Goal: Task Accomplishment & Management: Use online tool/utility

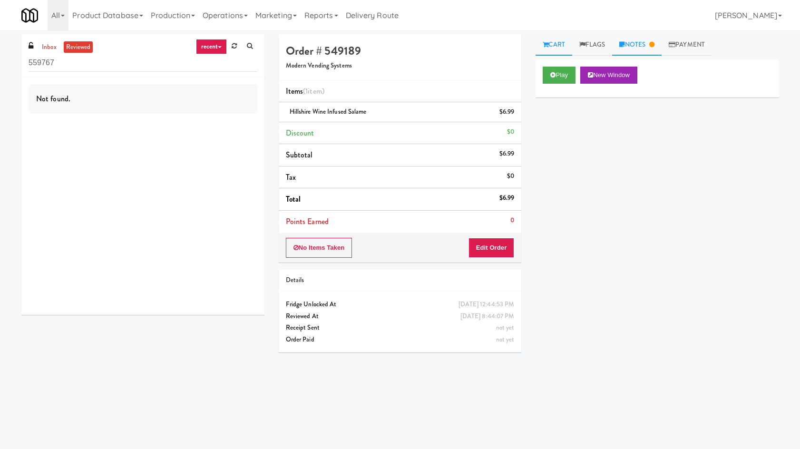
click at [617, 49] on link "Notes" at bounding box center [636, 44] width 49 height 21
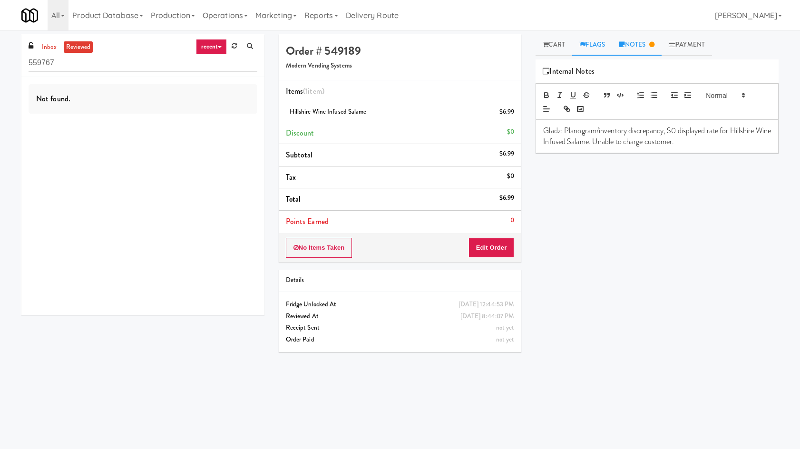
click at [610, 49] on link "Flags" at bounding box center [592, 44] width 40 height 21
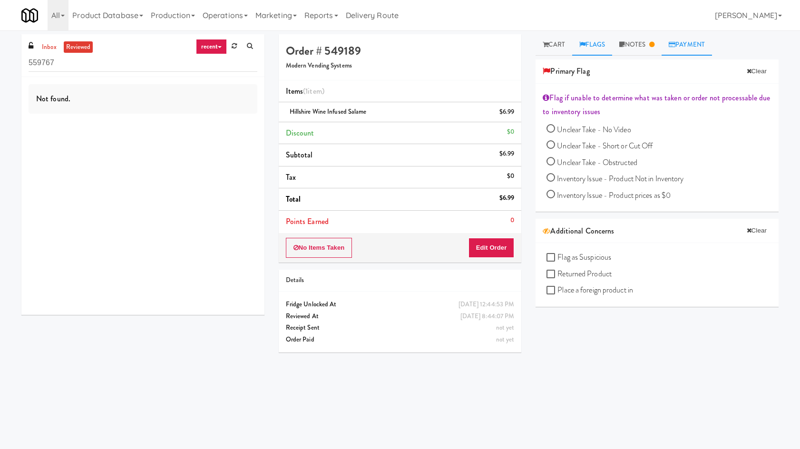
click at [696, 37] on link "Payment" at bounding box center [687, 44] width 50 height 21
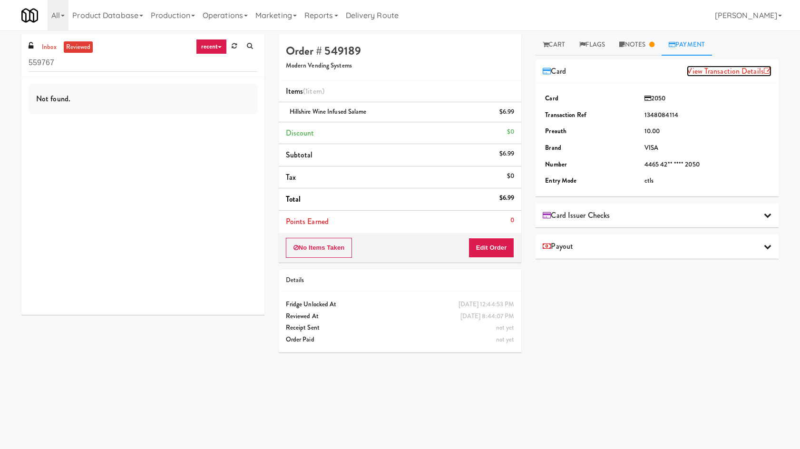
click at [716, 69] on link "View Transaction Details" at bounding box center [729, 71] width 85 height 11
click at [707, 213] on div "Card Issuer Checks" at bounding box center [657, 215] width 229 height 14
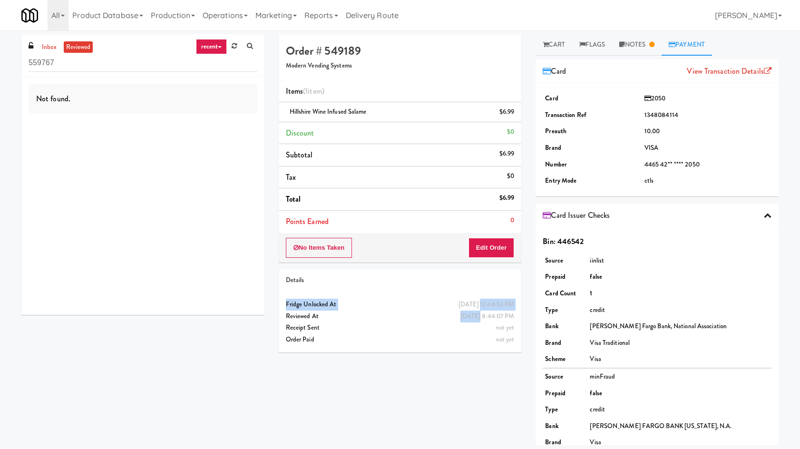
drag, startPoint x: 432, startPoint y: 309, endPoint x: 463, endPoint y: 313, distance: 31.2
click at [463, 313] on div "Saturday, May 10th 2025 12:44:53 PM Fridge Unlocked At May 26, 2025 8:44:07 PM …" at bounding box center [400, 310] width 243 height 23
click at [463, 314] on div "May 26, 2025 8:44:07 PM" at bounding box center [488, 317] width 54 height 12
click at [463, 313] on div "May 26, 2025 8:44:07 PM" at bounding box center [488, 317] width 54 height 12
drag, startPoint x: 461, startPoint y: 310, endPoint x: 447, endPoint y: 317, distance: 16.2
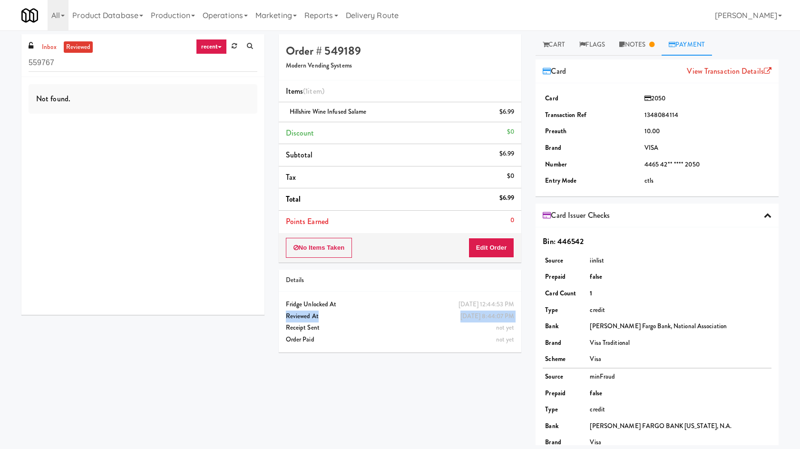
click at [447, 317] on div "May 26, 2025 8:44:07 PM Reviewed At" at bounding box center [400, 317] width 243 height 12
click at [461, 317] on div "May 26, 2025 8:44:07 PM" at bounding box center [488, 317] width 54 height 12
drag, startPoint x: 600, startPoint y: 50, endPoint x: 637, endPoint y: 39, distance: 38.1
click at [608, 46] on link "Flags" at bounding box center [592, 44] width 40 height 21
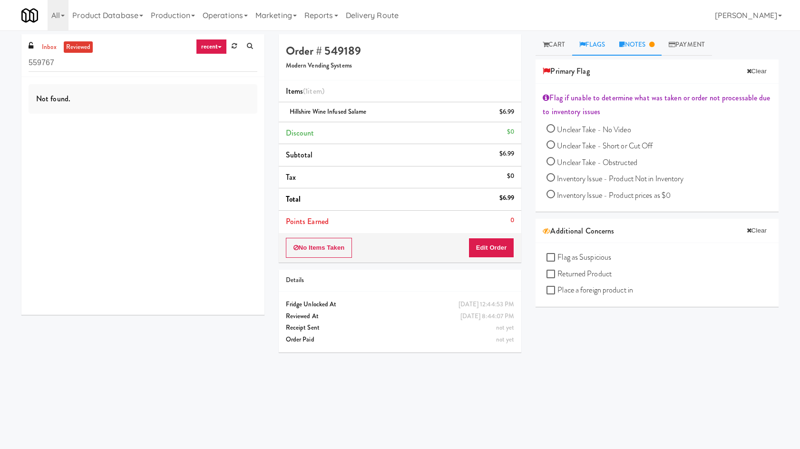
click at [637, 39] on link "Notes" at bounding box center [636, 44] width 49 height 21
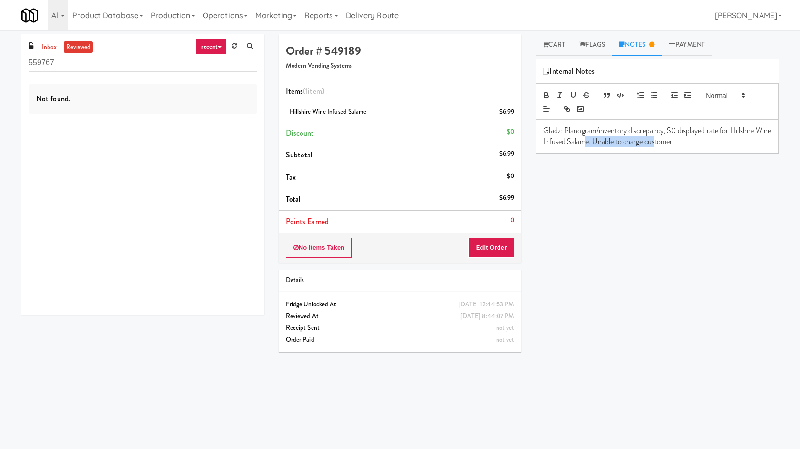
drag, startPoint x: 601, startPoint y: 137, endPoint x: 672, endPoint y: 141, distance: 71.0
click at [672, 141] on p "Gladz: Planogram/inventory discrepancy, $0 displayed rate for Hillshire Wine In…" at bounding box center [657, 136] width 228 height 21
drag, startPoint x: 667, startPoint y: 129, endPoint x: 703, endPoint y: 138, distance: 36.2
click at [703, 138] on p "Gladz: Planogram/inventory discrepancy, $0 displayed rate for Hillshire Wine In…" at bounding box center [657, 136] width 228 height 21
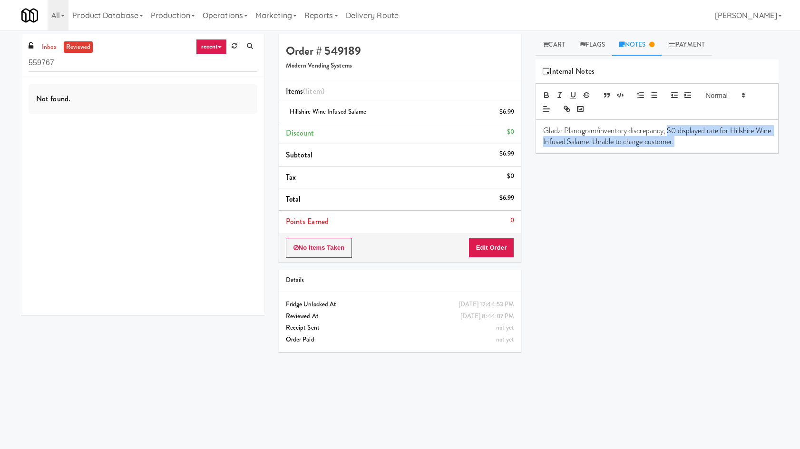
click at [703, 138] on p "Gladz: Planogram/inventory discrepancy, $0 displayed rate for Hillshire Wine In…" at bounding box center [657, 136] width 228 height 21
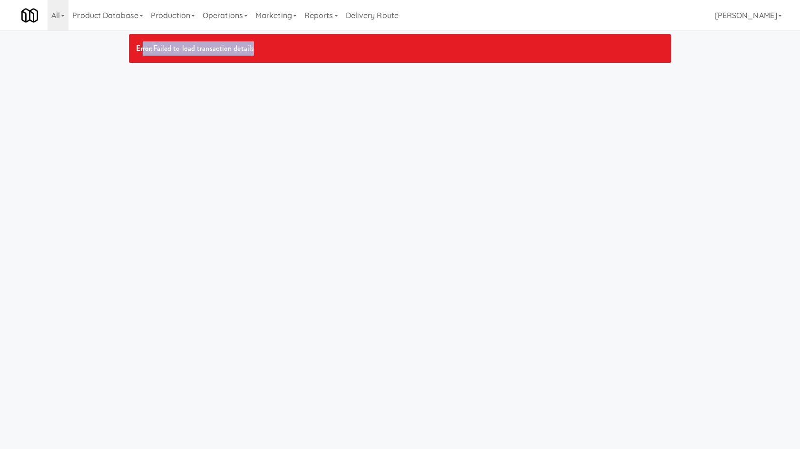
drag, startPoint x: 146, startPoint y: 45, endPoint x: 404, endPoint y: 68, distance: 259.8
click at [404, 68] on div "Error: Failed to load transaction details" at bounding box center [400, 53] width 557 height 39
click at [404, 69] on div "Error: Failed to load transaction details" at bounding box center [400, 53] width 557 height 39
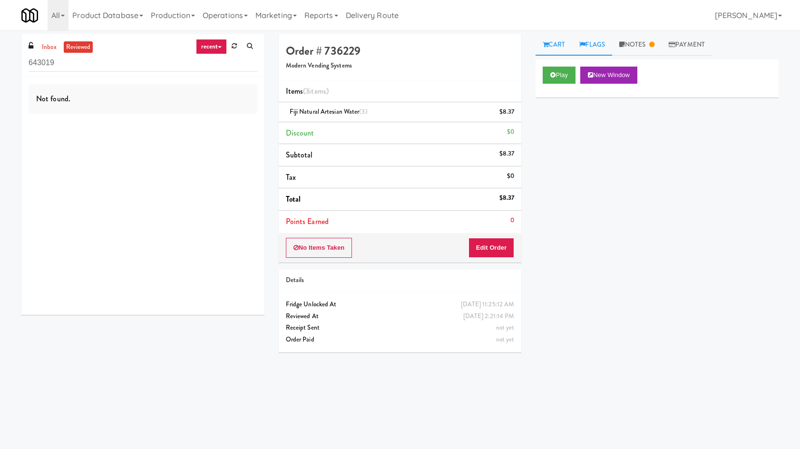
click at [612, 45] on link "Flags" at bounding box center [592, 44] width 40 height 21
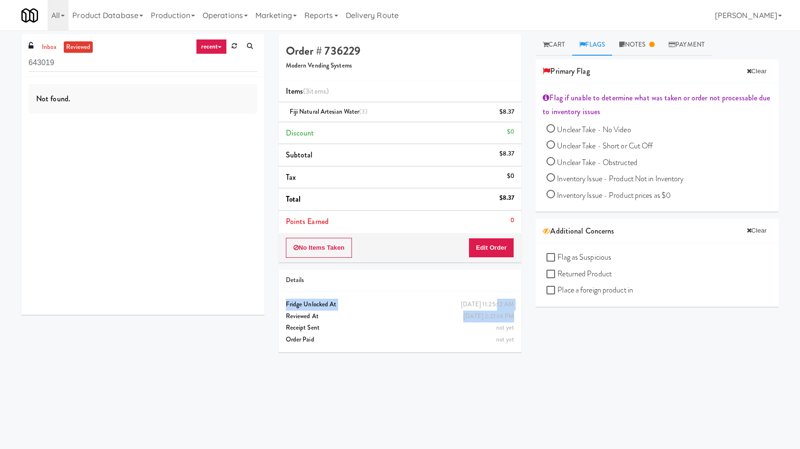
drag, startPoint x: 462, startPoint y: 304, endPoint x: 495, endPoint y: 314, distance: 34.8
click at [495, 314] on div "Sunday, June 8th 2025 11:25:12 AM Fridge Unlocked At Jun 11, 2025 2:21:14 PM Re…" at bounding box center [400, 310] width 243 height 23
click at [628, 48] on link "Notes" at bounding box center [636, 44] width 49 height 21
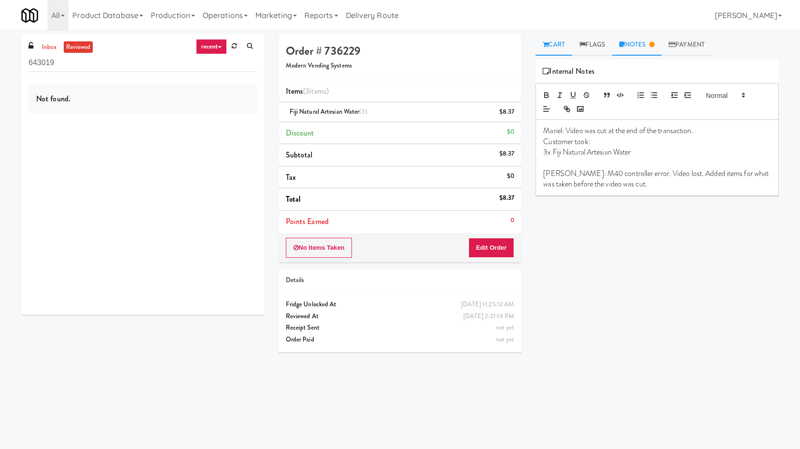
click at [545, 51] on link "Cart" at bounding box center [554, 44] width 37 height 21
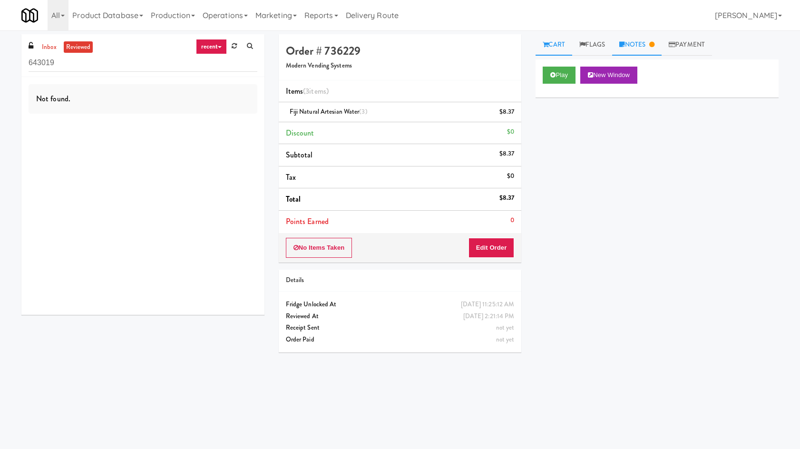
click at [648, 44] on link "Notes" at bounding box center [636, 44] width 49 height 21
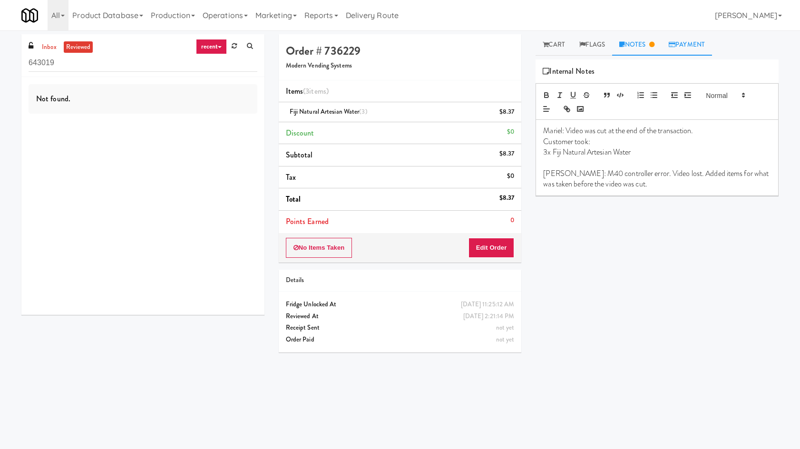
click at [676, 47] on icon at bounding box center [672, 44] width 7 height 6
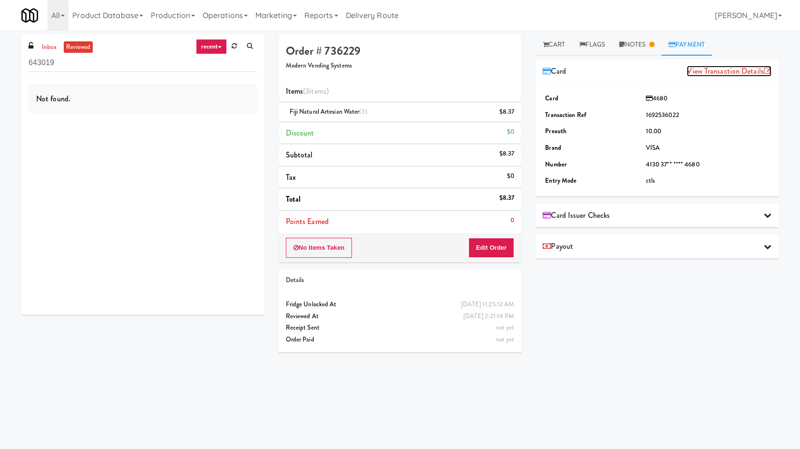
click at [716, 76] on link "View Transaction Details" at bounding box center [729, 71] width 85 height 11
click at [596, 39] on link "Flags" at bounding box center [592, 44] width 40 height 21
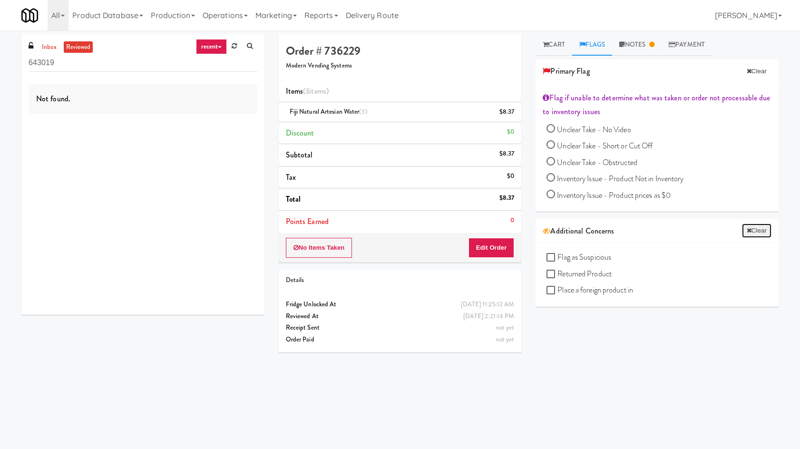
click at [748, 234] on button "Clear" at bounding box center [756, 231] width 29 height 14
click at [744, 79] on div "Primary Flag Clear" at bounding box center [657, 71] width 243 height 24
click at [576, 149] on span "Unclear Take - Short or Cut Off" at bounding box center [605, 145] width 96 height 11
click at [555, 149] on input "Unclear Take - Short or Cut Off" at bounding box center [551, 146] width 9 height 9
click at [656, 43] on link "Notes" at bounding box center [646, 44] width 49 height 21
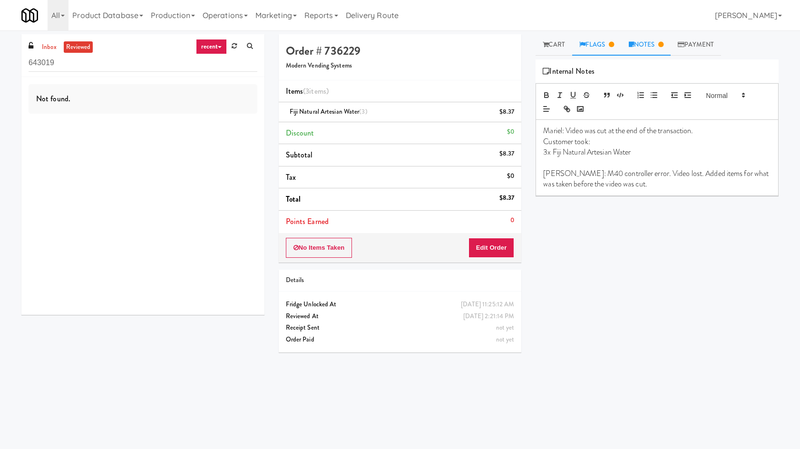
click at [604, 37] on link "Flags" at bounding box center [596, 44] width 49 height 21
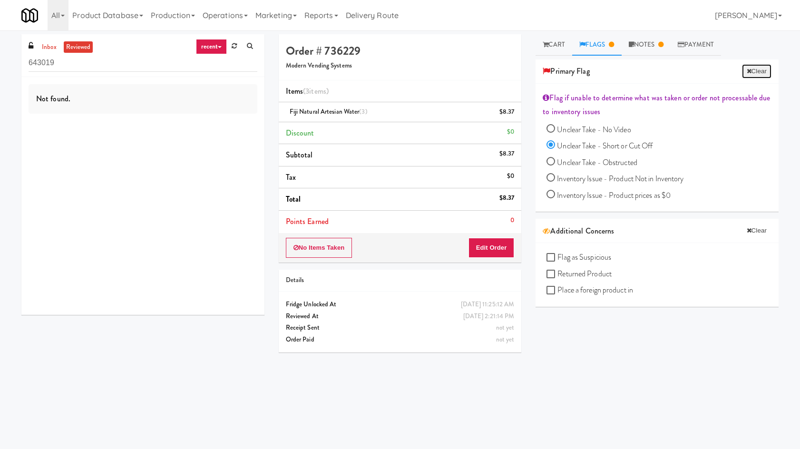
click at [745, 75] on button "Clear" at bounding box center [756, 71] width 29 height 14
radio input "false"
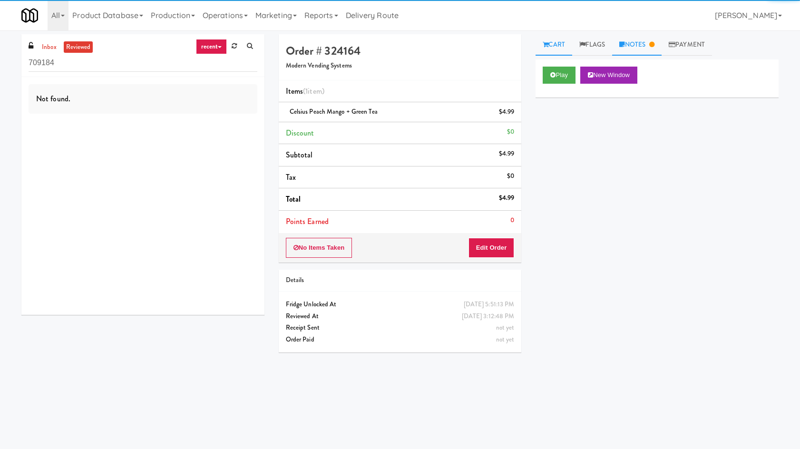
click at [628, 43] on link "Notes" at bounding box center [636, 44] width 49 height 21
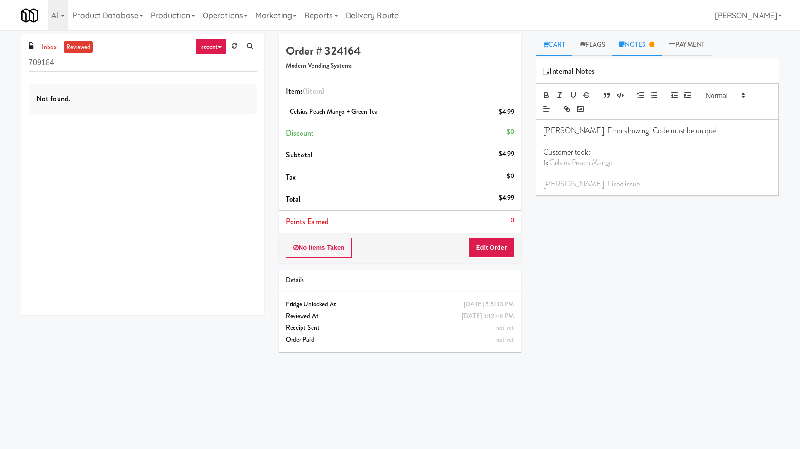
drag, startPoint x: 569, startPoint y: 39, endPoint x: 584, endPoint y: 40, distance: 14.8
click at [570, 39] on link "Cart" at bounding box center [554, 44] width 37 height 21
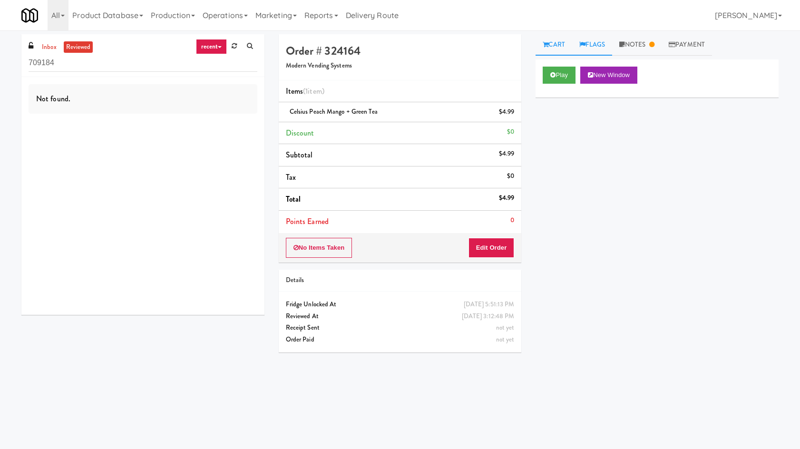
click at [590, 43] on link "Flags" at bounding box center [592, 44] width 40 height 21
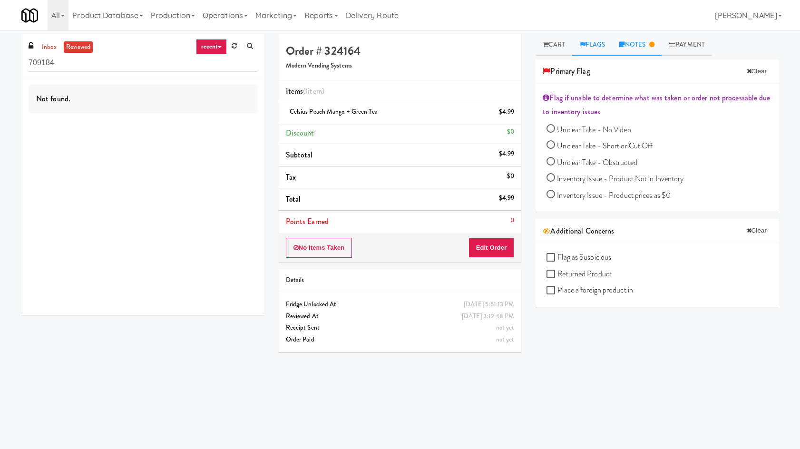
click at [642, 49] on link "Notes" at bounding box center [636, 44] width 49 height 21
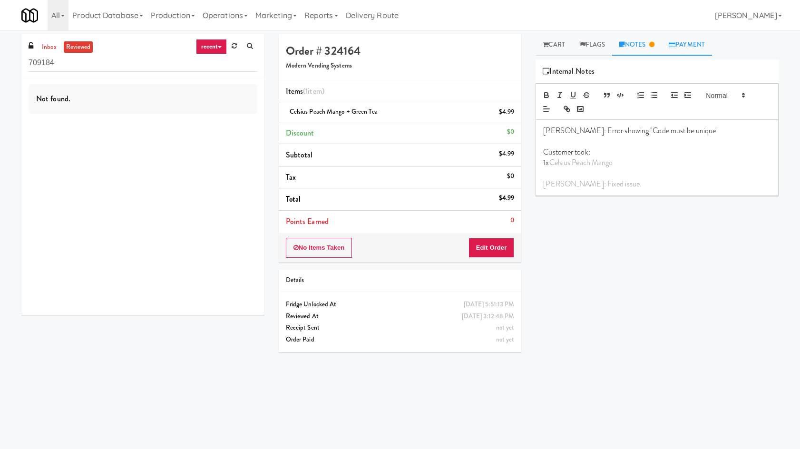
click at [688, 45] on link "Payment" at bounding box center [687, 44] width 50 height 21
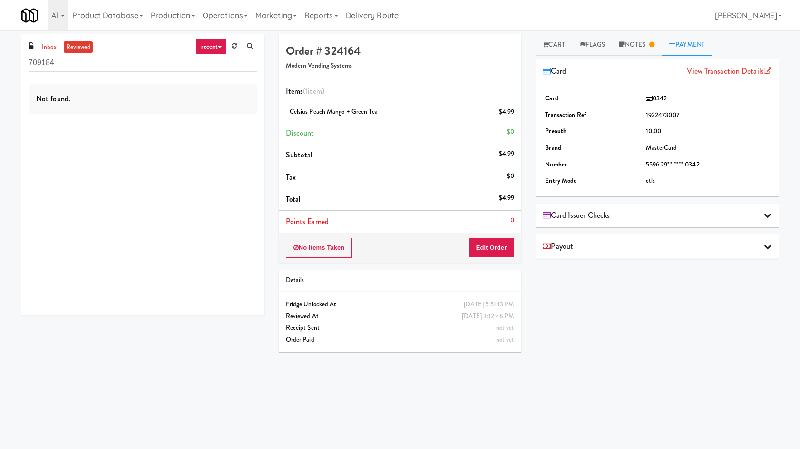
click at [771, 252] on div "Payout" at bounding box center [657, 247] width 243 height 24
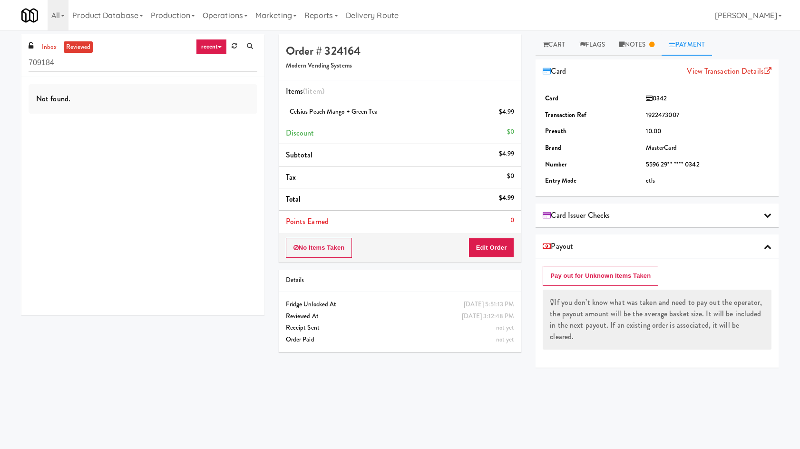
drag, startPoint x: 530, startPoint y: 240, endPoint x: 757, endPoint y: 361, distance: 256.7
click at [757, 361] on div "Cart Flags Notes Payment Play New Window Primary Flag Clear Flag if unable to d…" at bounding box center [657, 225] width 257 height 382
click at [765, 248] on div "Payout" at bounding box center [657, 247] width 243 height 24
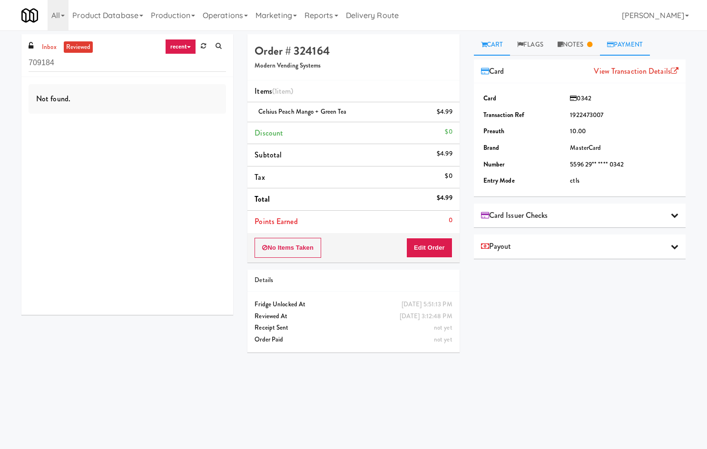
click at [499, 49] on link "Cart" at bounding box center [492, 44] width 37 height 21
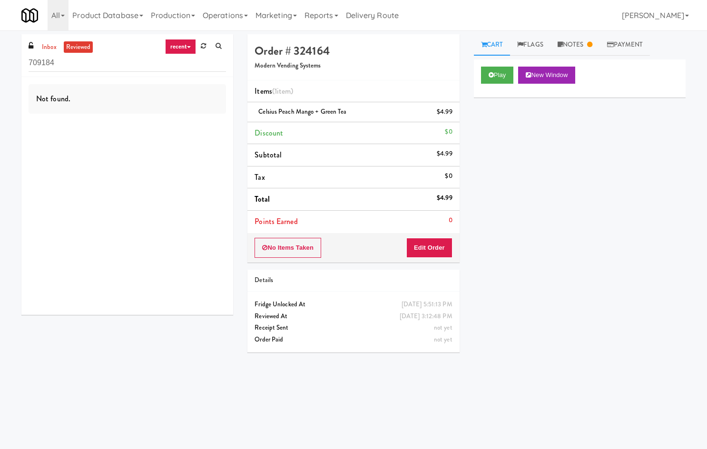
click at [497, 84] on div "Play New Window" at bounding box center [580, 78] width 212 height 38
click at [504, 72] on button "Play" at bounding box center [497, 75] width 33 height 17
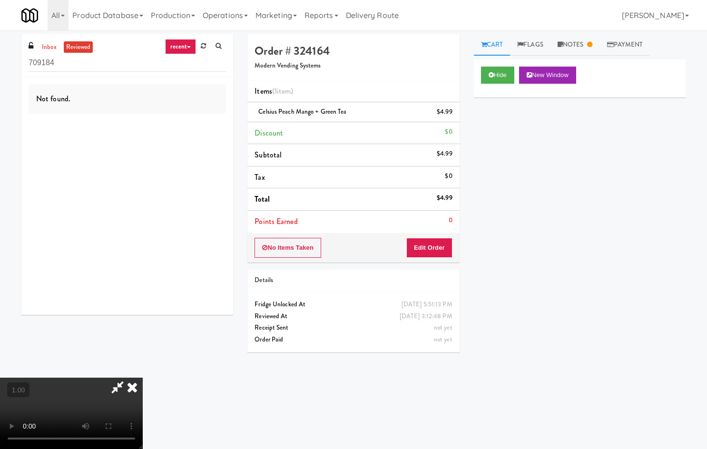
click at [143, 378] on icon at bounding box center [132, 387] width 21 height 19
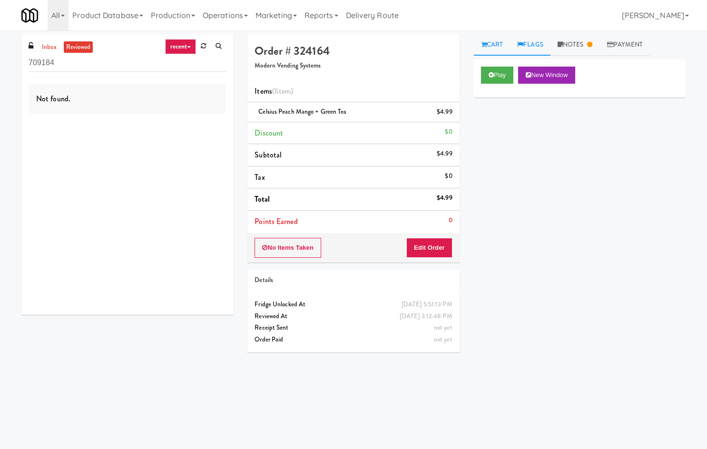
click at [538, 53] on link "Flags" at bounding box center [530, 44] width 40 height 21
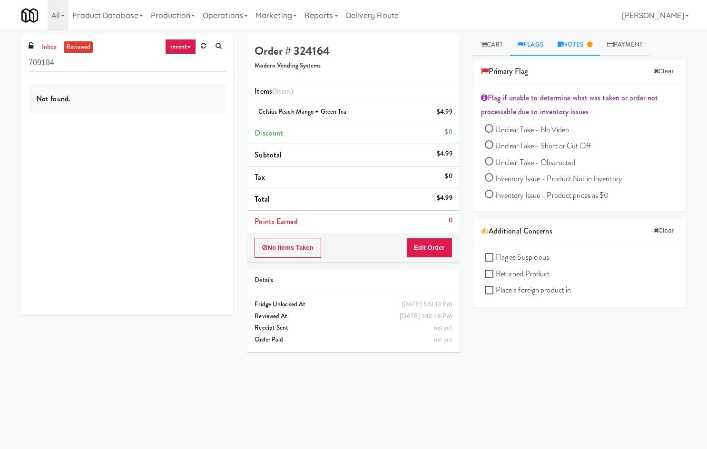
click at [593, 37] on link "Notes" at bounding box center [574, 44] width 49 height 21
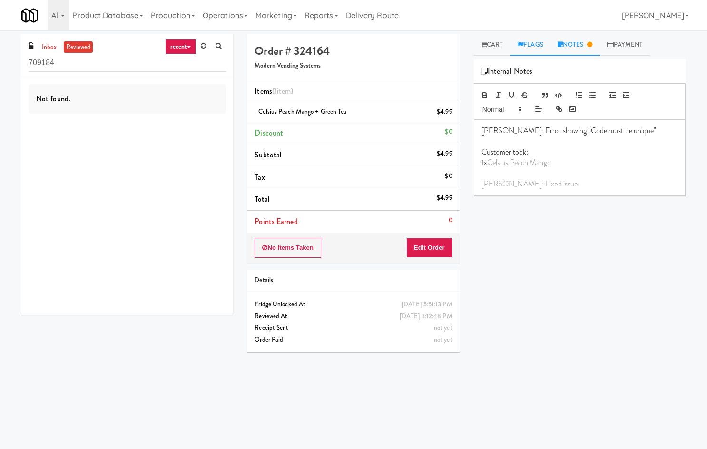
click at [547, 50] on link "Flags" at bounding box center [530, 44] width 40 height 21
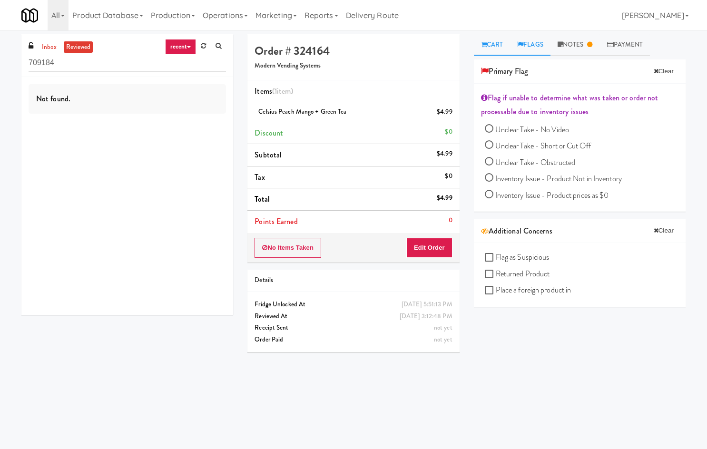
click at [502, 41] on link "Cart" at bounding box center [492, 44] width 37 height 21
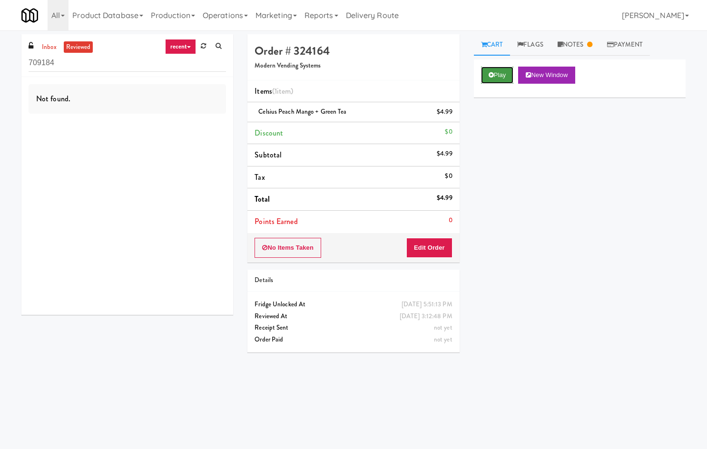
click at [488, 82] on button "Play" at bounding box center [497, 75] width 33 height 17
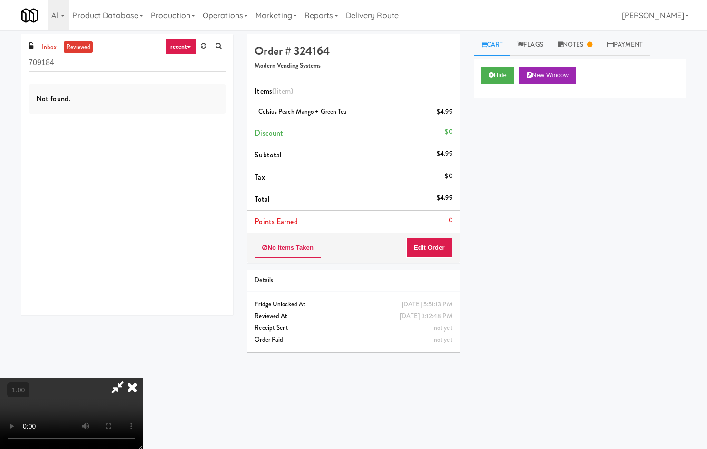
click at [143, 378] on icon at bounding box center [132, 387] width 21 height 19
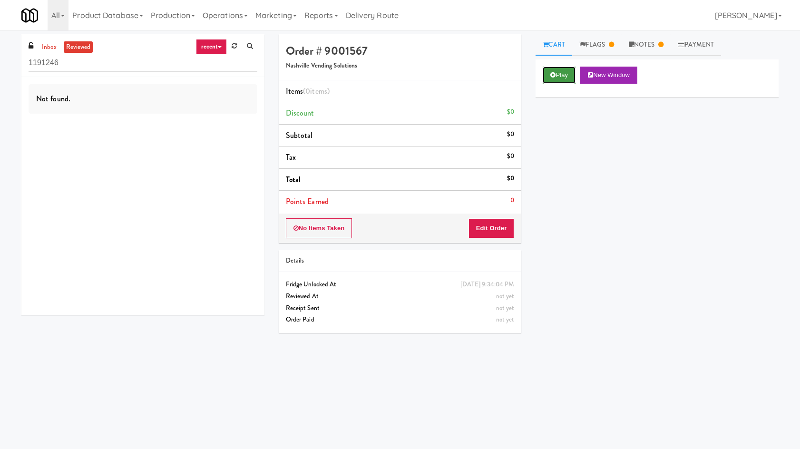
click at [569, 71] on button "Play" at bounding box center [559, 75] width 33 height 17
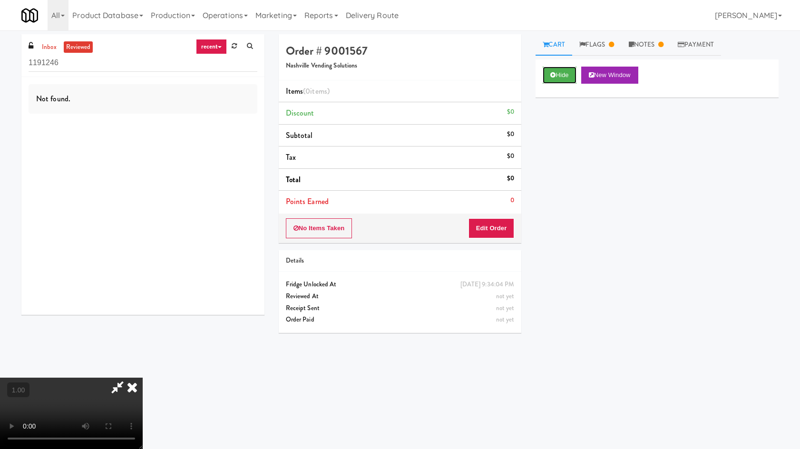
scroll to position [80, 0]
click at [143, 378] on video at bounding box center [71, 413] width 143 height 71
click at [596, 42] on link "Flags" at bounding box center [596, 44] width 49 height 21
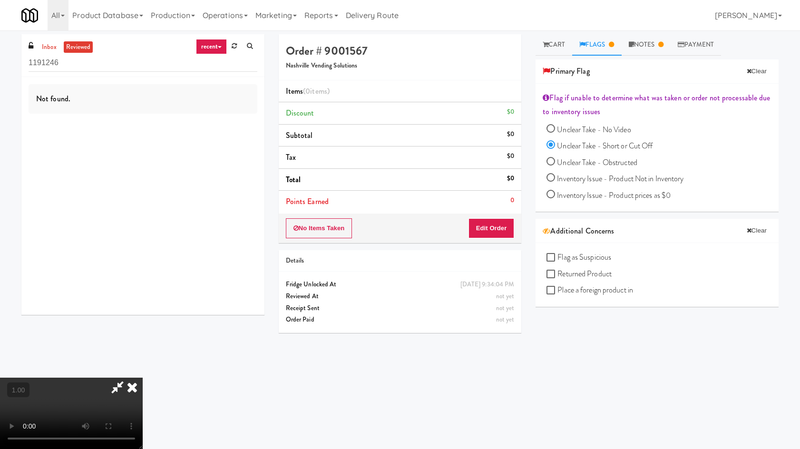
click at [143, 378] on icon at bounding box center [132, 387] width 21 height 19
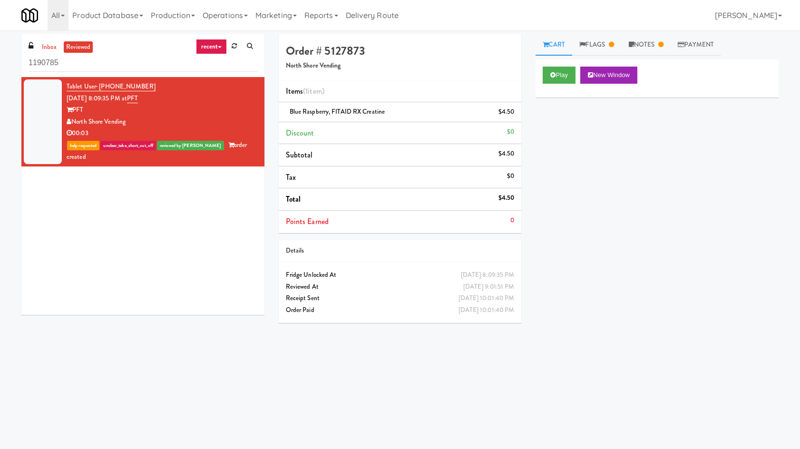
click at [545, 85] on div "Play New Window" at bounding box center [657, 78] width 243 height 38
click at [553, 76] on icon at bounding box center [552, 75] width 5 height 6
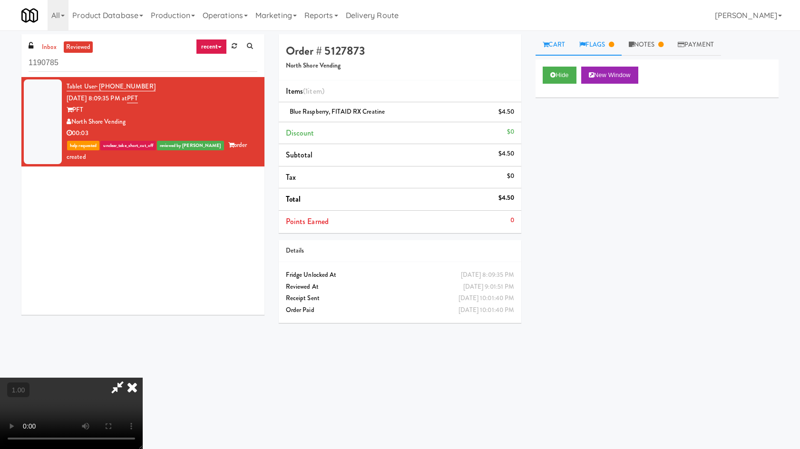
click at [584, 48] on link "Flags" at bounding box center [596, 44] width 49 height 21
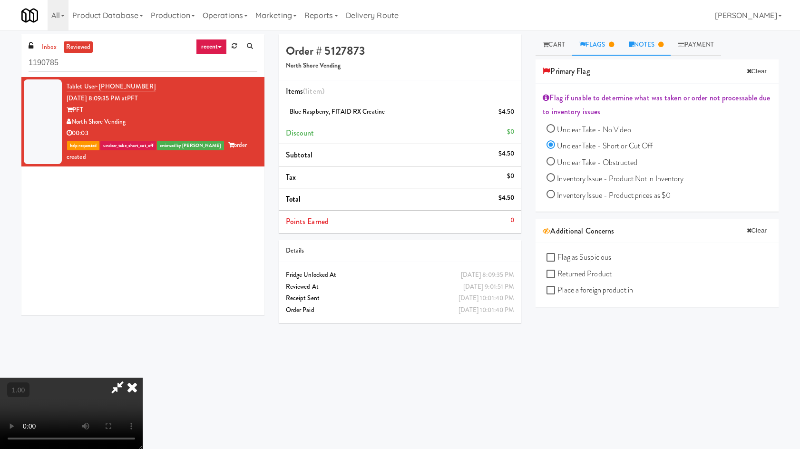
click at [654, 48] on link "Notes" at bounding box center [646, 44] width 49 height 21
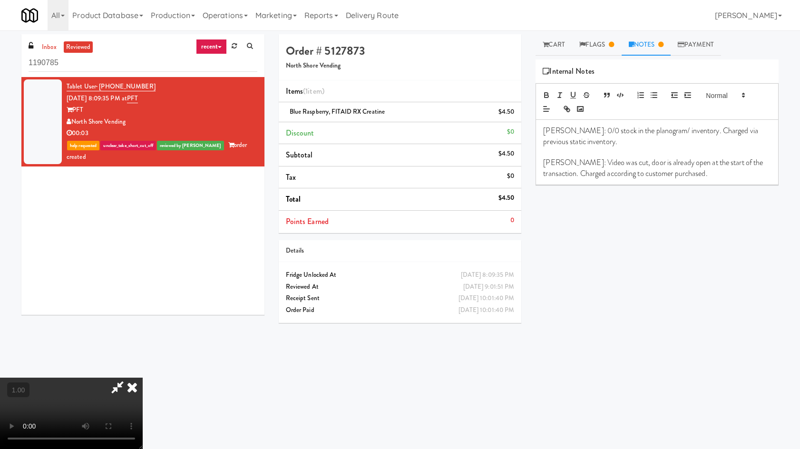
click at [143, 378] on icon at bounding box center [132, 387] width 21 height 19
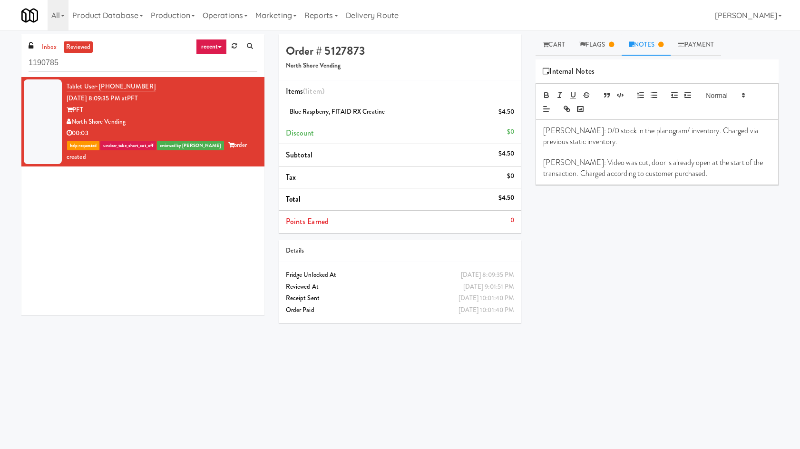
click at [631, 305] on div "Play New Window Primary Flag Clear Flag if unable to determine what was taken o…" at bounding box center [657, 237] width 243 height 357
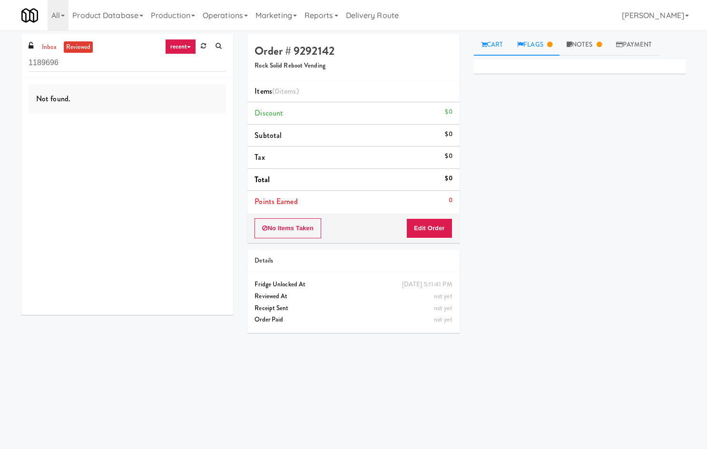
click at [528, 51] on link "Flags" at bounding box center [534, 44] width 49 height 21
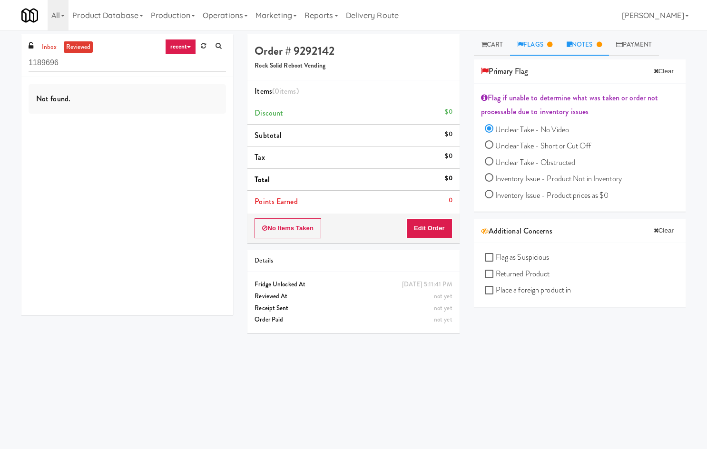
click at [580, 51] on link "Notes" at bounding box center [583, 44] width 49 height 21
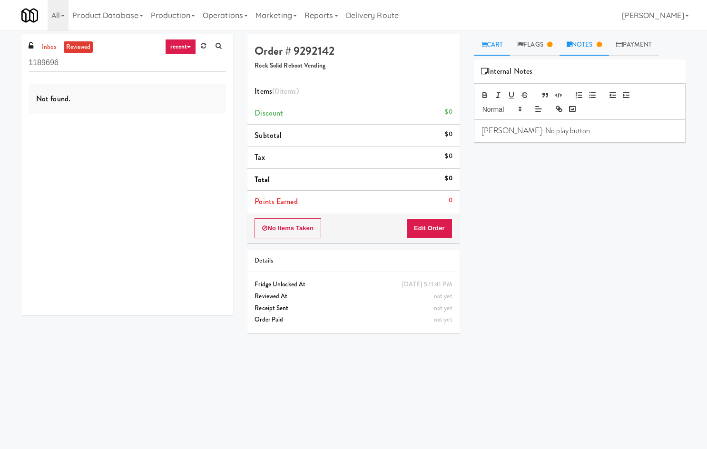
click at [494, 39] on link "Cart" at bounding box center [492, 44] width 37 height 21
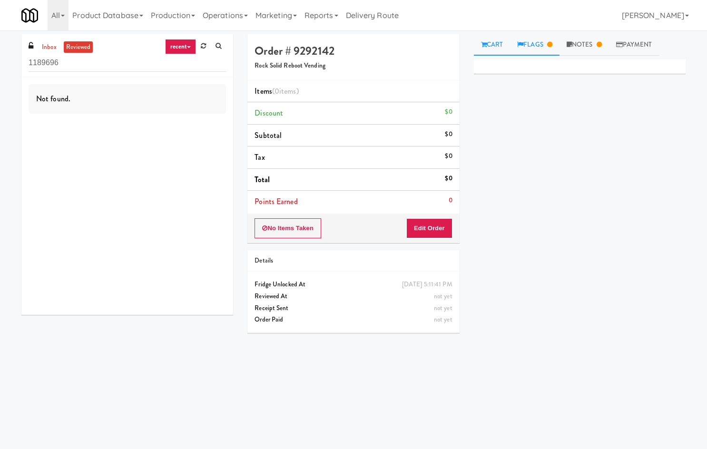
click at [520, 48] on icon at bounding box center [520, 44] width 6 height 6
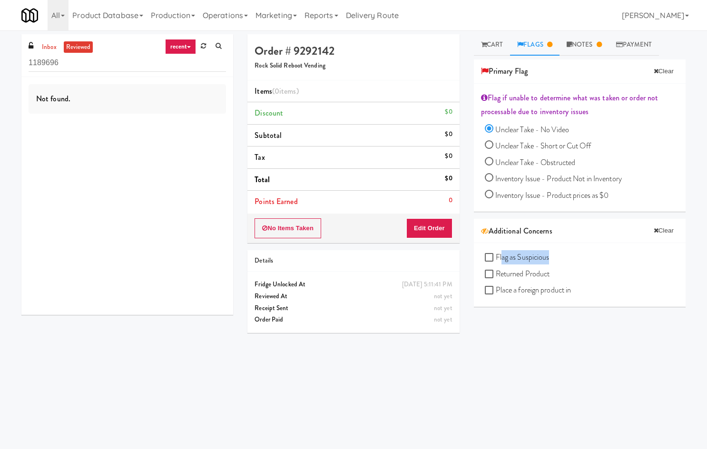
drag, startPoint x: 555, startPoint y: 262, endPoint x: 502, endPoint y: 258, distance: 52.9
click at [502, 258] on div "Flag as Suspicious Returned Product Place a foreign product in" at bounding box center [582, 274] width 194 height 49
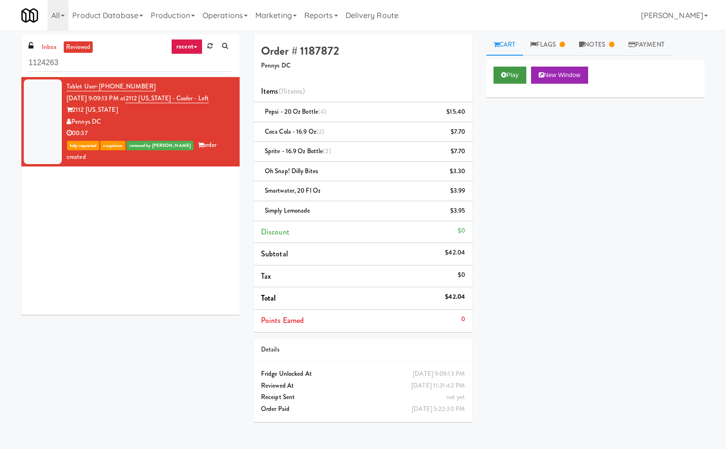
drag, startPoint x: 514, startPoint y: 88, endPoint x: 520, endPoint y: 74, distance: 14.7
click at [514, 86] on div "Play New Window" at bounding box center [596, 78] width 218 height 38
click at [543, 49] on link "Flags" at bounding box center [547, 44] width 49 height 21
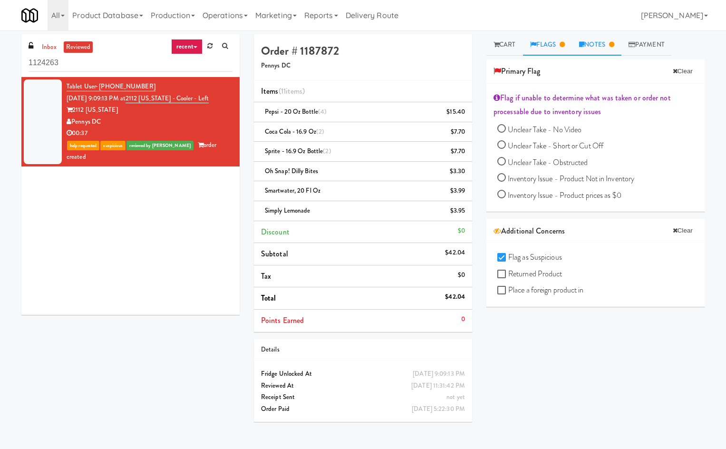
click at [594, 41] on link "Notes" at bounding box center [596, 44] width 49 height 21
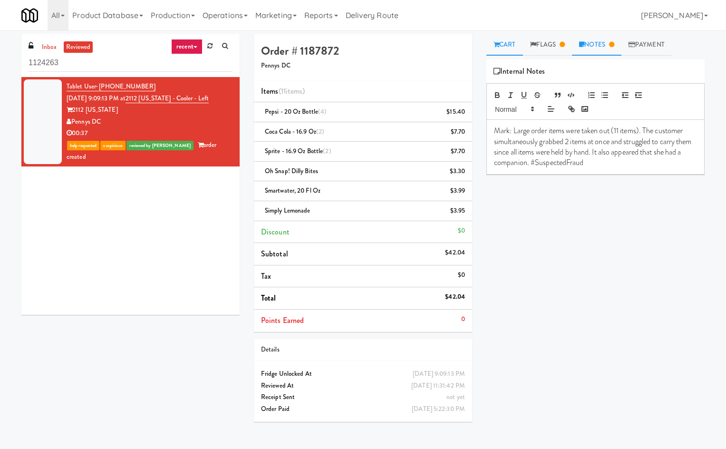
click at [505, 39] on link "Cart" at bounding box center [505, 44] width 37 height 21
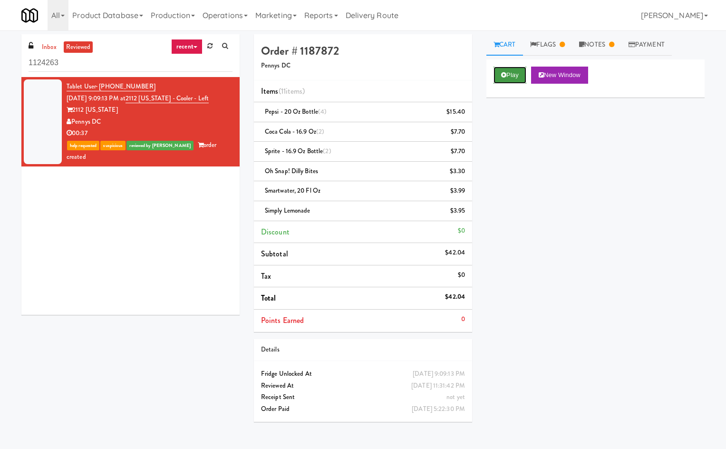
click at [509, 68] on button "Play" at bounding box center [510, 75] width 33 height 17
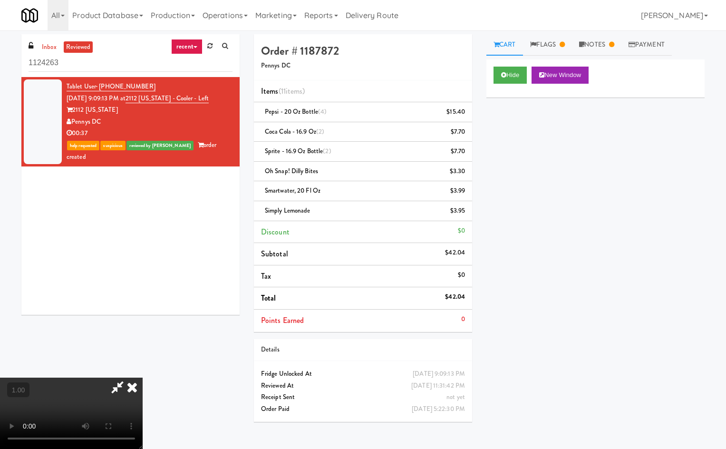
click at [143, 378] on icon at bounding box center [132, 387] width 21 height 19
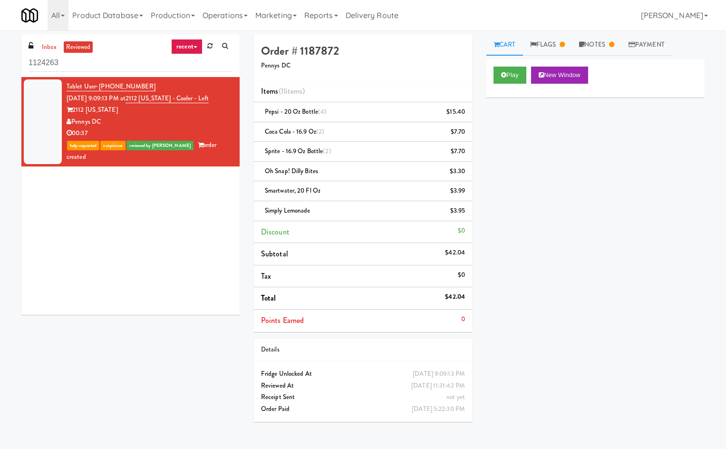
click at [651, 219] on div "Play New Window Primary Flag Clear Flag if unable to determine what was taken o…" at bounding box center [596, 237] width 218 height 357
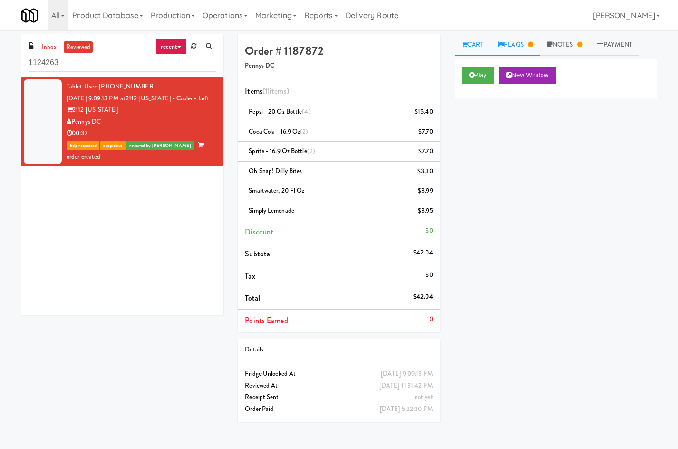
click at [503, 39] on link "Flags" at bounding box center [515, 44] width 49 height 21
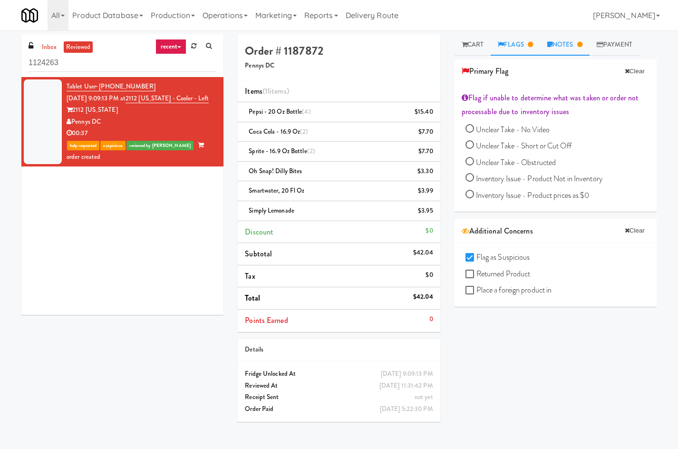
click at [553, 47] on icon at bounding box center [550, 44] width 5 height 6
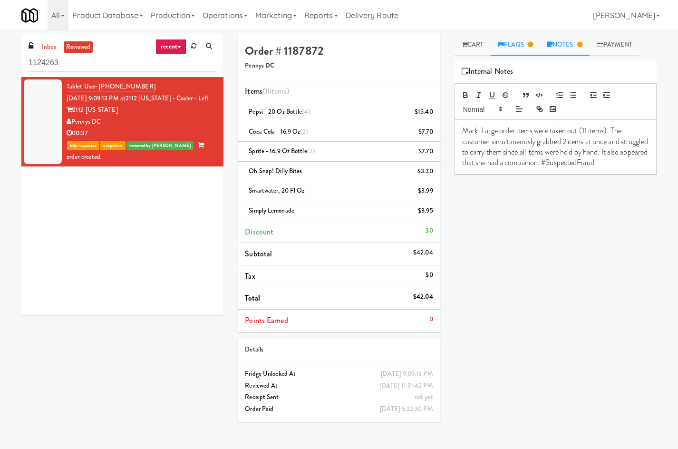
click at [520, 42] on link "Flags" at bounding box center [515, 44] width 49 height 21
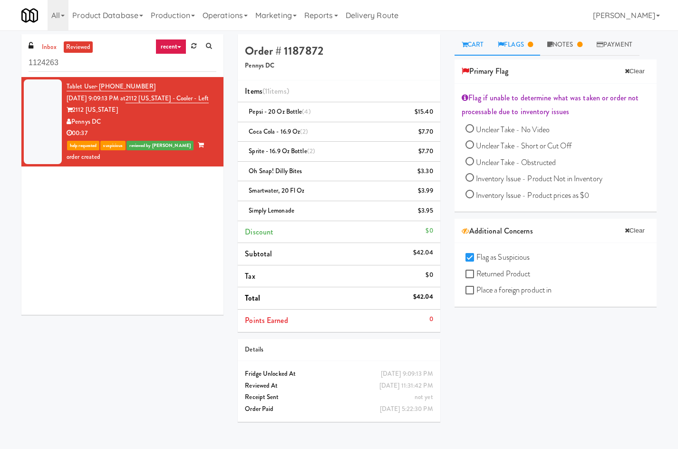
click at [481, 43] on link "Cart" at bounding box center [473, 44] width 37 height 21
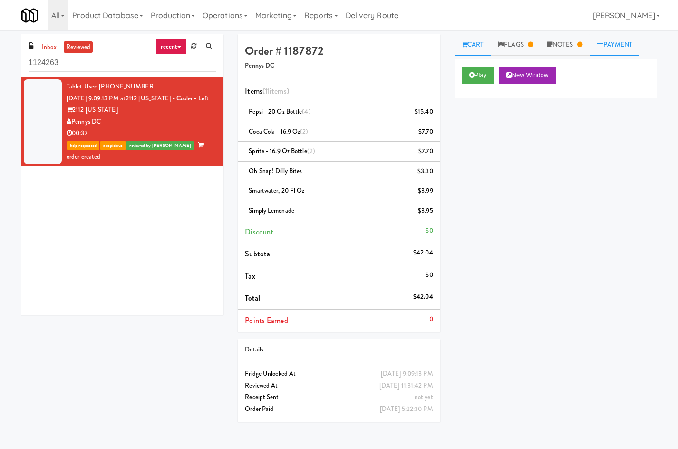
click at [628, 44] on link "Payment" at bounding box center [615, 44] width 50 height 21
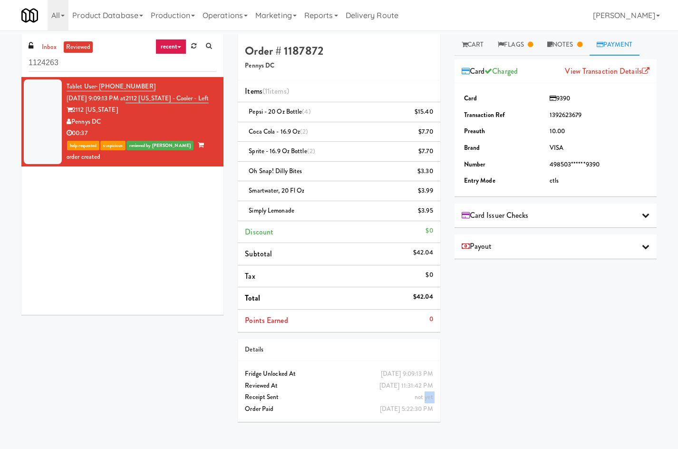
drag, startPoint x: 244, startPoint y: 397, endPoint x: 425, endPoint y: 396, distance: 181.3
click at [425, 396] on div "not yet Receipt Sent" at bounding box center [339, 398] width 202 height 12
click at [425, 396] on span "not yet" at bounding box center [424, 396] width 19 height 9
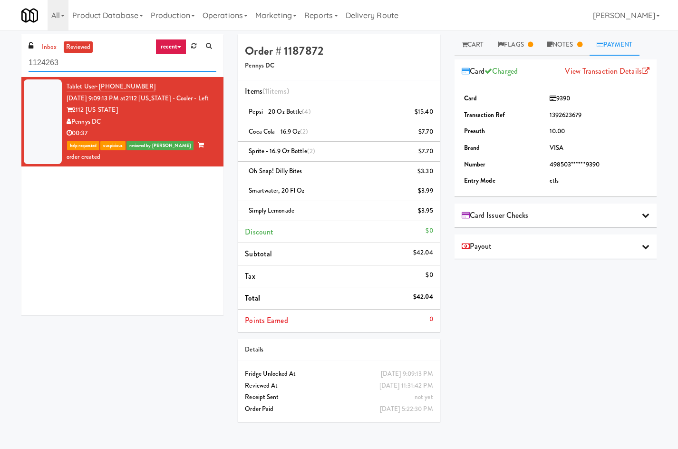
click at [132, 64] on input "1124263" at bounding box center [123, 63] width 188 height 18
click at [132, 63] on input "1124263" at bounding box center [123, 63] width 188 height 18
drag, startPoint x: 250, startPoint y: 401, endPoint x: 418, endPoint y: 401, distance: 168.4
click at [418, 401] on div "not yet Receipt Sent" at bounding box center [339, 398] width 202 height 12
click at [187, 68] on input "1124263" at bounding box center [123, 63] width 188 height 18
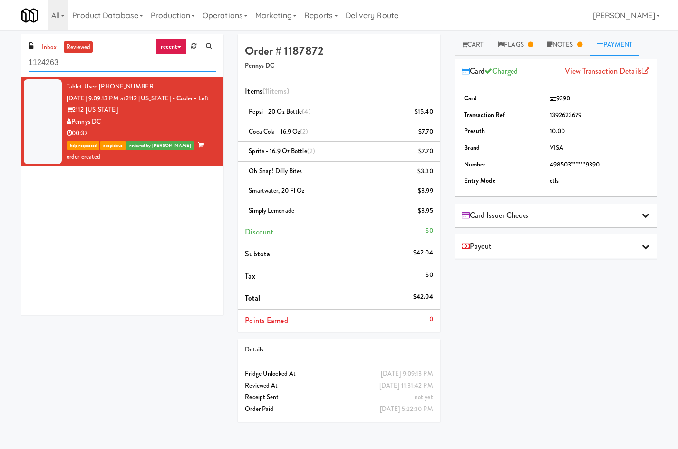
click at [187, 69] on input "1124263" at bounding box center [123, 63] width 188 height 18
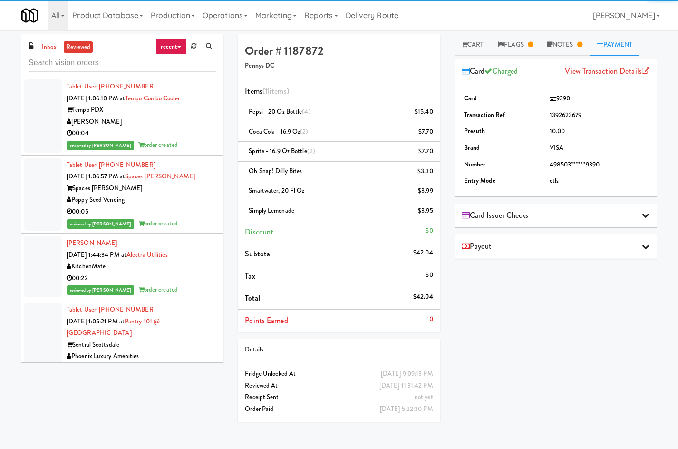
click at [205, 138] on div "00:04" at bounding box center [142, 133] width 150 height 12
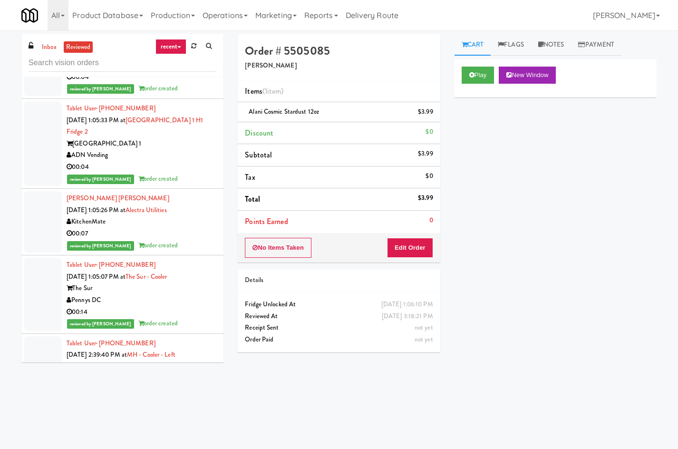
scroll to position [1665, 0]
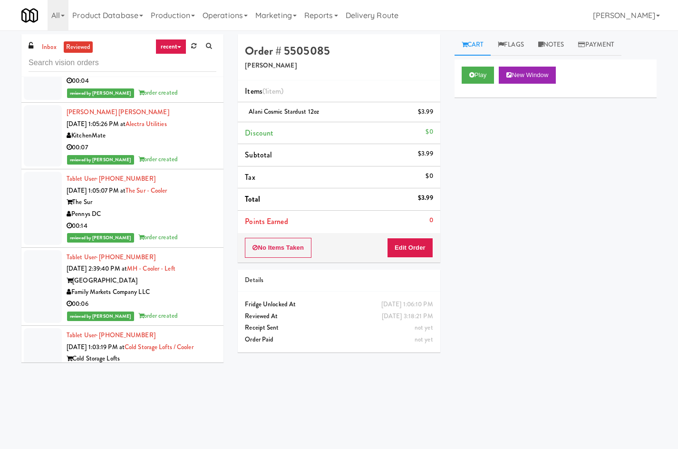
click at [186, 298] on div "00:06" at bounding box center [142, 304] width 150 height 12
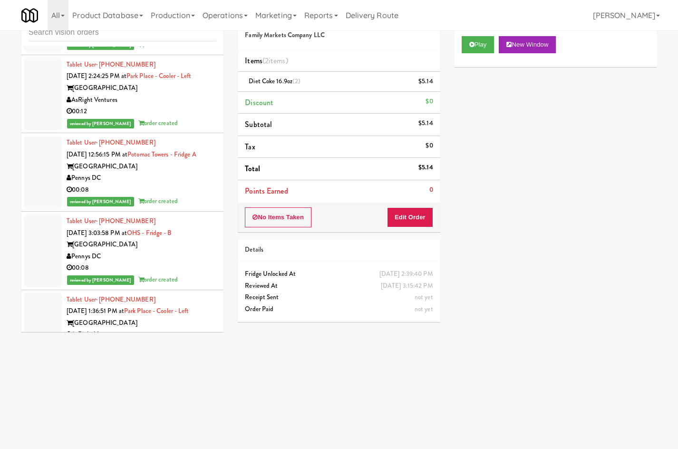
scroll to position [4884, 0]
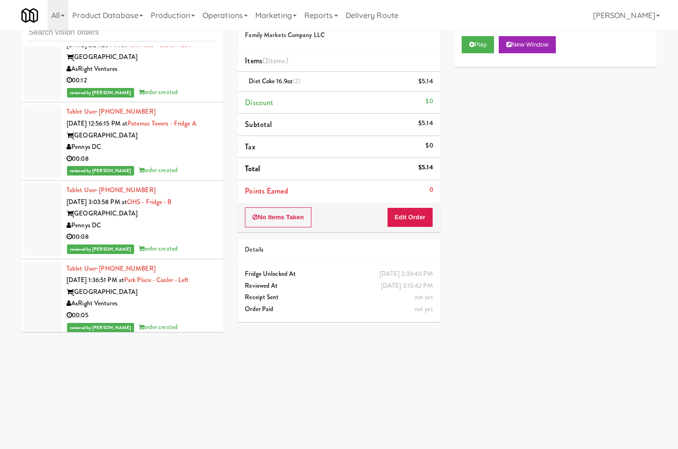
click at [203, 289] on div "Tablet User · (561) 212-6827 Oct 15, 2025 1:36:51 PM at Park Place - Cooler - L…" at bounding box center [142, 298] width 150 height 70
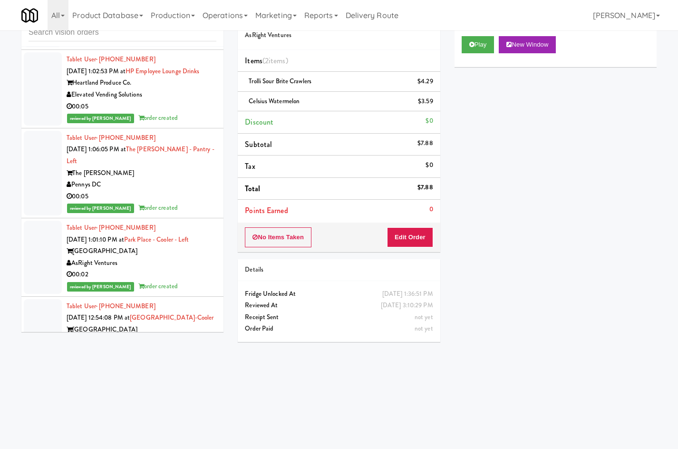
click at [203, 269] on div "AsRight Ventures" at bounding box center [142, 263] width 150 height 12
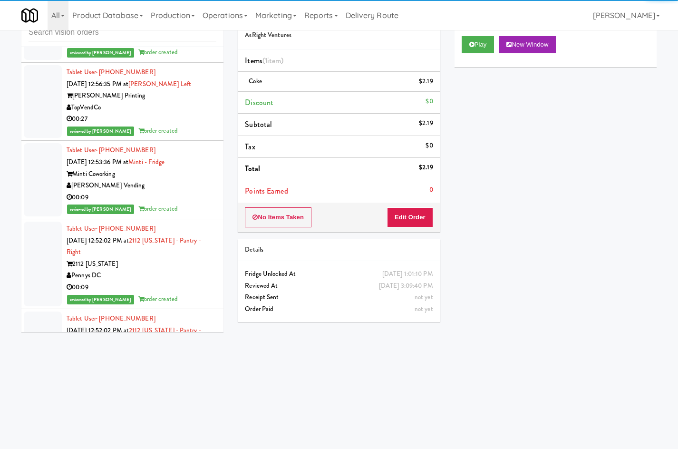
click at [203, 270] on div "2112 New Hampshire" at bounding box center [142, 264] width 150 height 12
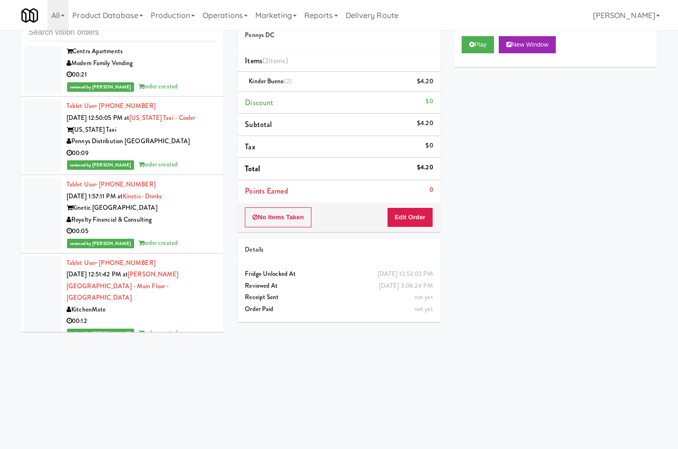
scroll to position [7520, 0]
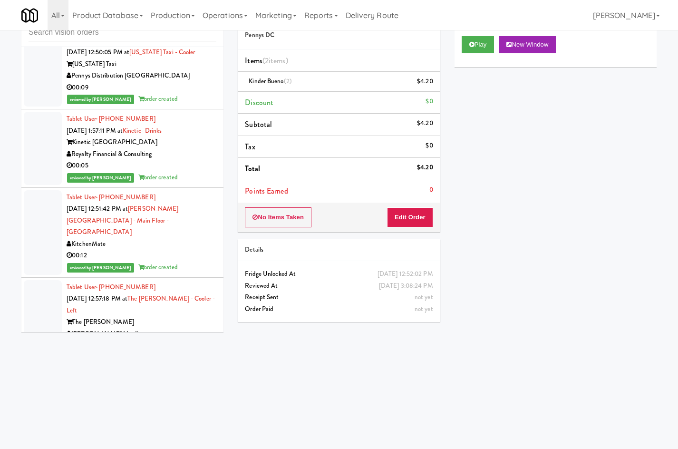
click at [193, 316] on div "The Glenn" at bounding box center [142, 322] width 150 height 12
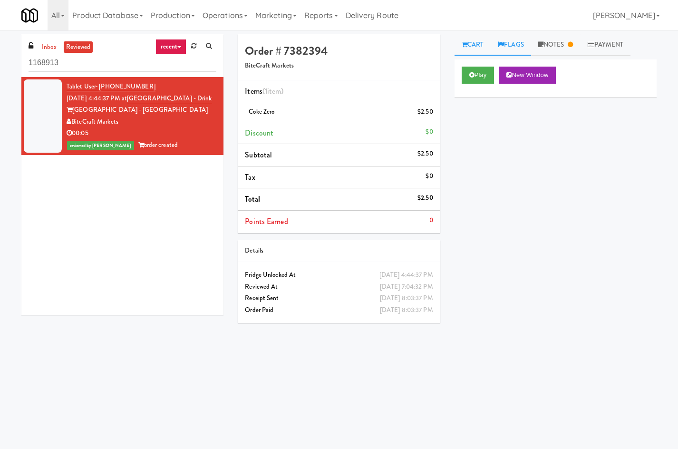
click at [527, 43] on link "Flags" at bounding box center [511, 44] width 40 height 21
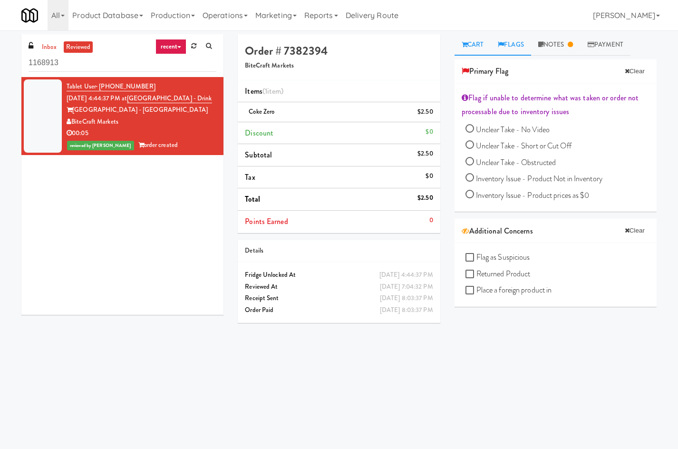
click at [484, 45] on link "Cart" at bounding box center [473, 44] width 37 height 21
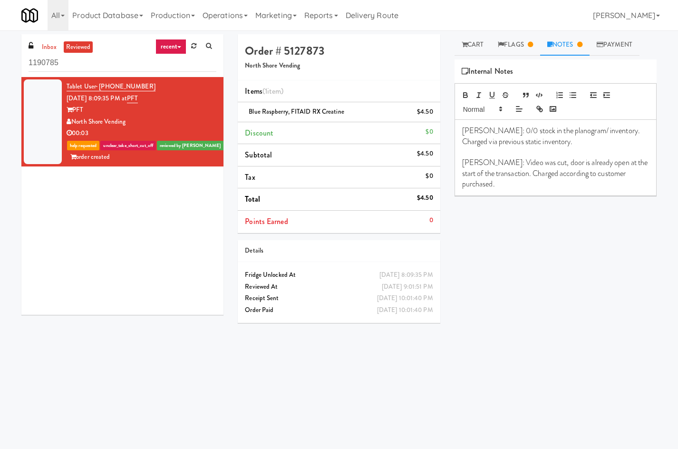
drag, startPoint x: 322, startPoint y: 110, endPoint x: 335, endPoint y: 116, distance: 14.7
click at [373, 113] on div "Blue Raspberry, FITAID RX Creatine $4.50" at bounding box center [339, 112] width 188 height 12
click at [335, 116] on div "Blue Raspberry, FITAID RX Creatine $4.50" at bounding box center [339, 112] width 188 height 12
drag, startPoint x: 150, startPoint y: 84, endPoint x: 121, endPoint y: 99, distance: 32.8
click at [77, 78] on li "Tablet User · (847) 337-1491 Oct 14, 2025 8:09:35 PM at PFT PFT North Shore Ven…" at bounding box center [122, 121] width 202 height 89
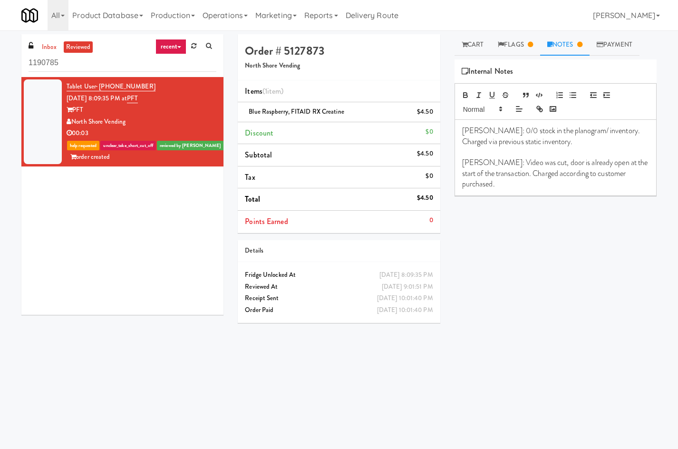
click at [357, 118] on li "Blue Raspberry, FITAID RX Creatine $4.50" at bounding box center [339, 112] width 202 height 20
click at [348, 112] on div "Blue Raspberry, FITAID RX Creatine $4.50" at bounding box center [339, 112] width 188 height 12
drag, startPoint x: 350, startPoint y: 130, endPoint x: 395, endPoint y: 175, distance: 63.9
click at [395, 175] on ul "Items (1 item ) Blue Raspberry, FITAID RX Creatine $4.50 Discount $0 Subtotal $…" at bounding box center [339, 156] width 202 height 152
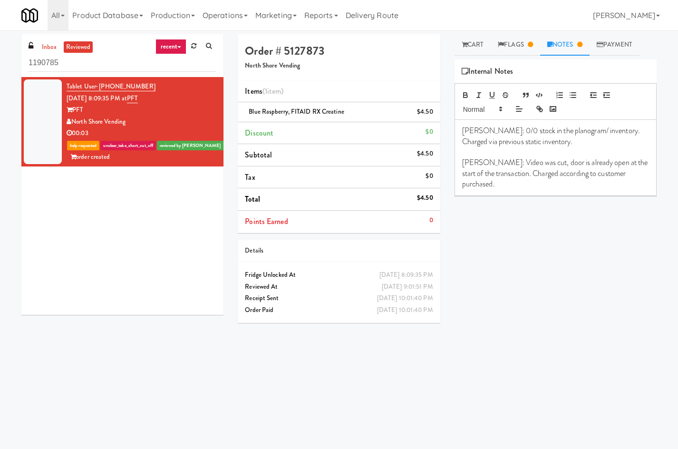
click at [395, 175] on li "Tax $0" at bounding box center [339, 178] width 202 height 22
click at [381, 126] on li "Discount $0" at bounding box center [339, 133] width 202 height 22
drag, startPoint x: 381, startPoint y: 112, endPoint x: 266, endPoint y: 108, distance: 114.7
click at [260, 107] on div "Blue Raspberry, FITAID RX Creatine $4.50" at bounding box center [339, 112] width 188 height 12
click at [329, 137] on li "Discount $0" at bounding box center [339, 133] width 202 height 22
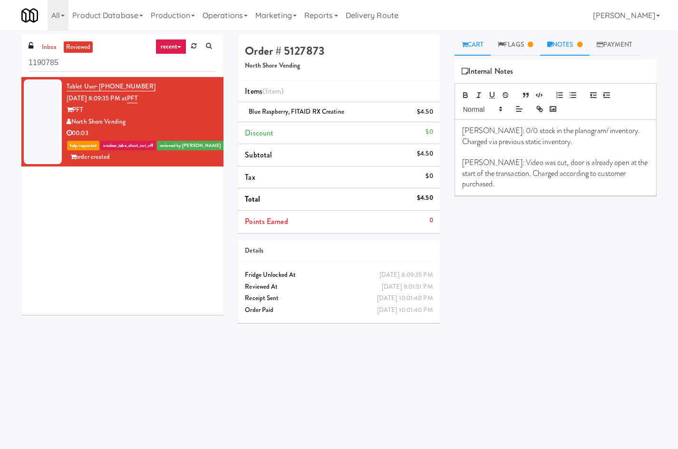
click at [471, 45] on link "Cart" at bounding box center [473, 44] width 37 height 21
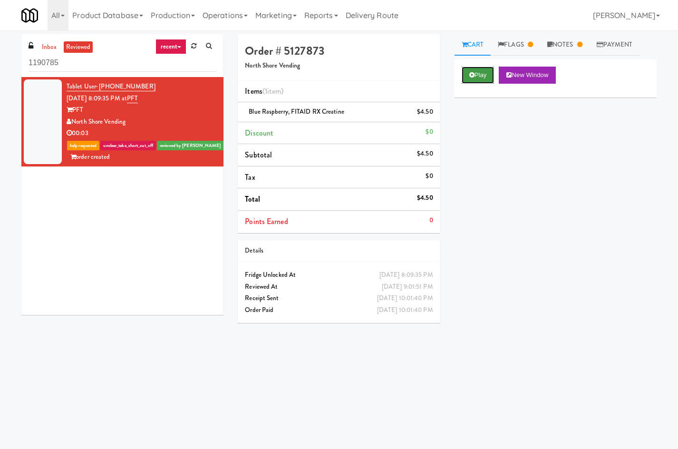
click at [468, 79] on button "Play" at bounding box center [478, 75] width 33 height 17
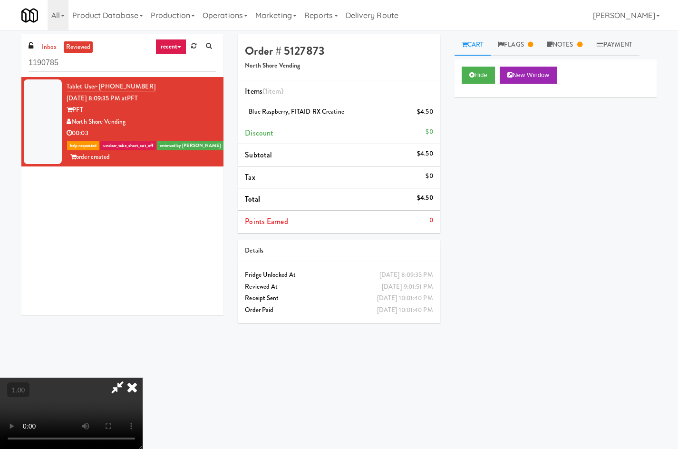
click at [143, 378] on icon at bounding box center [132, 387] width 21 height 19
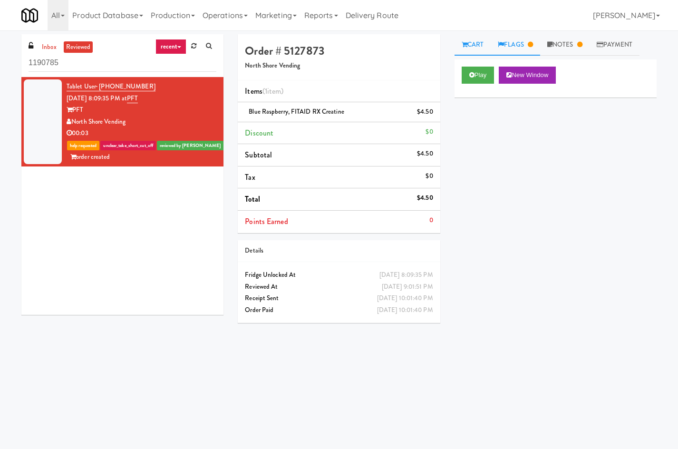
click at [515, 47] on link "Flags" at bounding box center [515, 44] width 49 height 21
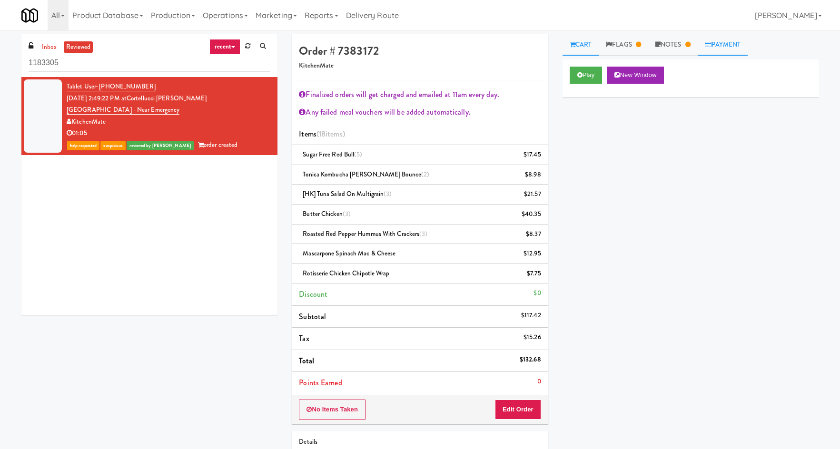
click at [729, 42] on link "Payment" at bounding box center [722, 44] width 50 height 21
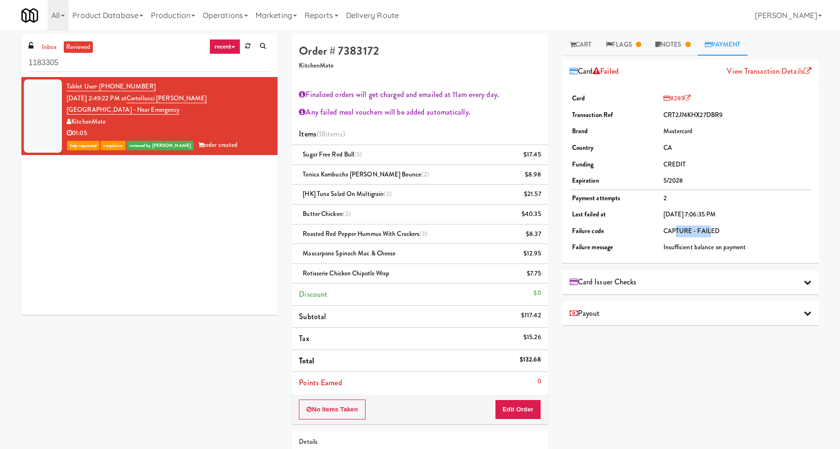
drag, startPoint x: 692, startPoint y: 230, endPoint x: 692, endPoint y: 168, distance: 61.4
click at [705, 223] on td "CAPTURE - FAILED" at bounding box center [736, 231] width 150 height 17
drag, startPoint x: 598, startPoint y: 193, endPoint x: 670, endPoint y: 195, distance: 72.8
click at [670, 195] on tr "Payment attempts 2" at bounding box center [690, 198] width 242 height 17
drag, startPoint x: 670, startPoint y: 195, endPoint x: 556, endPoint y: 50, distance: 184.6
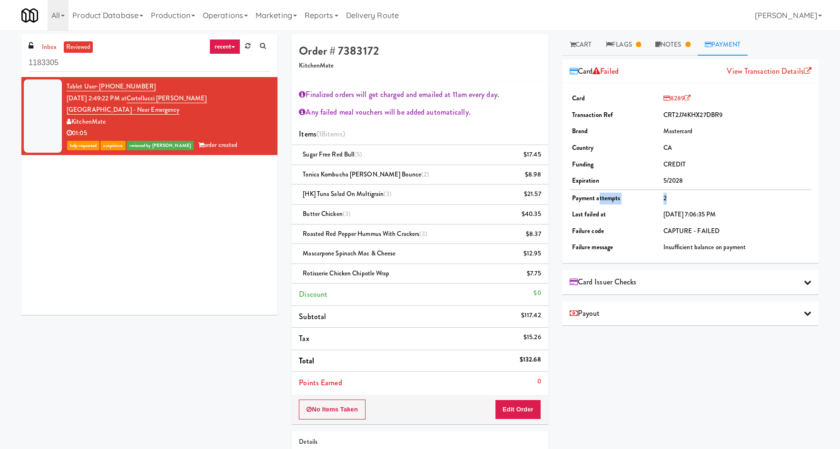
click at [668, 194] on td "2" at bounding box center [736, 198] width 150 height 17
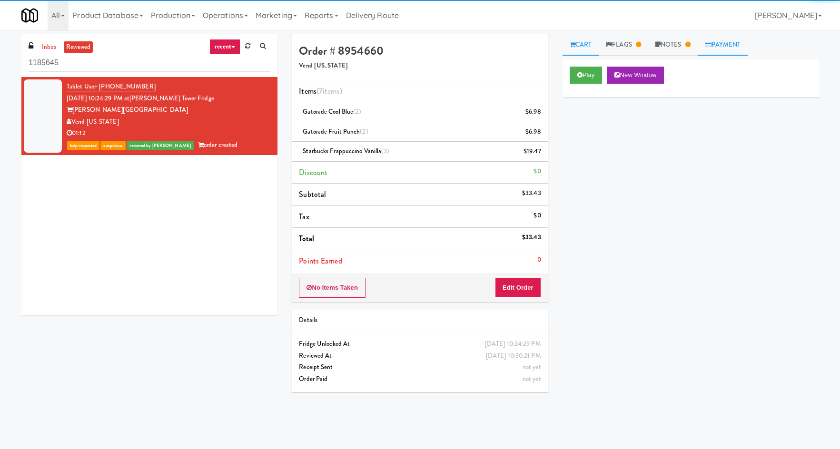
click at [711, 47] on icon at bounding box center [708, 44] width 7 height 6
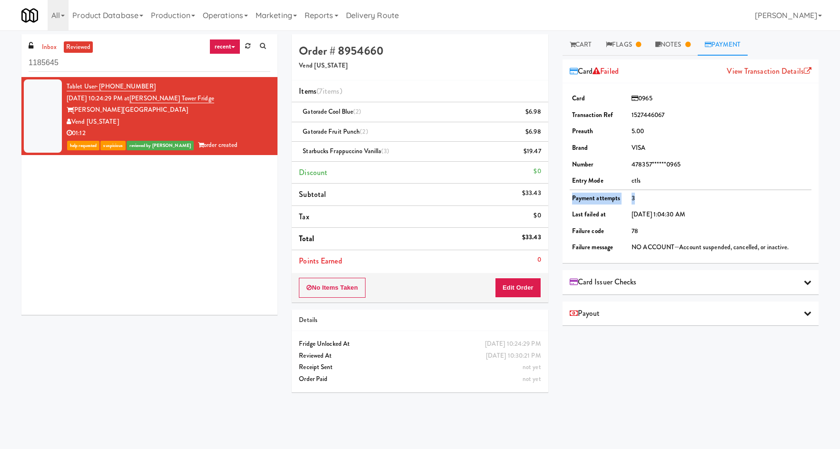
drag, startPoint x: 572, startPoint y: 193, endPoint x: 646, endPoint y: 193, distance: 73.7
click at [647, 193] on tr "Payment attempts 3" at bounding box center [690, 198] width 242 height 17
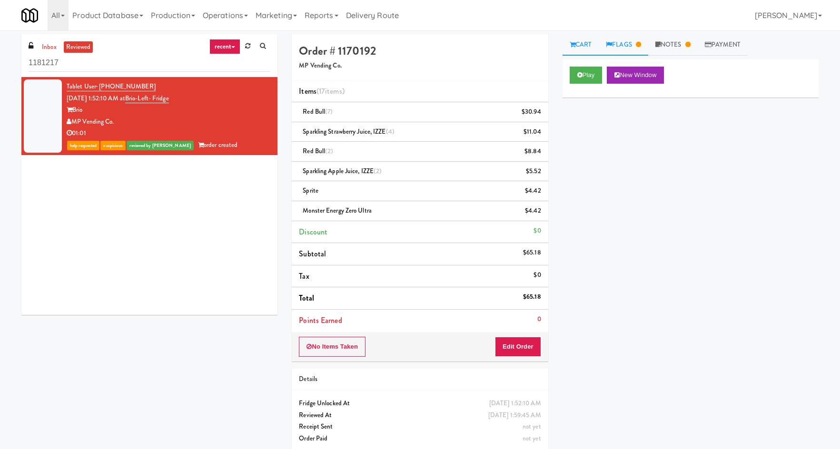
click at [639, 46] on icon at bounding box center [638, 44] width 5 height 6
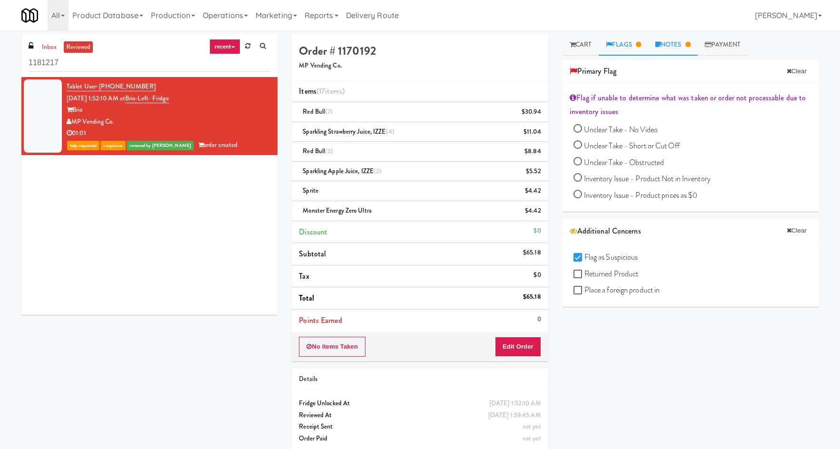
click at [679, 42] on link "Notes" at bounding box center [672, 44] width 49 height 21
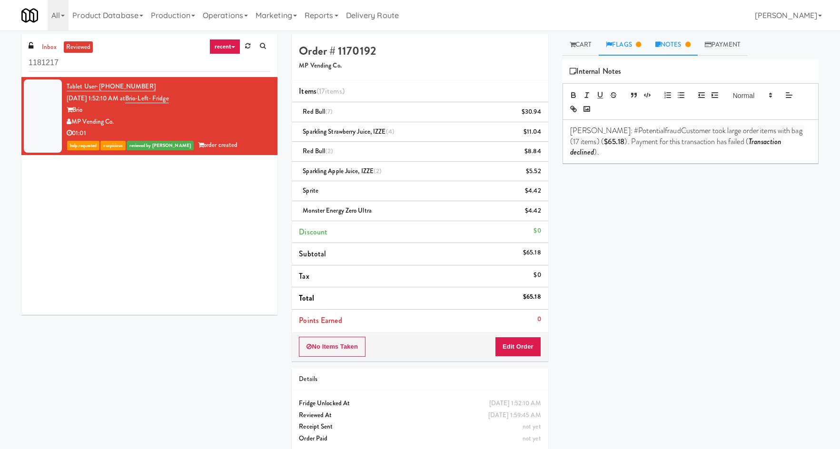
click at [629, 36] on link "Flags" at bounding box center [622, 44] width 49 height 21
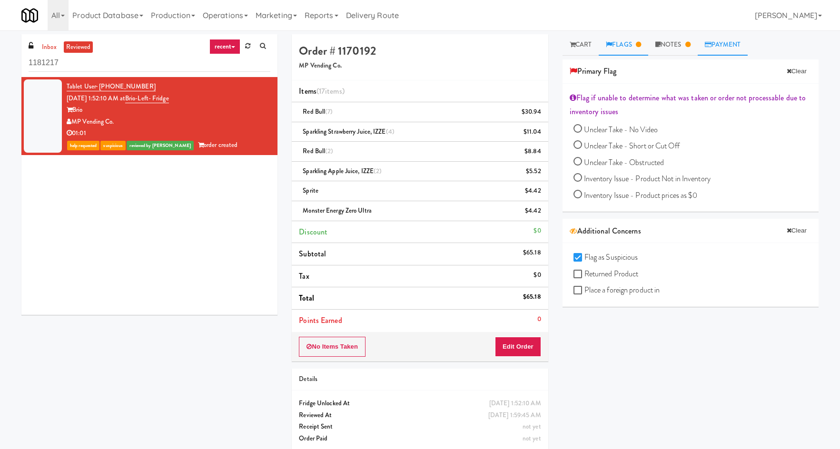
click at [705, 42] on link "Payment" at bounding box center [722, 44] width 50 height 21
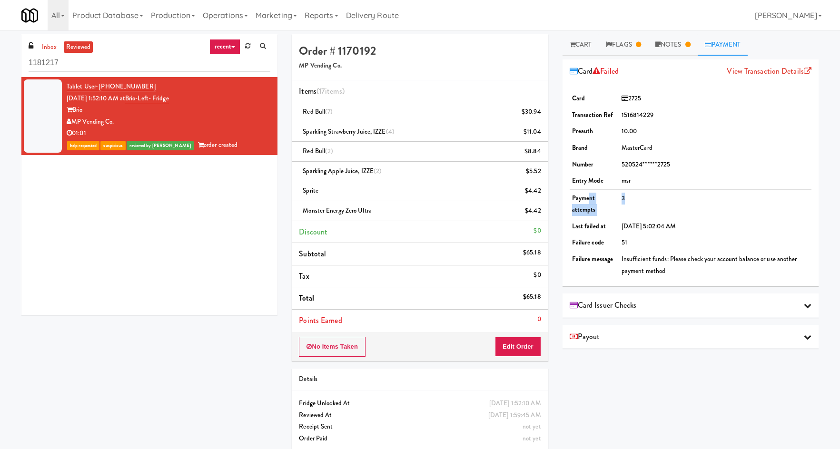
drag, startPoint x: 590, startPoint y: 198, endPoint x: 640, endPoint y: 204, distance: 50.2
click at [640, 204] on tr "Payment attempts 3" at bounding box center [690, 204] width 242 height 29
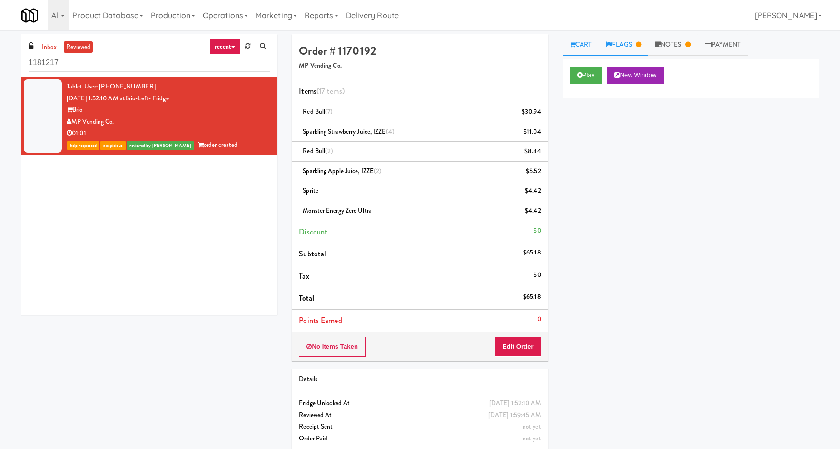
drag, startPoint x: 678, startPoint y: 41, endPoint x: 618, endPoint y: 38, distance: 61.0
click at [676, 39] on link "Notes" at bounding box center [672, 44] width 49 height 21
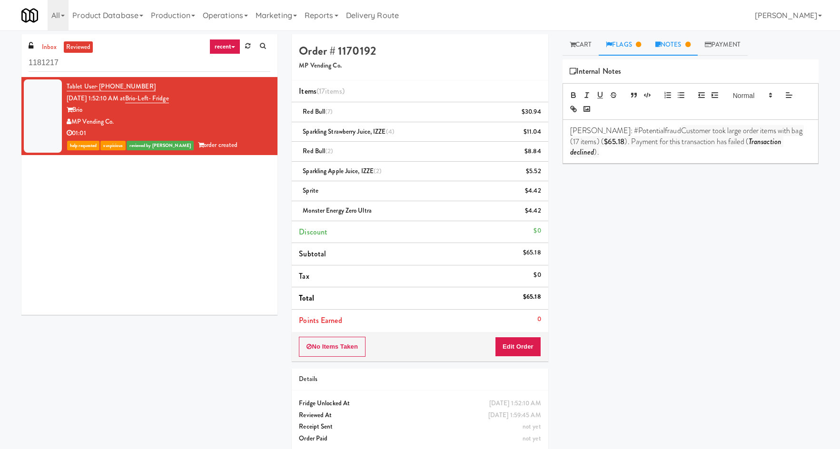
click at [617, 38] on link "Flags" at bounding box center [622, 44] width 49 height 21
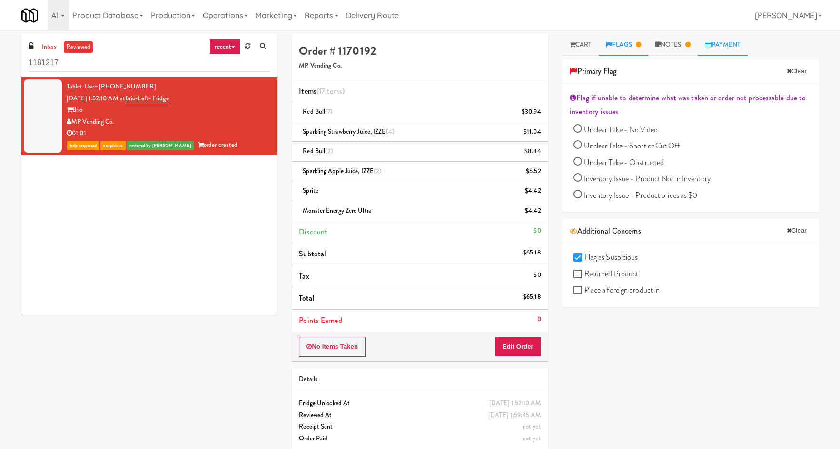
click at [723, 43] on link "Payment" at bounding box center [722, 44] width 50 height 21
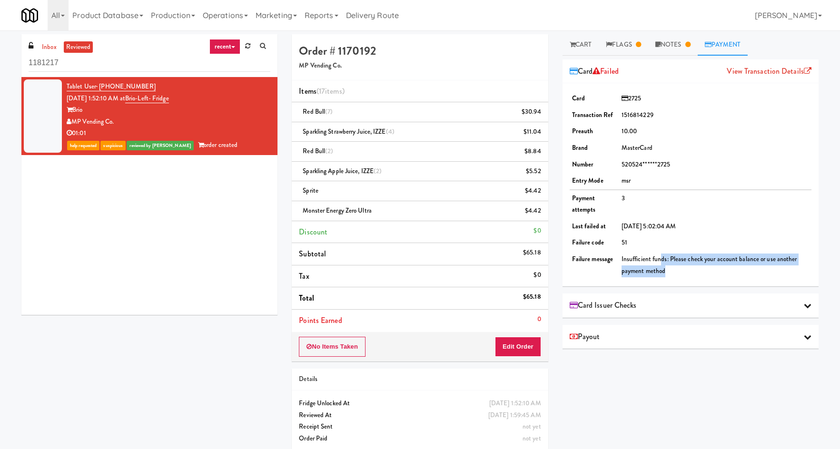
drag, startPoint x: 667, startPoint y: 260, endPoint x: 725, endPoint y: 273, distance: 59.4
click at [725, 273] on td "Insufficient funds: Please check your account balance or use another payment me…" at bounding box center [715, 265] width 192 height 28
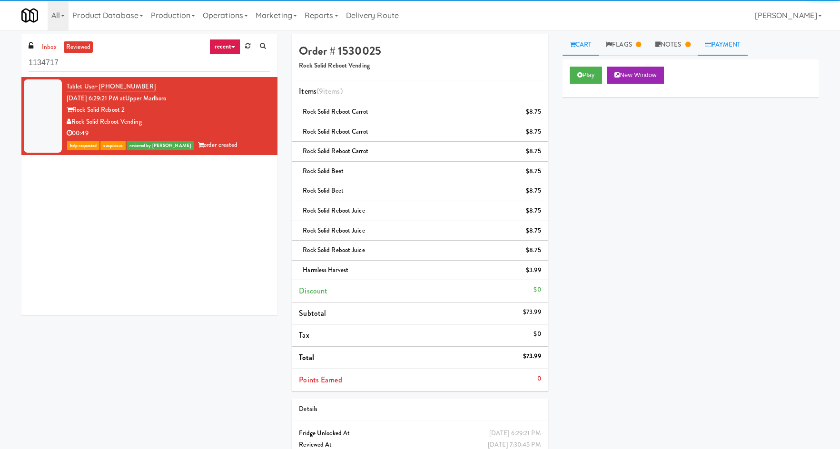
click at [734, 42] on link "Payment" at bounding box center [722, 44] width 50 height 21
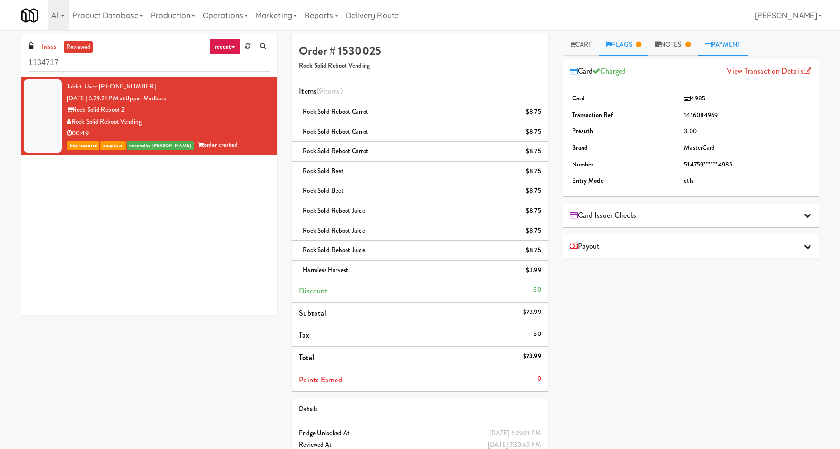
click at [614, 49] on link "Flags" at bounding box center [622, 44] width 49 height 21
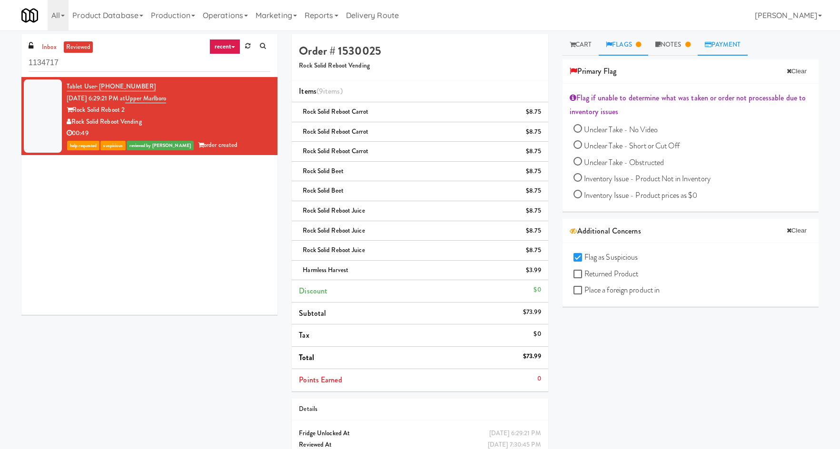
click at [726, 45] on link "Payment" at bounding box center [722, 44] width 50 height 21
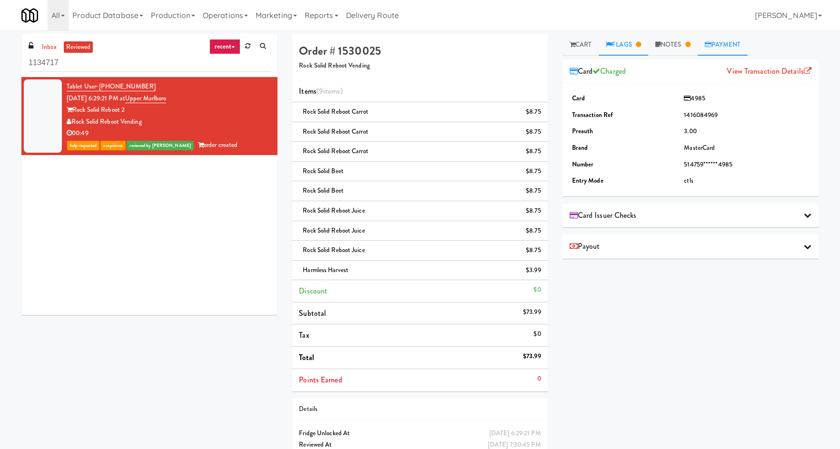
drag, startPoint x: 619, startPoint y: 43, endPoint x: 620, endPoint y: 67, distance: 23.8
click at [619, 43] on link "Flags" at bounding box center [622, 44] width 49 height 21
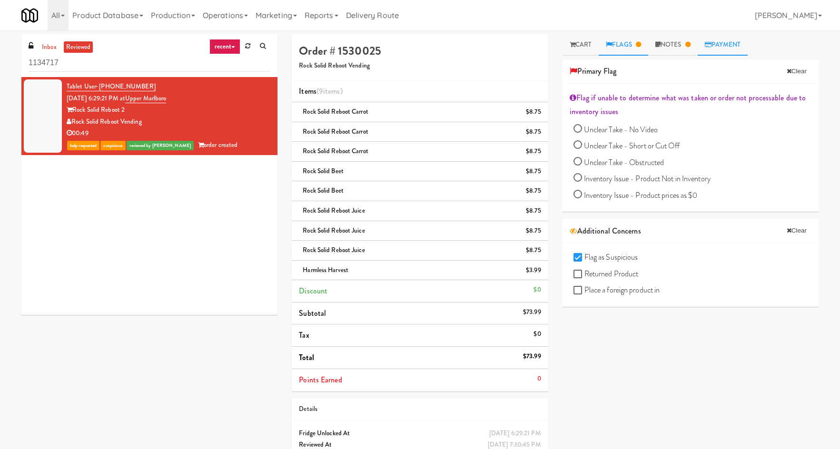
click at [734, 43] on link "Payment" at bounding box center [722, 44] width 50 height 21
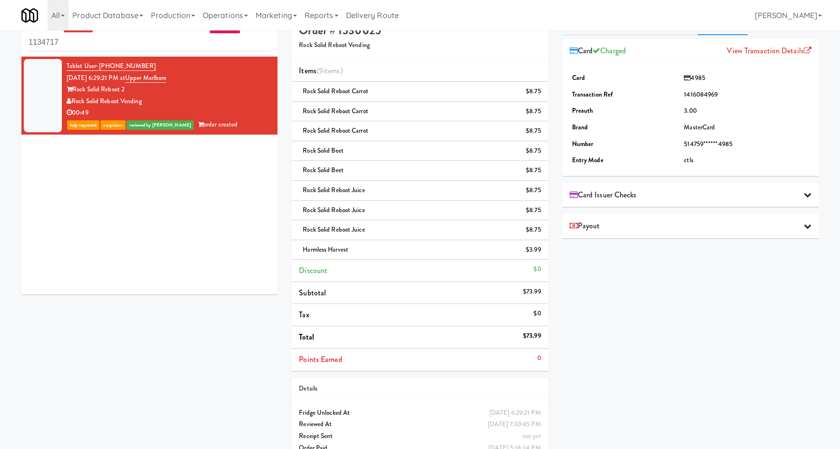
scroll to position [39, 0]
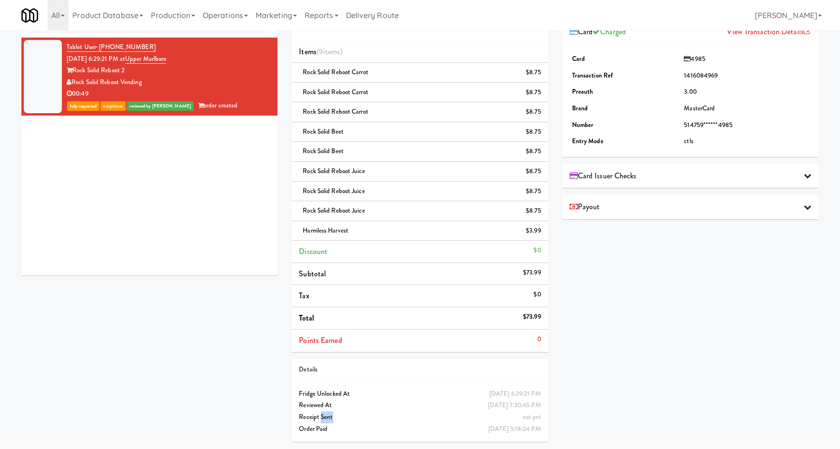
drag, startPoint x: 321, startPoint y: 414, endPoint x: 542, endPoint y: 421, distance: 221.3
click at [542, 421] on div "not yet Receipt Sent" at bounding box center [420, 418] width 256 height 12
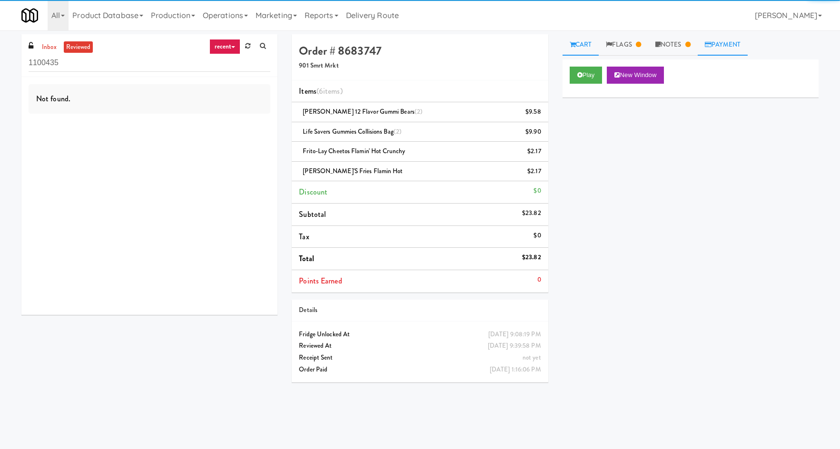
click at [732, 46] on link "Payment" at bounding box center [722, 44] width 50 height 21
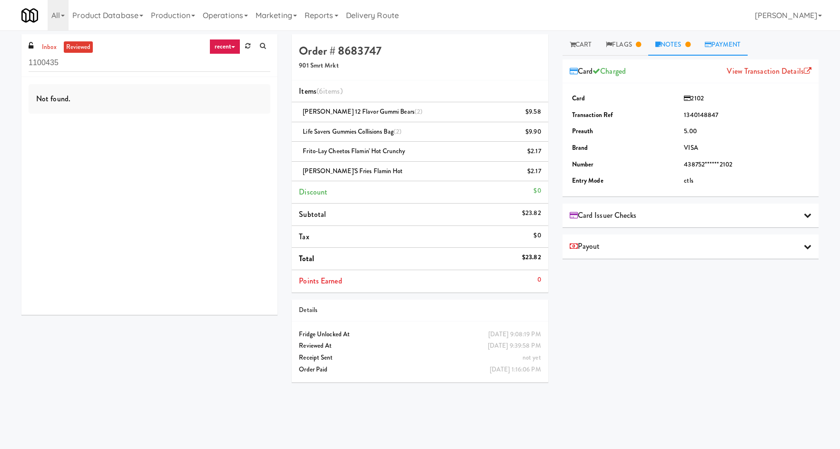
click at [690, 50] on link "Notes" at bounding box center [672, 44] width 49 height 21
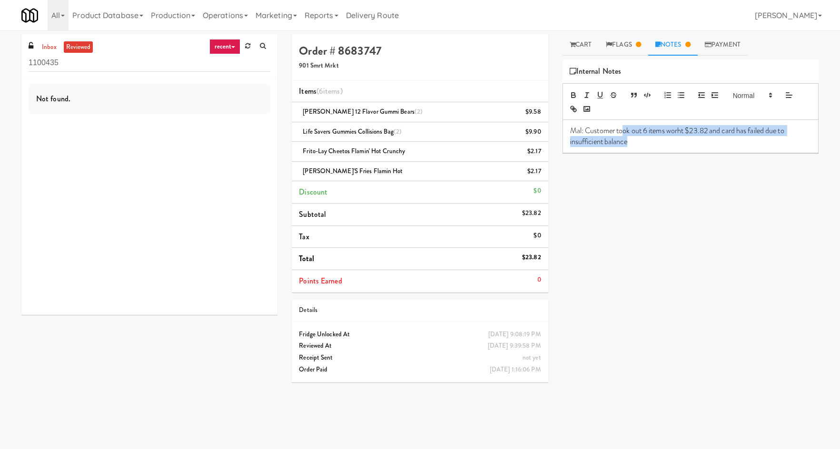
drag, startPoint x: 624, startPoint y: 133, endPoint x: 630, endPoint y: 144, distance: 12.2
click at [630, 144] on p "Mal: Customer took out 6 items worht $23.82 and card has failed due to insuffic…" at bounding box center [690, 136] width 241 height 21
click at [630, 143] on p "Mal: Customer took out 6 items worht $23.82 and card has failed due to insuffic…" at bounding box center [690, 136] width 241 height 21
click at [718, 49] on link "Payment" at bounding box center [722, 44] width 50 height 21
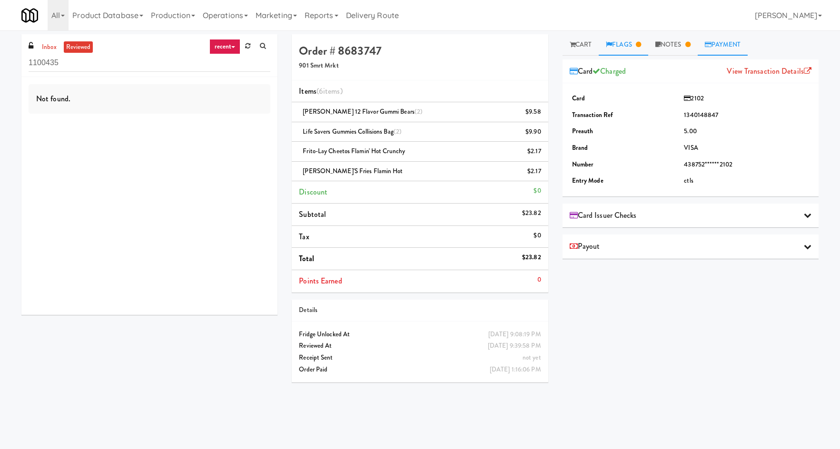
click at [627, 52] on link "Flags" at bounding box center [622, 44] width 49 height 21
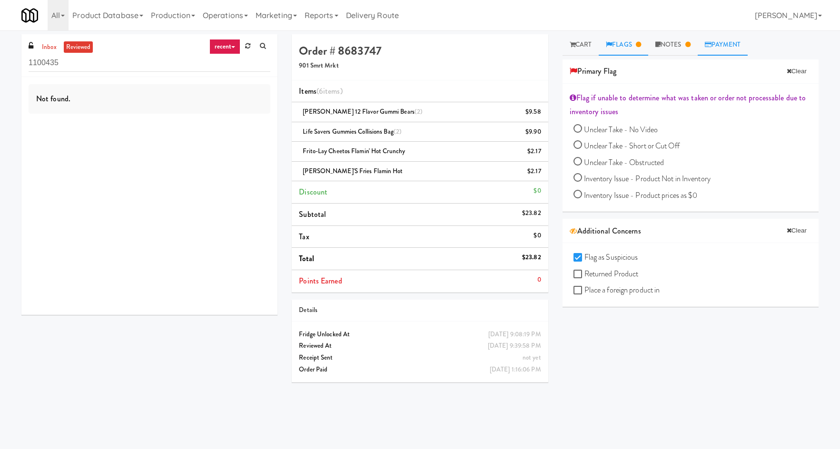
click at [715, 51] on link "Payment" at bounding box center [722, 44] width 50 height 21
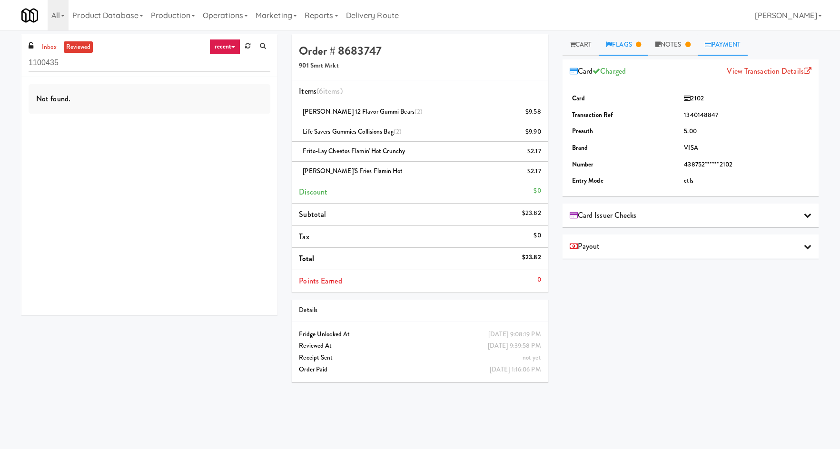
click at [631, 45] on link "Flags" at bounding box center [622, 44] width 49 height 21
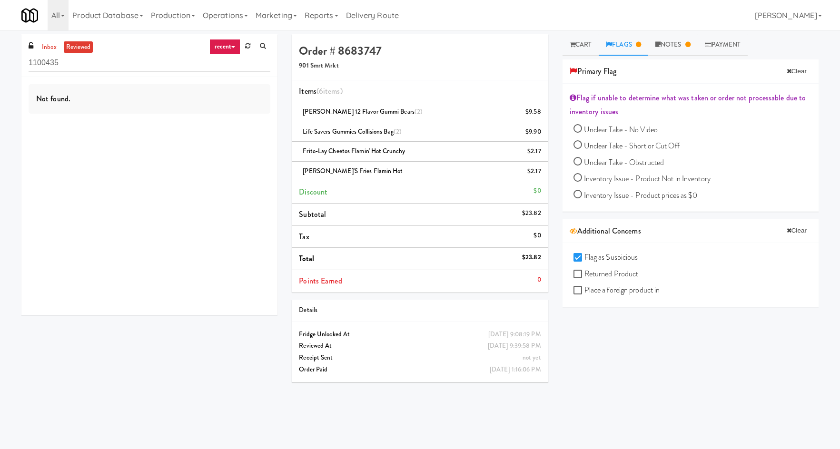
drag, startPoint x: 669, startPoint y: 413, endPoint x: 673, endPoint y: 396, distance: 17.5
click at [671, 413] on div "Play New Window Primary Flag Clear Flag if unable to determine what was taken o…" at bounding box center [690, 237] width 256 height 357
click at [573, 42] on icon at bounding box center [572, 44] width 6 height 6
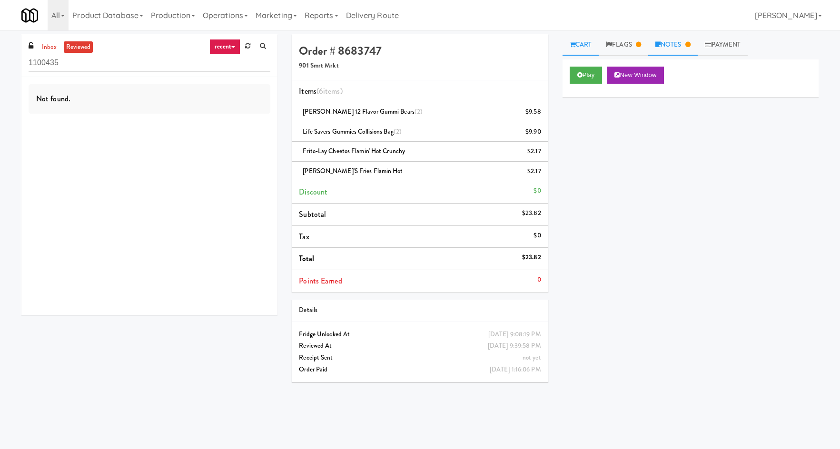
click at [689, 44] on icon at bounding box center [687, 44] width 5 height 6
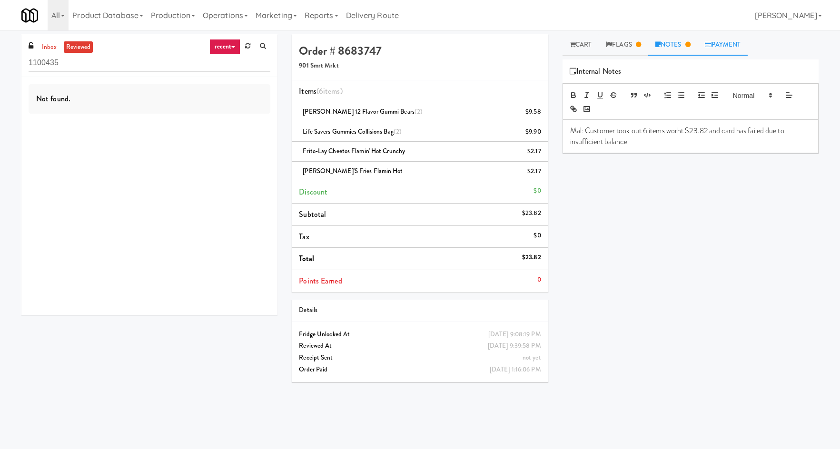
click at [748, 41] on link "Payment" at bounding box center [722, 44] width 50 height 21
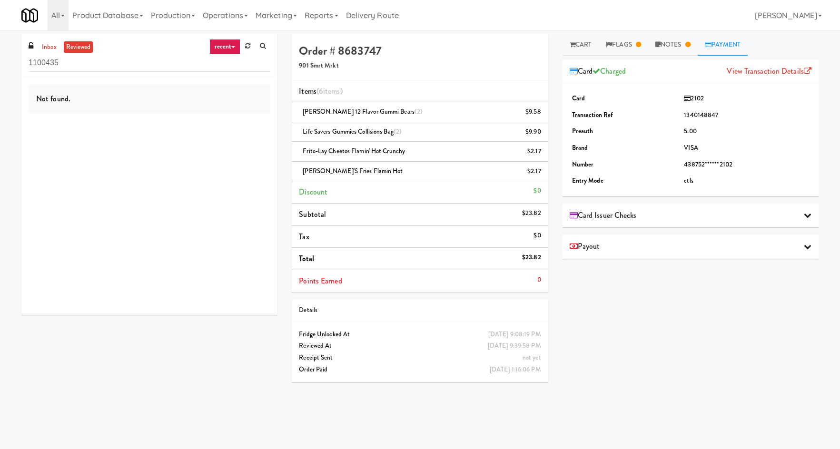
drag, startPoint x: 636, startPoint y: 71, endPoint x: 596, endPoint y: 75, distance: 40.2
click at [596, 75] on div "Card Charged View Transaction Details" at bounding box center [690, 71] width 242 height 14
drag, startPoint x: 619, startPoint y: 39, endPoint x: 618, endPoint y: 143, distance: 103.7
click at [619, 39] on link "Flags" at bounding box center [622, 44] width 49 height 21
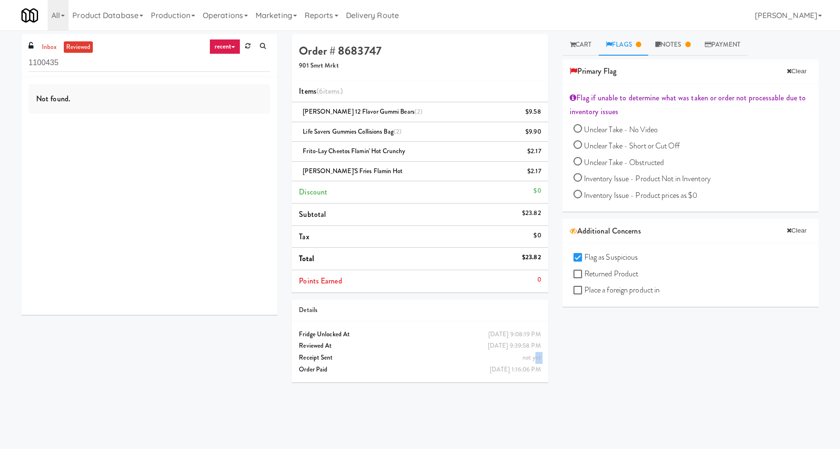
drag, startPoint x: 536, startPoint y: 356, endPoint x: 298, endPoint y: 353, distance: 237.9
click at [298, 353] on div "not yet Receipt Sent" at bounding box center [420, 358] width 256 height 12
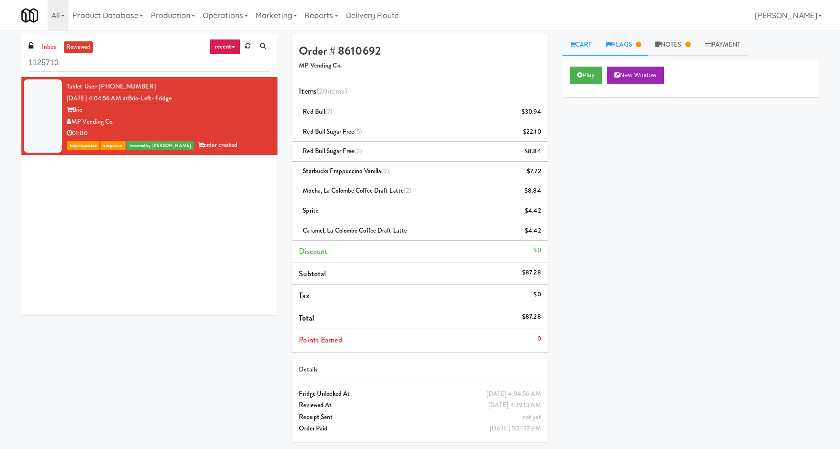
click at [626, 38] on link "Flags" at bounding box center [622, 44] width 49 height 21
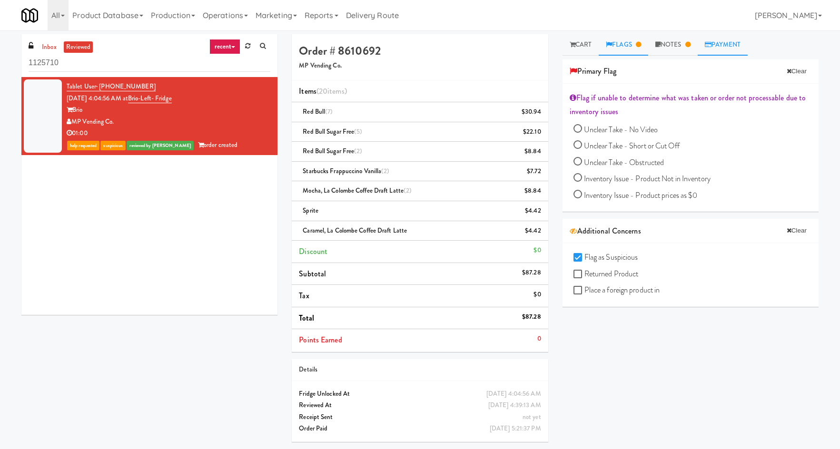
click at [743, 48] on link "Payment" at bounding box center [722, 44] width 50 height 21
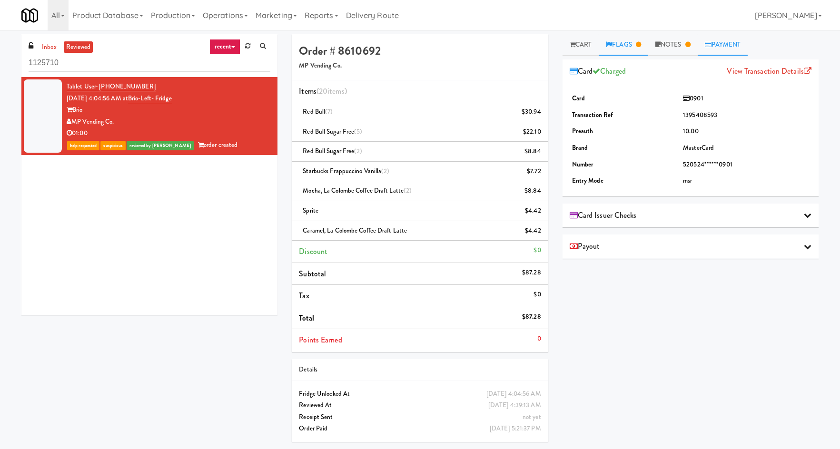
click at [630, 45] on link "Flags" at bounding box center [622, 44] width 49 height 21
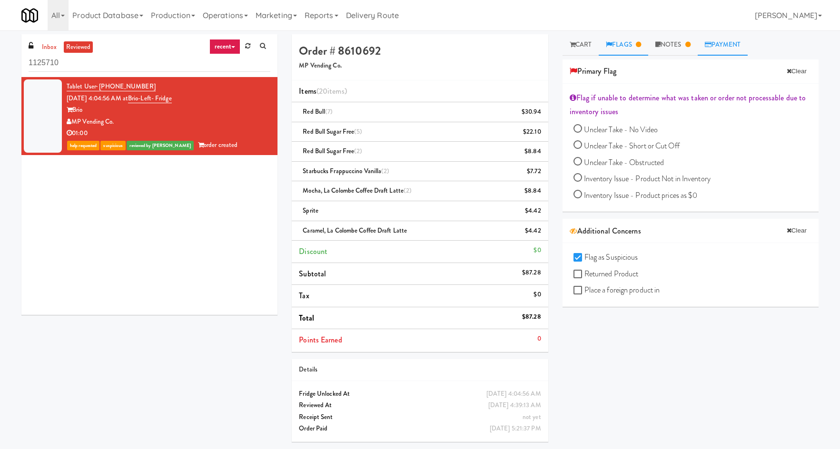
click at [711, 42] on icon at bounding box center [708, 44] width 7 height 6
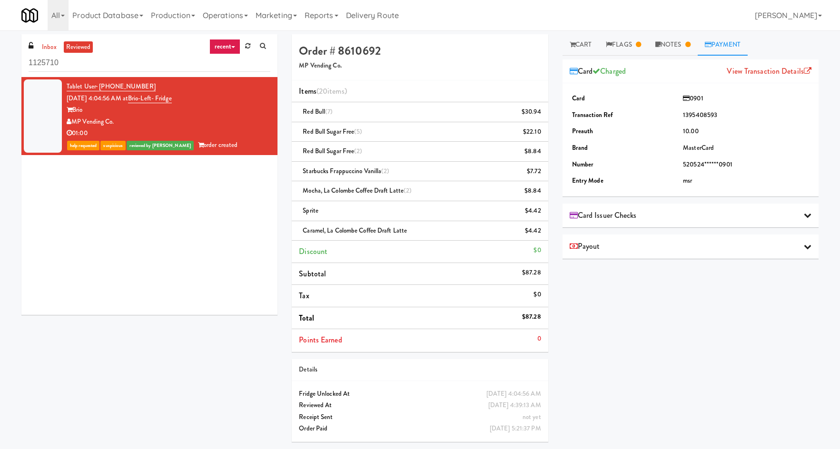
drag, startPoint x: 657, startPoint y: 71, endPoint x: 589, endPoint y: 63, distance: 68.5
click at [589, 63] on div "Card Charged View Transaction Details" at bounding box center [690, 71] width 256 height 24
click at [707, 356] on div "Play New Window Primary Flag Clear Flag if unable to determine what was taken o…" at bounding box center [690, 237] width 256 height 357
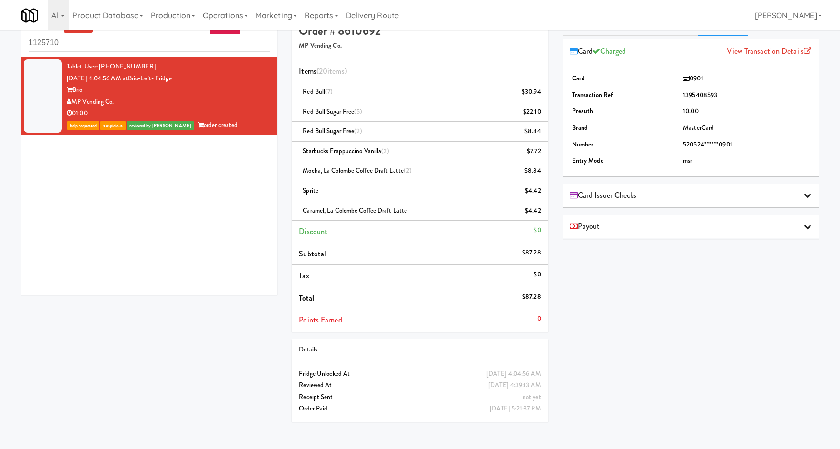
scroll to position [30, 0]
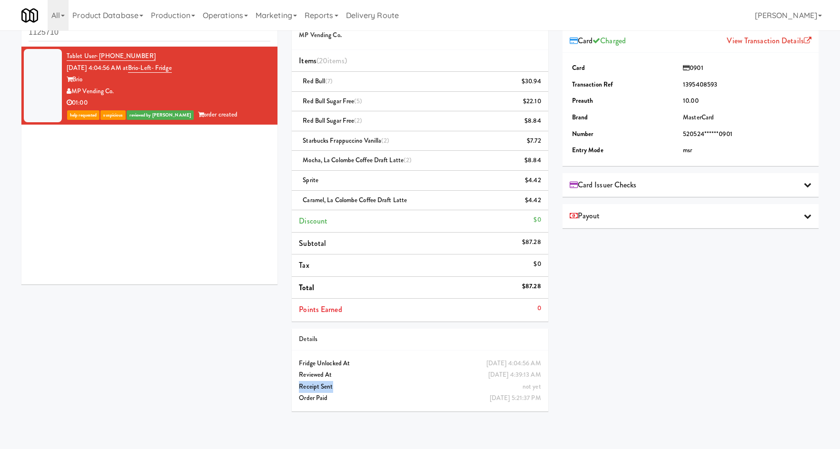
drag, startPoint x: 545, startPoint y: 385, endPoint x: 292, endPoint y: 388, distance: 253.6
click at [292, 388] on div "not yet Receipt Sent" at bounding box center [420, 387] width 256 height 12
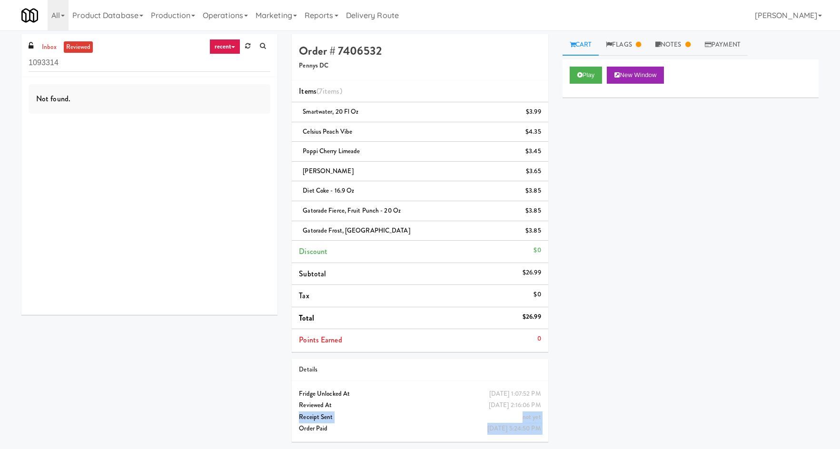
drag, startPoint x: 300, startPoint y: 428, endPoint x: 548, endPoint y: 405, distance: 248.9
click at [548, 405] on div "[DATE] 1:07:52 PM Fridge Unlocked At [DATE] 2:16:06 PM Reviewed At not yet Rece…" at bounding box center [420, 411] width 256 height 61
click at [547, 405] on div "[DATE] 2:16:06 PM Reviewed At" at bounding box center [420, 406] width 256 height 12
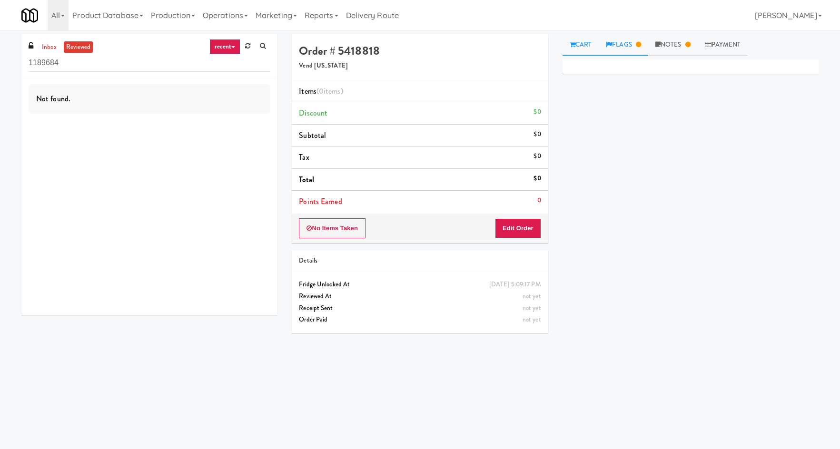
click at [647, 47] on link "Flags" at bounding box center [622, 44] width 49 height 21
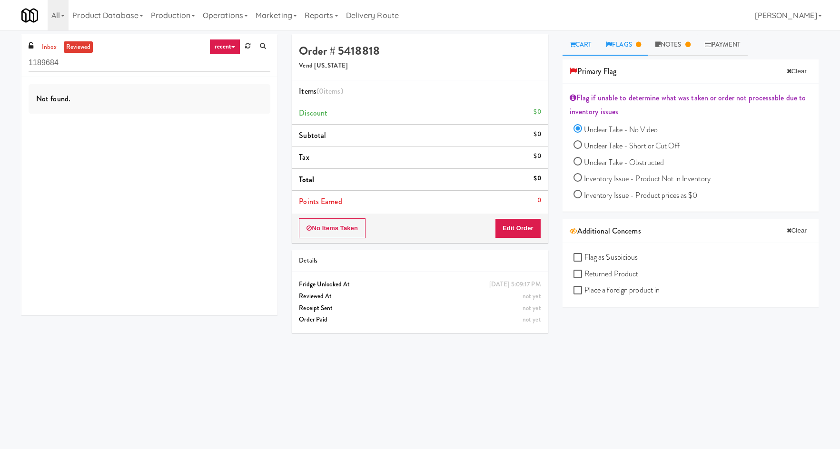
click at [581, 49] on link "Cart" at bounding box center [580, 44] width 37 height 21
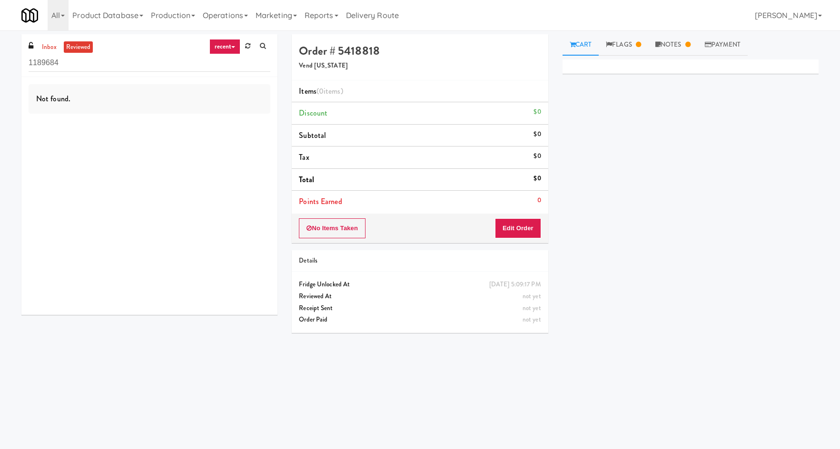
drag, startPoint x: 582, startPoint y: 68, endPoint x: 584, endPoint y: 105, distance: 36.7
click at [584, 105] on div "Primary Flag Clear Flag if unable to determine what was taken or order not proc…" at bounding box center [690, 237] width 256 height 357
drag, startPoint x: 584, startPoint y: 105, endPoint x: 635, endPoint y: 85, distance: 54.1
click at [583, 102] on div "Primary Flag Clear Flag if unable to determine what was taken or order not proc…" at bounding box center [690, 237] width 256 height 357
click at [581, 95] on div "Primary Flag Clear Flag if unable to determine what was taken or order not proc…" at bounding box center [690, 237] width 256 height 357
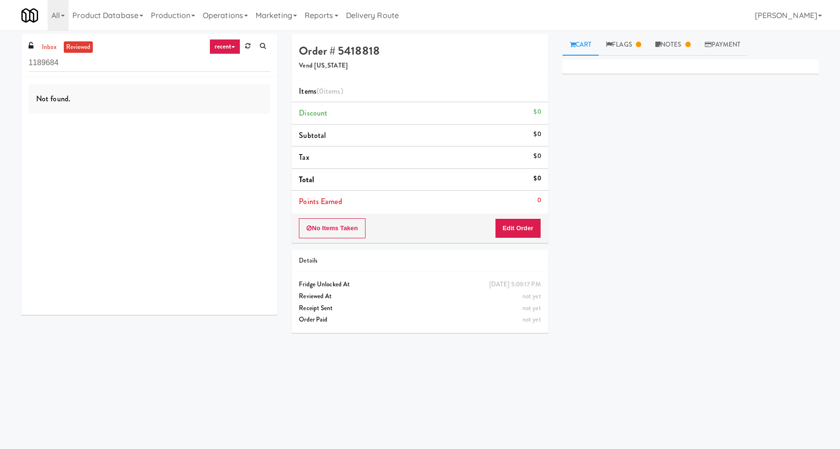
click at [581, 95] on div "Primary Flag Clear Flag if unable to determine what was taken or order not proc…" at bounding box center [690, 237] width 256 height 357
click at [581, 94] on div "Primary Flag Clear Flag if unable to determine what was taken or order not proc…" at bounding box center [690, 237] width 256 height 357
click at [590, 79] on div "Primary Flag Clear Flag if unable to determine what was taken or order not proc…" at bounding box center [690, 237] width 256 height 357
click at [588, 77] on div "Primary Flag Clear Flag if unable to determine what was taken or order not proc…" at bounding box center [690, 237] width 256 height 357
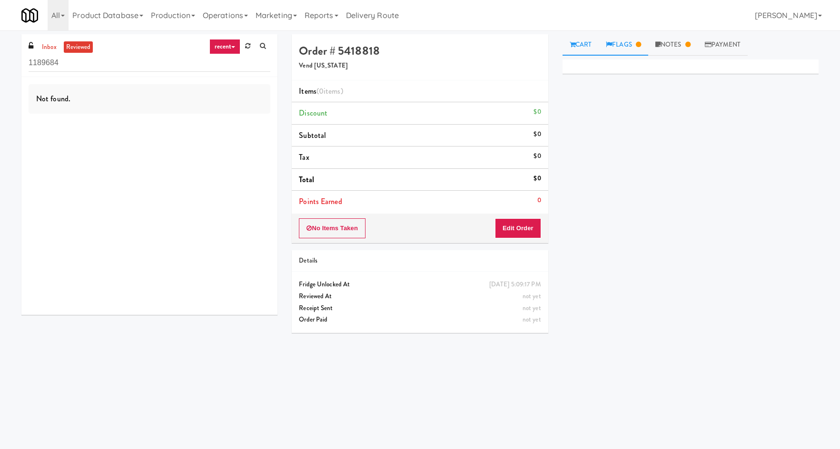
click at [623, 45] on link "Flags" at bounding box center [622, 44] width 49 height 21
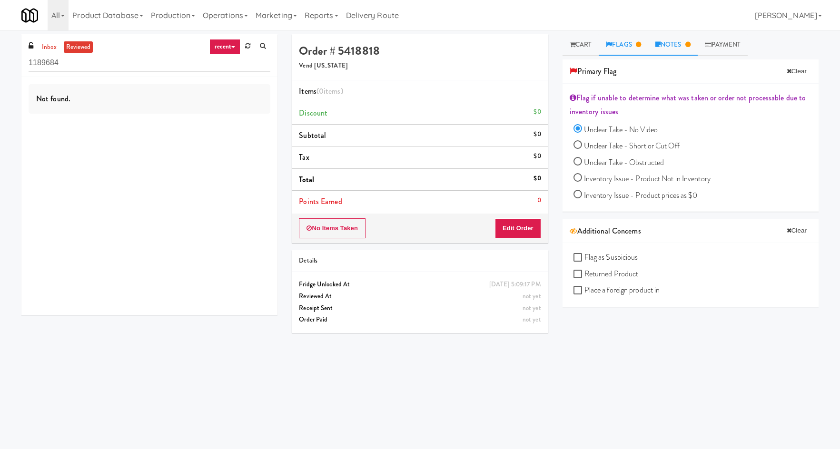
click at [675, 44] on link "Notes" at bounding box center [672, 44] width 49 height 21
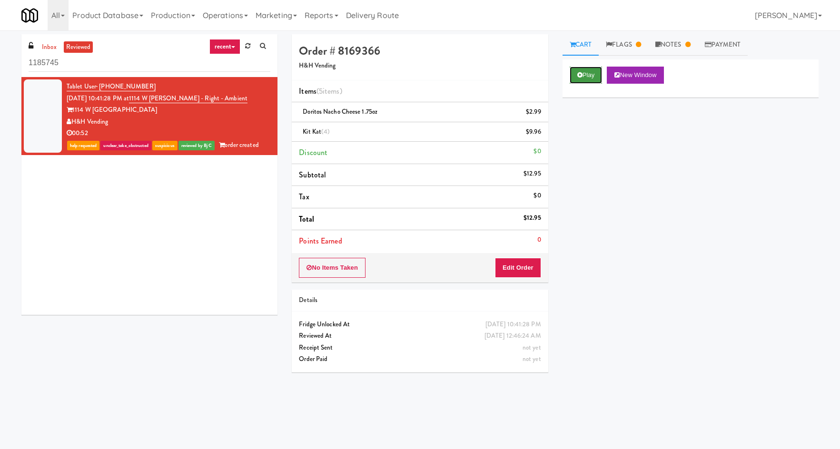
click at [586, 67] on button "Play" at bounding box center [585, 75] width 33 height 17
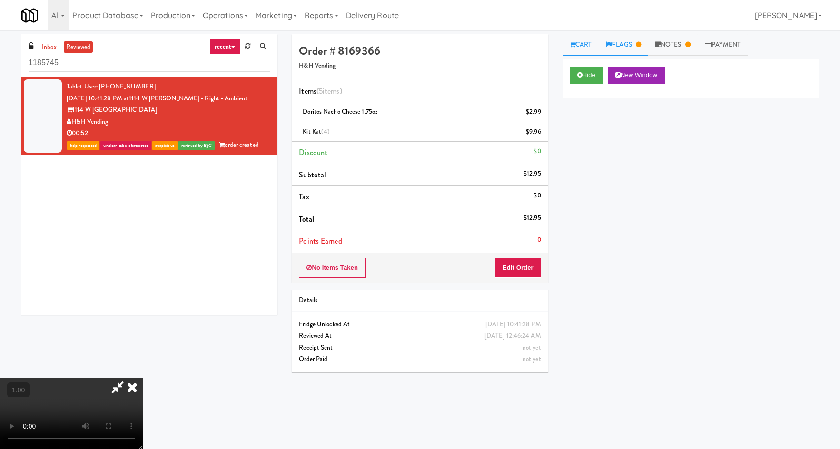
click at [626, 52] on link "Flags" at bounding box center [622, 44] width 49 height 21
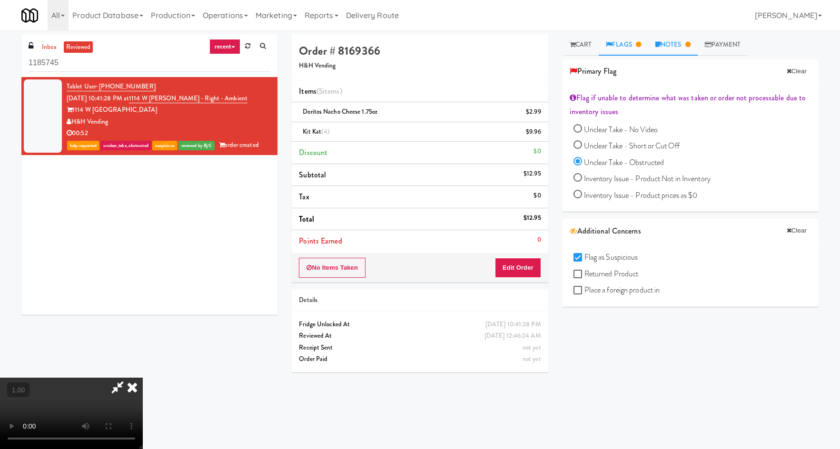
click at [688, 37] on link "Notes" at bounding box center [672, 44] width 49 height 21
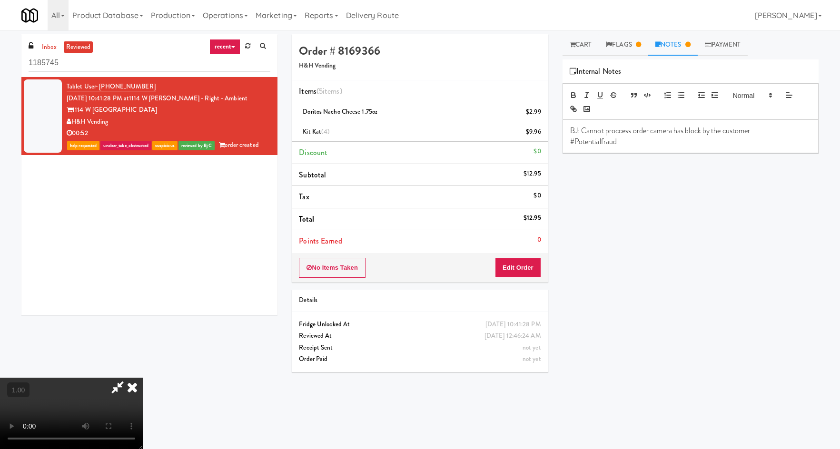
click at [143, 378] on icon at bounding box center [132, 387] width 21 height 19
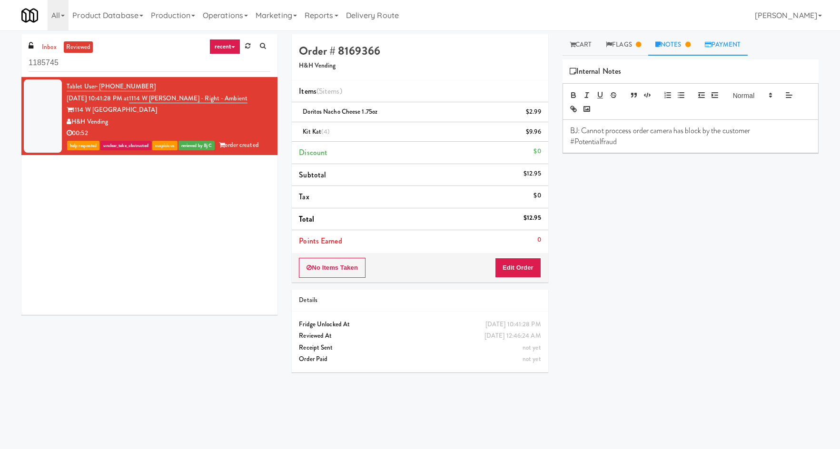
click at [717, 42] on link "Payment" at bounding box center [722, 44] width 50 height 21
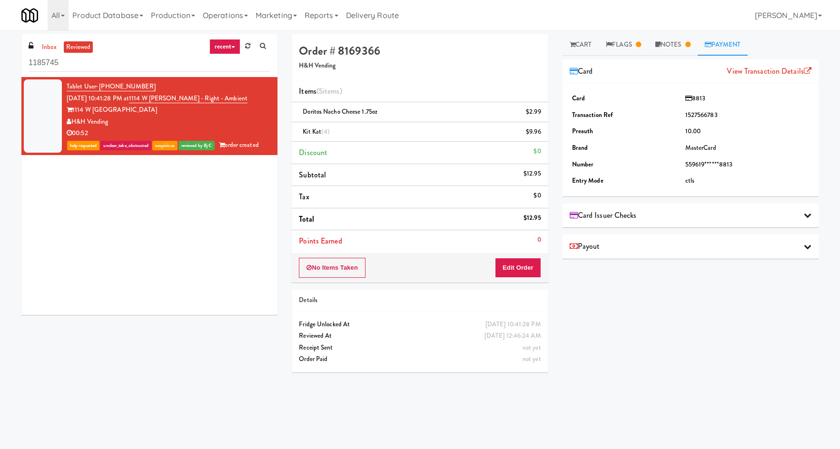
drag, startPoint x: 353, startPoint y: 134, endPoint x: 555, endPoint y: 86, distance: 207.8
click at [545, 107] on ul "Items (5 items ) Doritos Nacho Cheese 1.75oz $2.99 Kit Kat (4) $9.96 Discount $…" at bounding box center [420, 166] width 256 height 172
click at [598, 46] on link "Cart" at bounding box center [580, 44] width 37 height 21
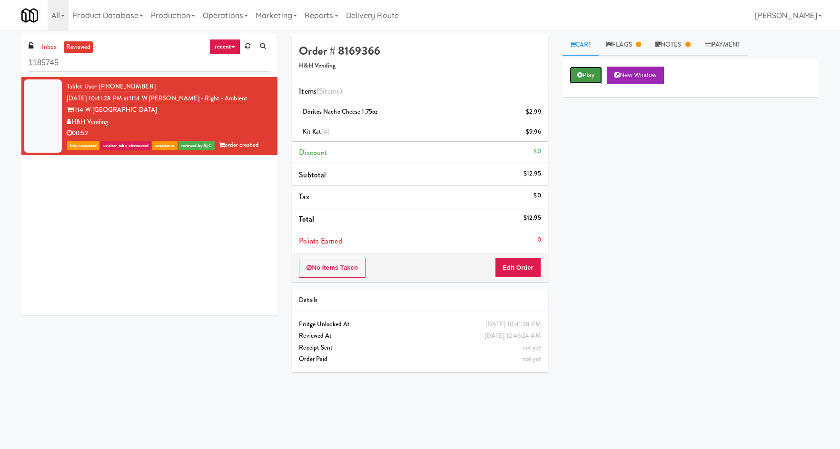
click at [595, 80] on button "Play" at bounding box center [585, 75] width 33 height 17
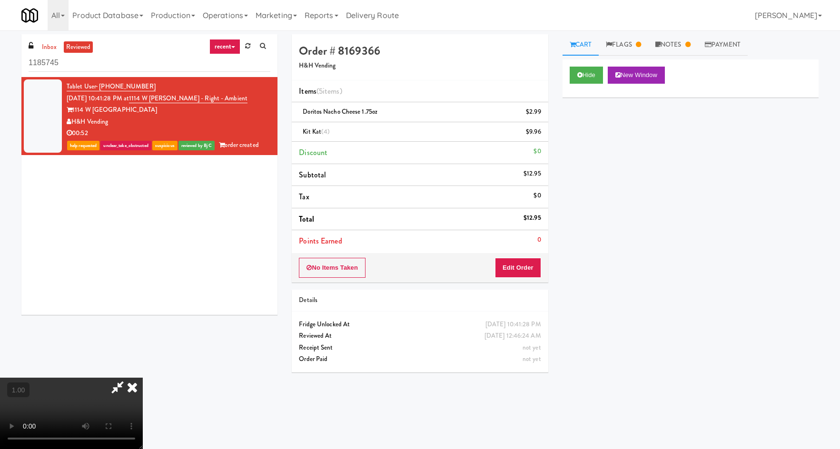
click at [143, 378] on icon at bounding box center [132, 387] width 21 height 19
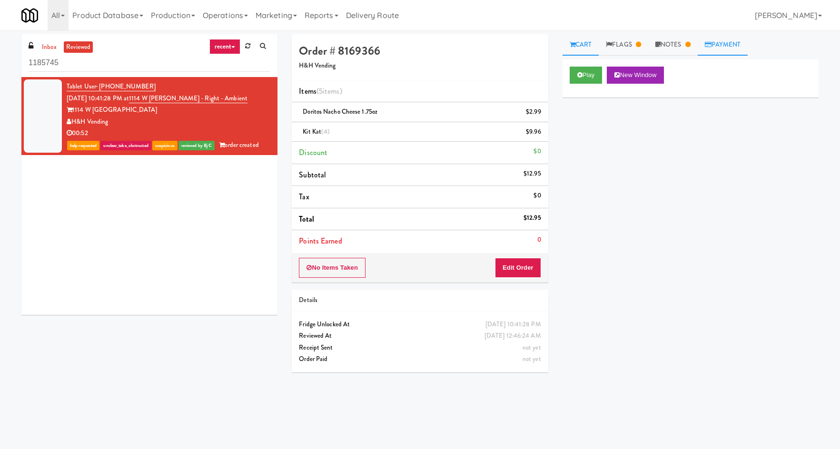
drag, startPoint x: 750, startPoint y: 29, endPoint x: 742, endPoint y: 37, distance: 11.5
click at [749, 29] on div "All 325 Vending https://classic.micromart.com/vision-orders/1185745?operator_id…" at bounding box center [419, 15] width 797 height 30
click at [738, 39] on link "Payment" at bounding box center [722, 44] width 50 height 21
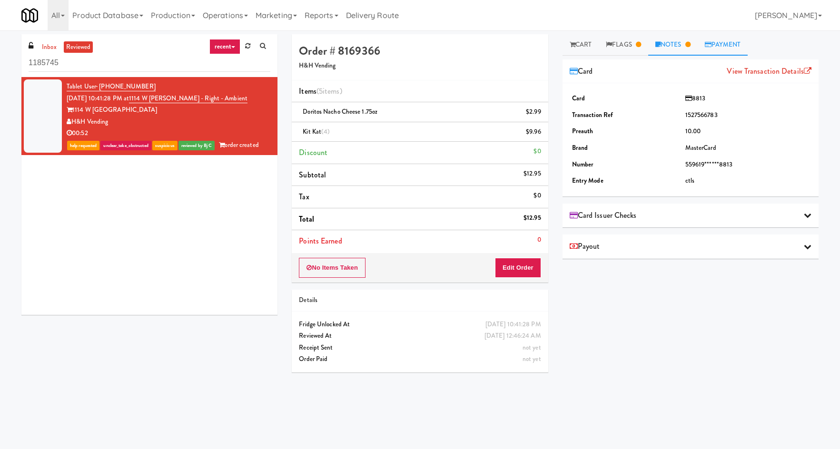
click at [676, 48] on link "Notes" at bounding box center [672, 44] width 49 height 21
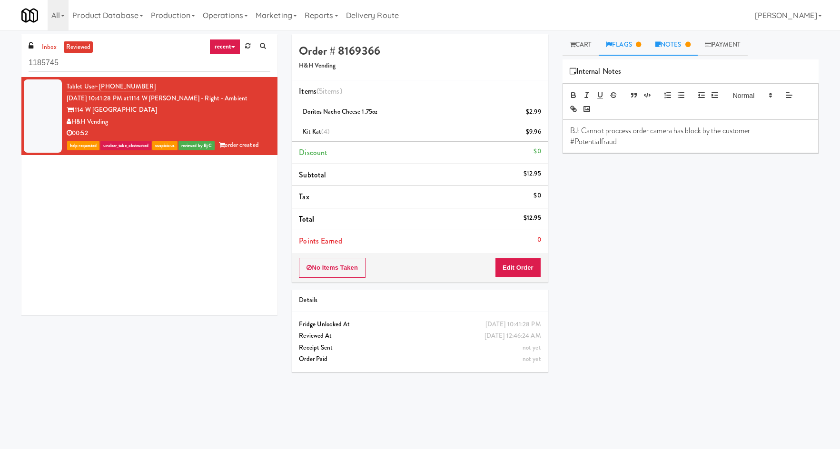
click at [633, 51] on link "Flags" at bounding box center [622, 44] width 49 height 21
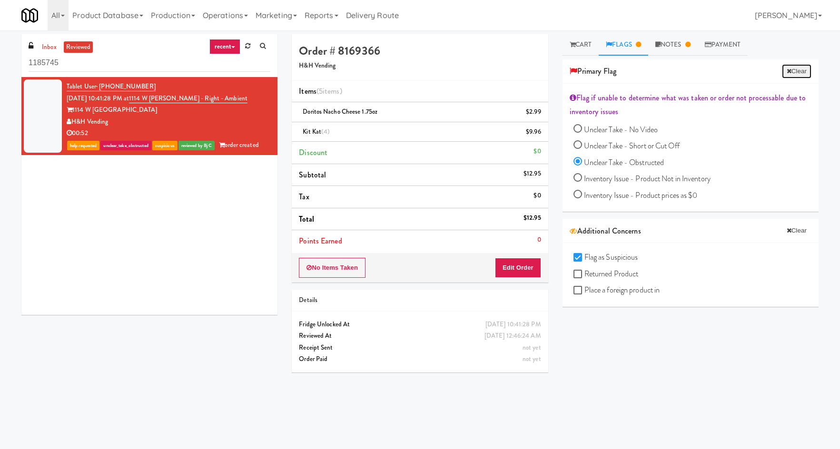
click at [786, 70] on button "Clear" at bounding box center [796, 71] width 29 height 14
radio input "false"
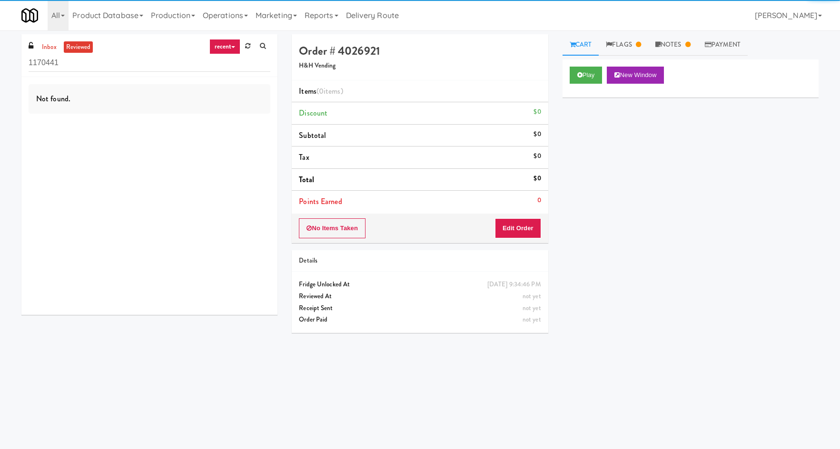
click at [563, 74] on div "Play New Window" at bounding box center [690, 78] width 256 height 38
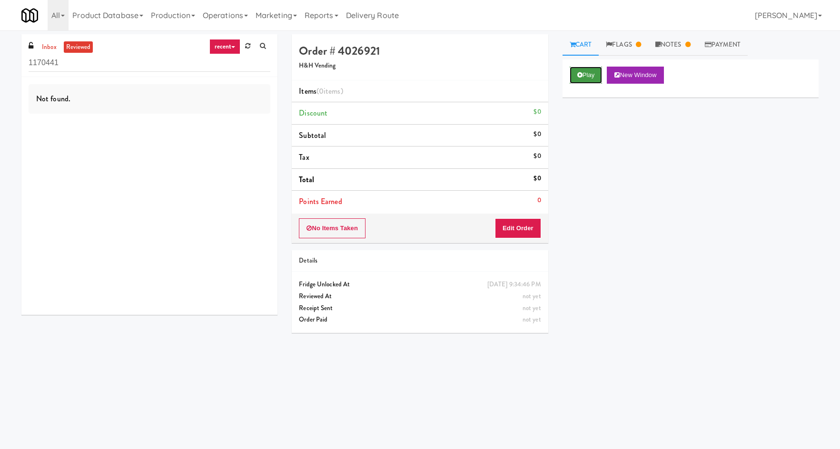
click at [591, 71] on button "Play" at bounding box center [585, 75] width 33 height 17
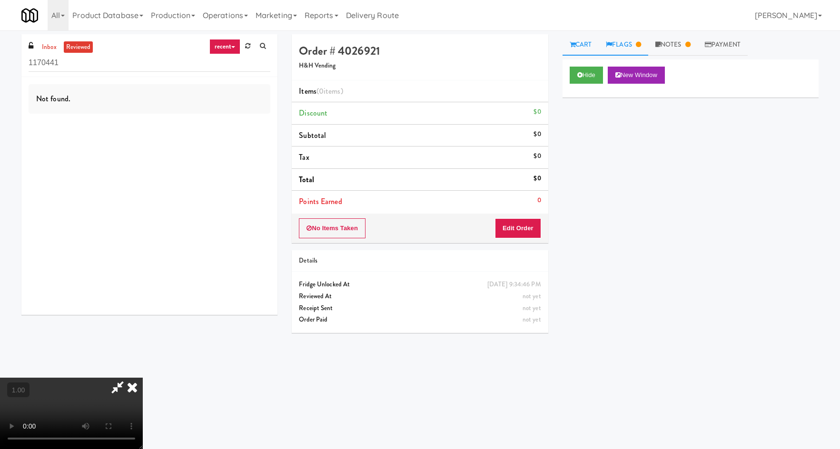
click at [642, 49] on link "Flags" at bounding box center [622, 44] width 49 height 21
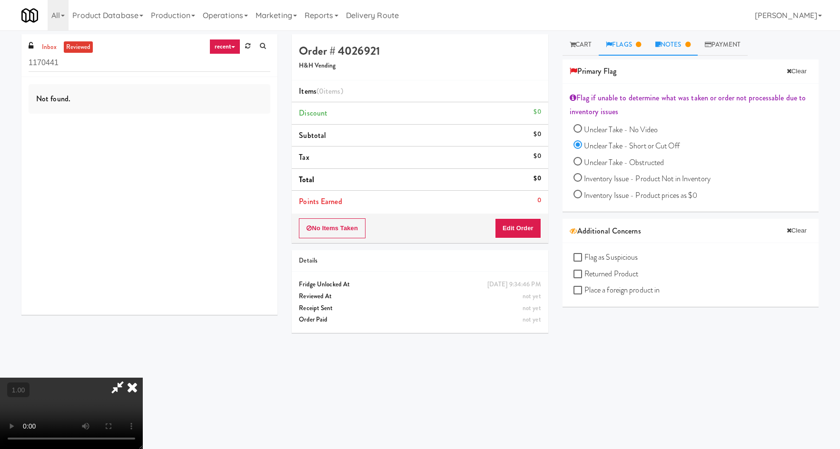
click at [668, 41] on link "Notes" at bounding box center [672, 44] width 49 height 21
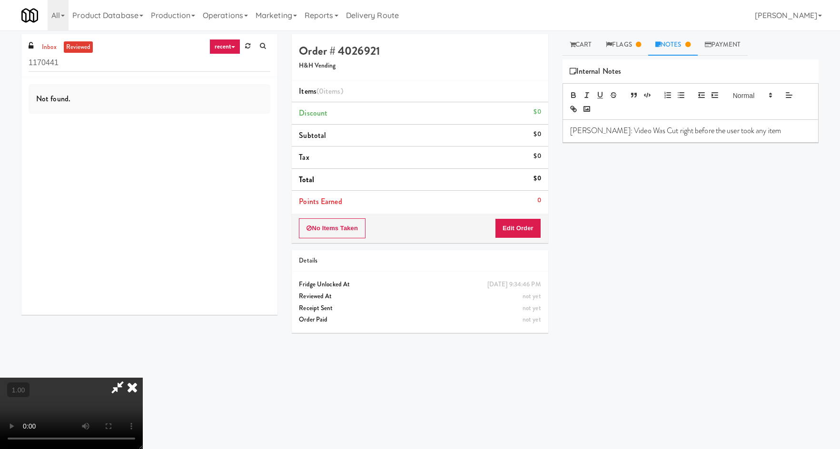
click at [364, 56] on h4 "Order # 4026921" at bounding box center [420, 51] width 242 height 12
copy h4 "4026921"
click at [143, 378] on icon at bounding box center [132, 387] width 21 height 19
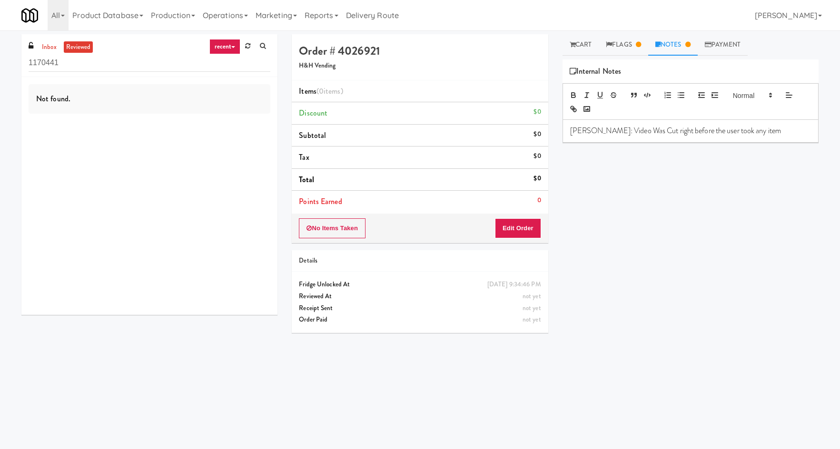
drag, startPoint x: 664, startPoint y: 184, endPoint x: 676, endPoint y: 200, distance: 20.2
click at [670, 194] on div "Play New Window Primary Flag Clear Flag if unable to determine what was taken o…" at bounding box center [690, 237] width 256 height 357
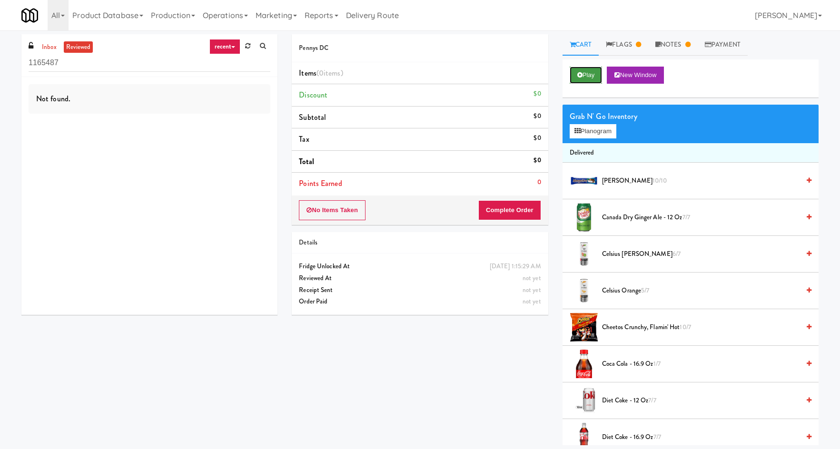
click at [576, 73] on button "Play" at bounding box center [585, 75] width 33 height 17
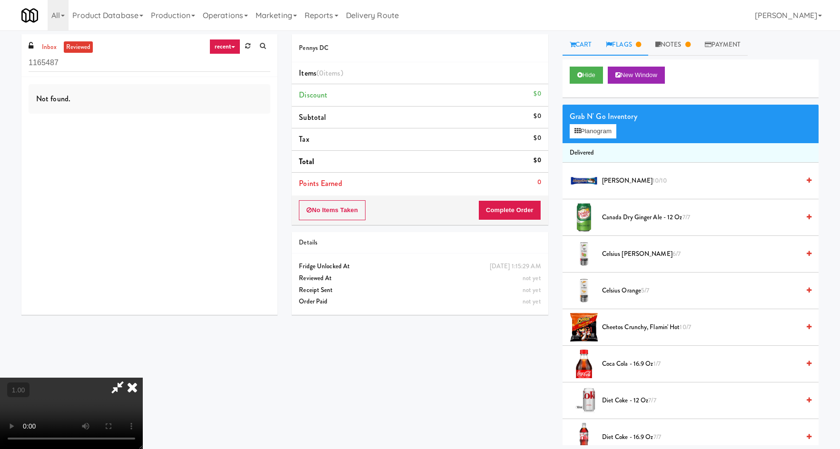
click at [625, 49] on link "Flags" at bounding box center [622, 44] width 49 height 21
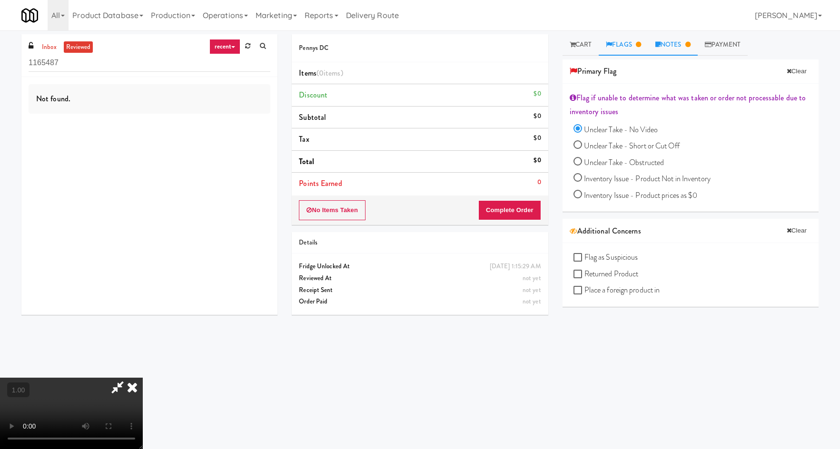
click at [697, 41] on link "Notes" at bounding box center [672, 44] width 49 height 21
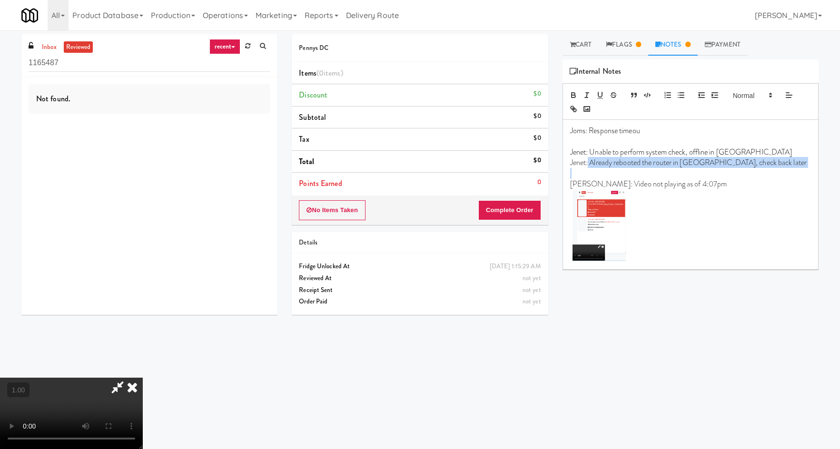
drag, startPoint x: 650, startPoint y: 166, endPoint x: 745, endPoint y: 173, distance: 95.4
click at [745, 173] on div "Joms: Response timeou Jenet: Unable to perform system check, offline in [PERSON…" at bounding box center [690, 194] width 255 height 149
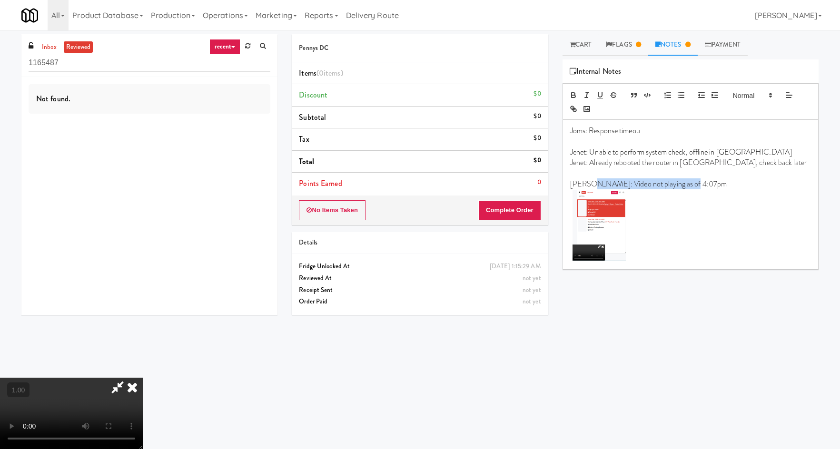
drag, startPoint x: 587, startPoint y: 185, endPoint x: 726, endPoint y: 187, distance: 138.9
click at [726, 187] on p "Rizza: Video not playing as of 4:07pm" at bounding box center [690, 184] width 241 height 10
click at [727, 188] on p "Rizza: Video not playing as of 4:07pm" at bounding box center [690, 184] width 241 height 10
click at [591, 45] on link "Cart" at bounding box center [580, 44] width 37 height 21
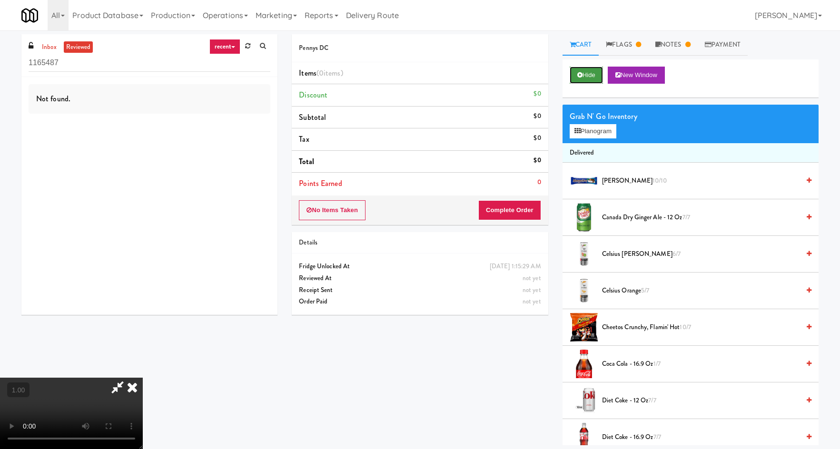
click at [594, 77] on button "Hide" at bounding box center [585, 75] width 33 height 17
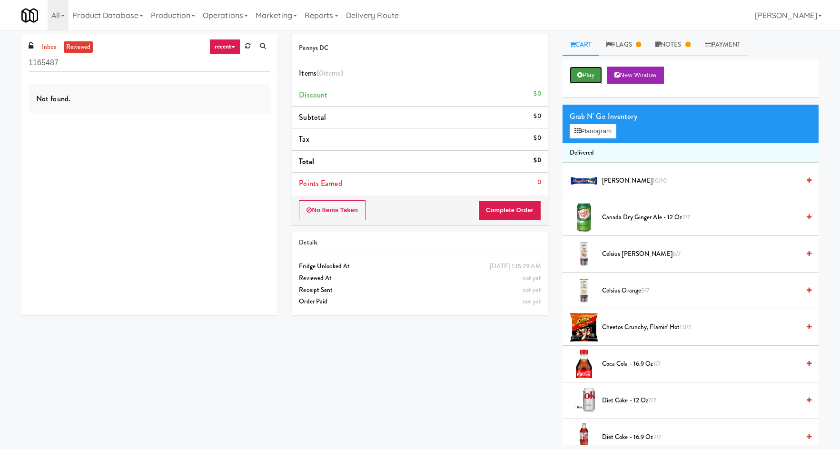
click at [596, 77] on button "Play" at bounding box center [585, 75] width 33 height 17
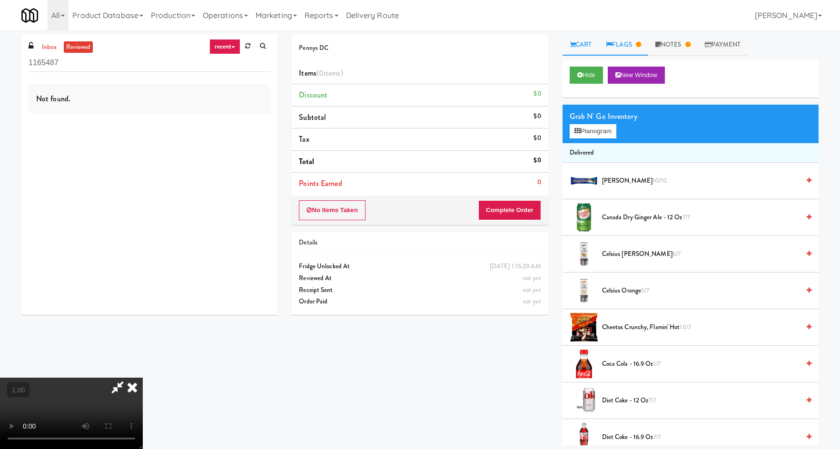
click at [611, 36] on link "Flags" at bounding box center [622, 44] width 49 height 21
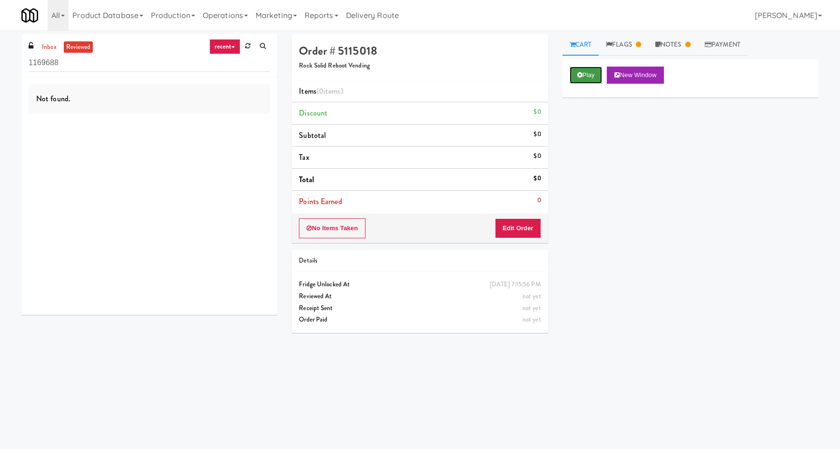
click at [586, 70] on button "Play" at bounding box center [585, 75] width 33 height 17
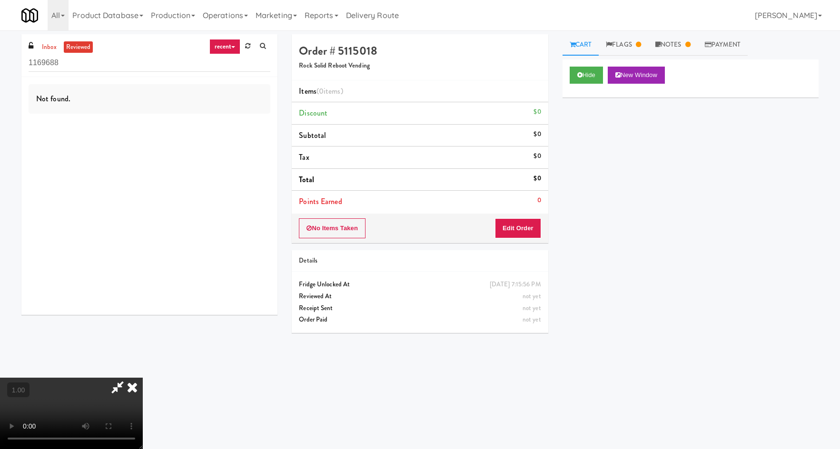
click at [132, 394] on icon at bounding box center [132, 387] width 21 height 19
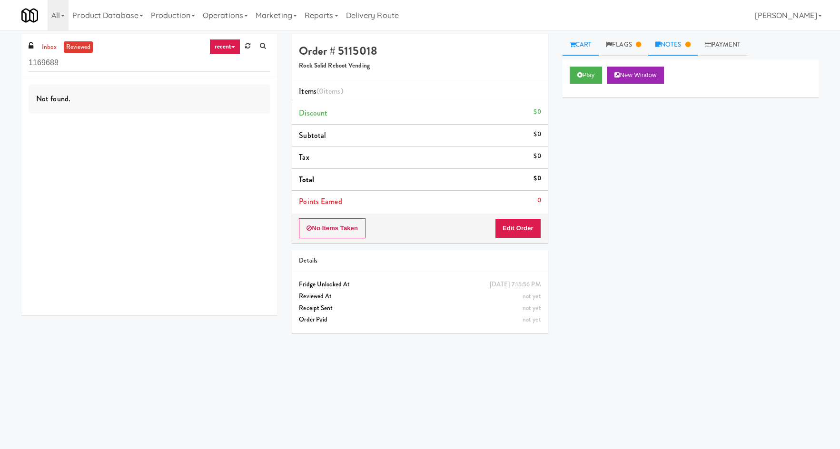
click at [674, 45] on link "Notes" at bounding box center [672, 44] width 49 height 21
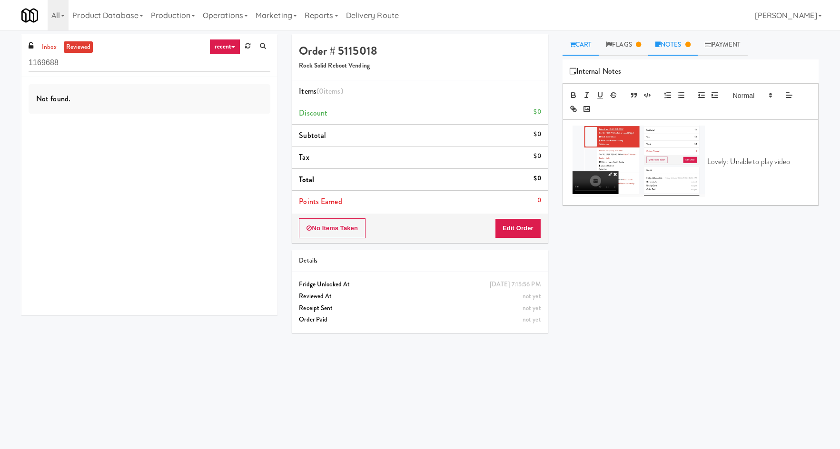
click at [584, 43] on link "Cart" at bounding box center [580, 44] width 37 height 21
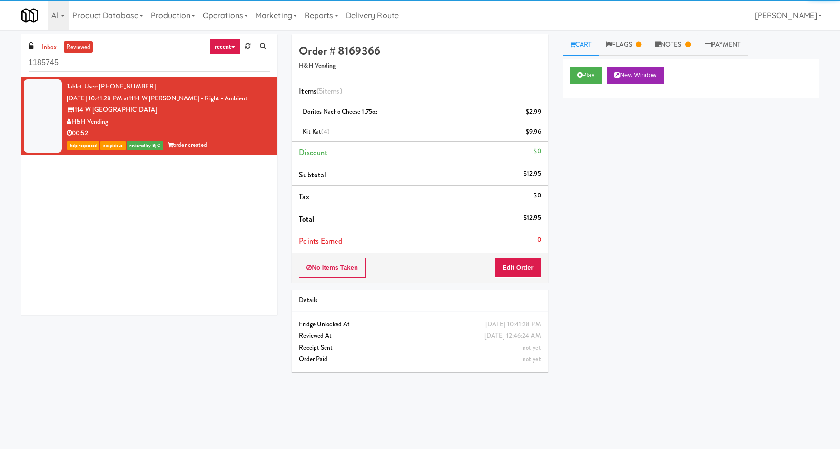
click at [589, 60] on div "Play New Window" at bounding box center [690, 78] width 256 height 38
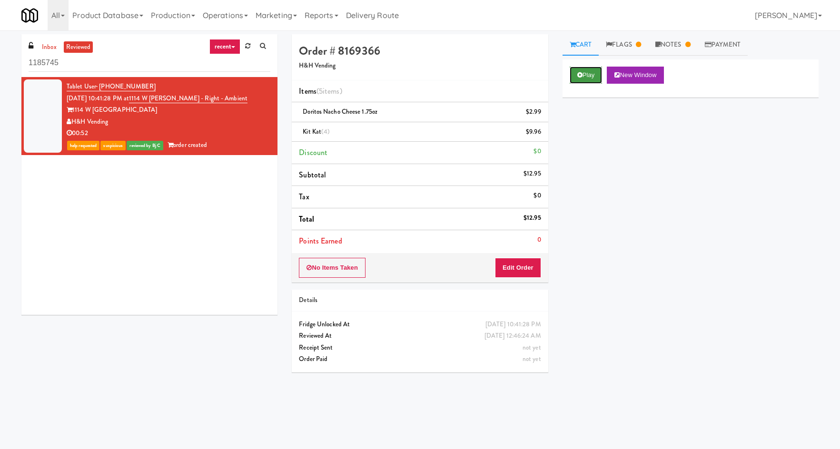
click at [590, 69] on button "Play" at bounding box center [585, 75] width 33 height 17
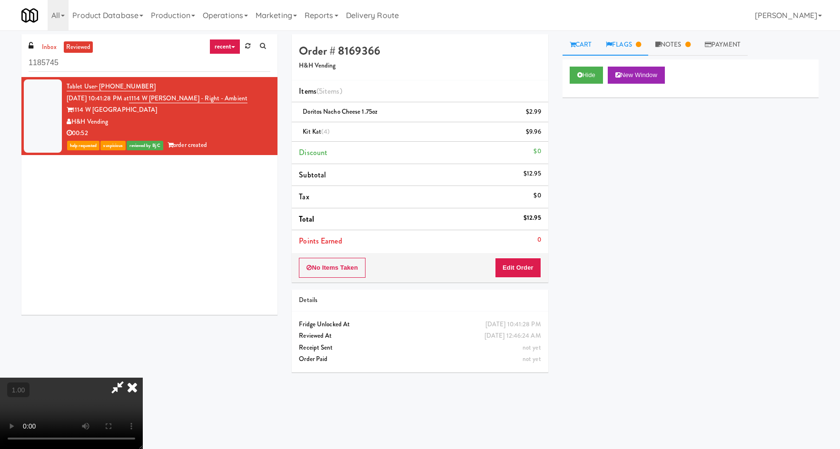
click at [630, 47] on link "Flags" at bounding box center [622, 44] width 49 height 21
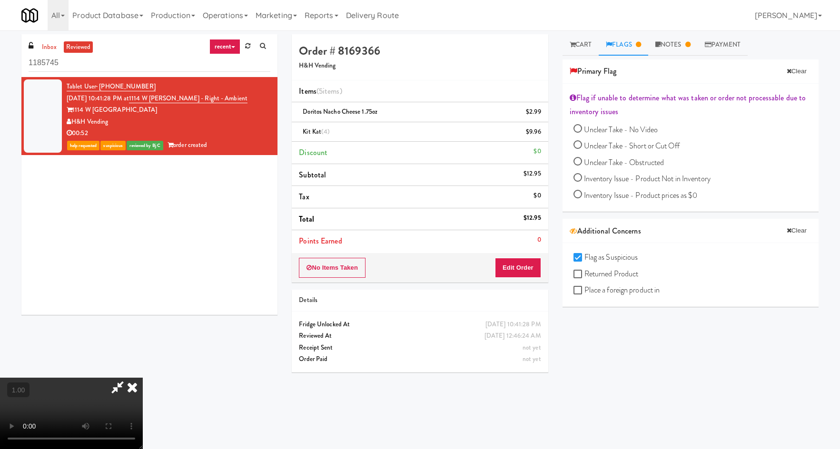
click at [143, 378] on icon at bounding box center [132, 387] width 21 height 19
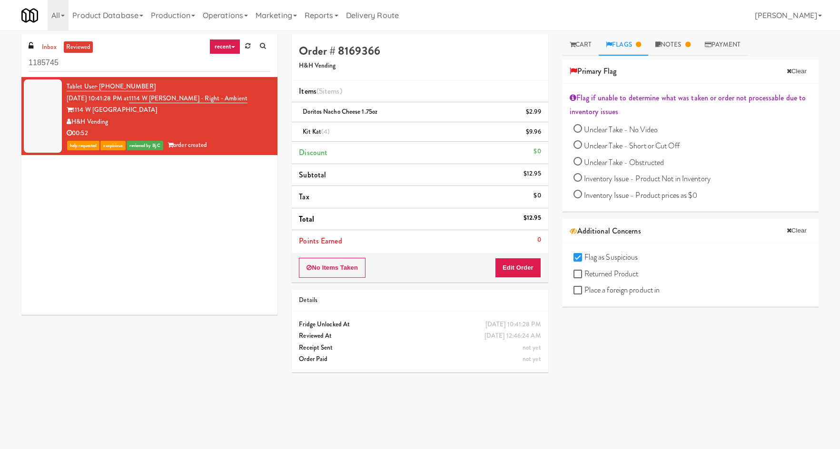
drag, startPoint x: 671, startPoint y: 317, endPoint x: 696, endPoint y: 324, distance: 25.3
click at [696, 324] on div "Play New Window Primary Flag Clear Flag if unable to determine what was taken o…" at bounding box center [690, 237] width 256 height 357
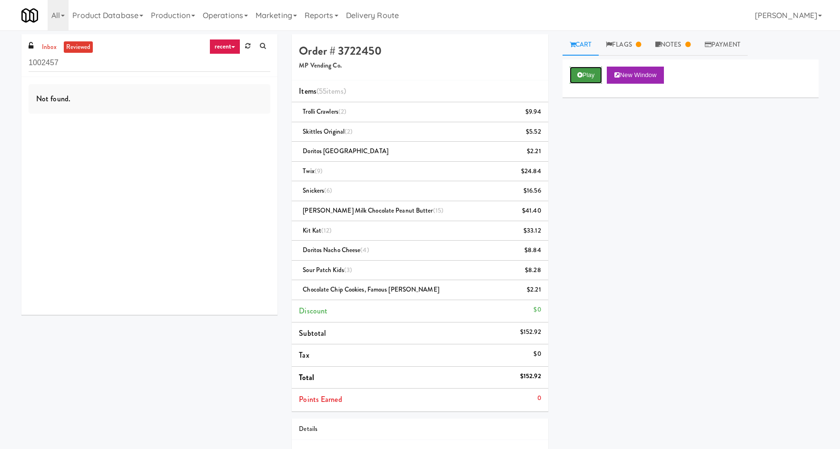
click at [591, 79] on button "Play" at bounding box center [585, 75] width 33 height 17
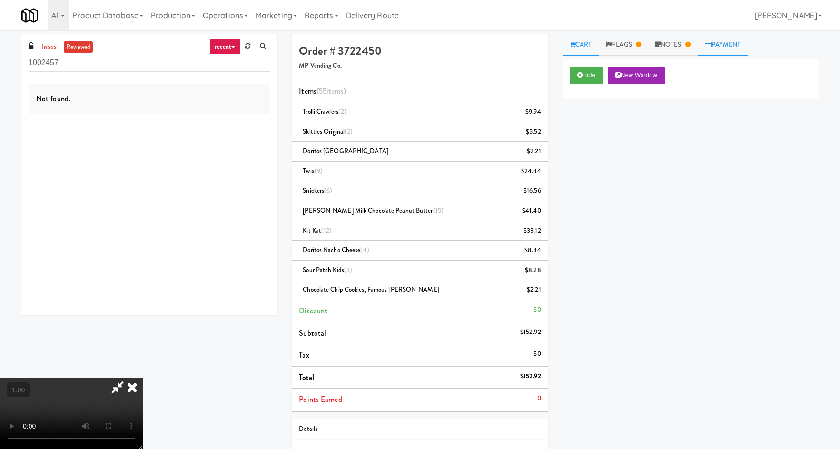
click at [730, 49] on link "Payment" at bounding box center [722, 44] width 50 height 21
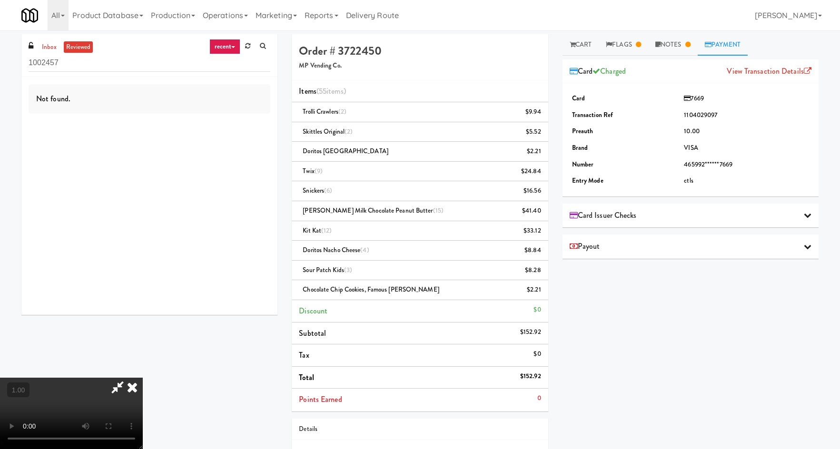
click at [143, 378] on icon at bounding box center [132, 387] width 21 height 19
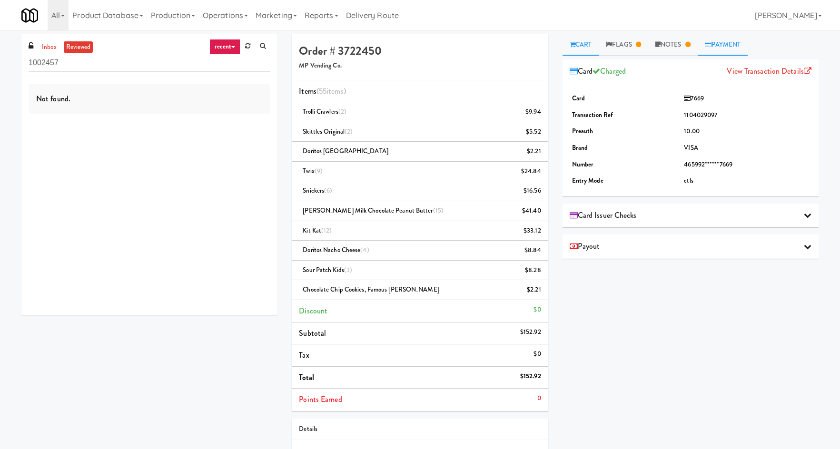
click at [592, 53] on link "Cart" at bounding box center [580, 44] width 37 height 21
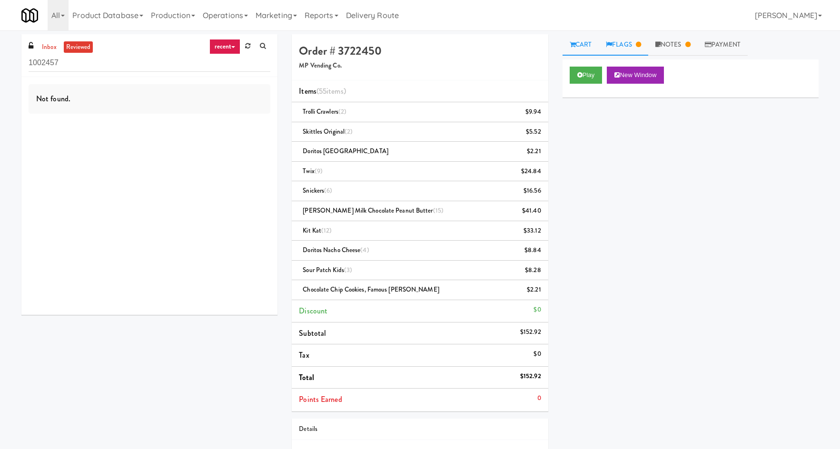
click at [619, 45] on link "Flags" at bounding box center [622, 44] width 49 height 21
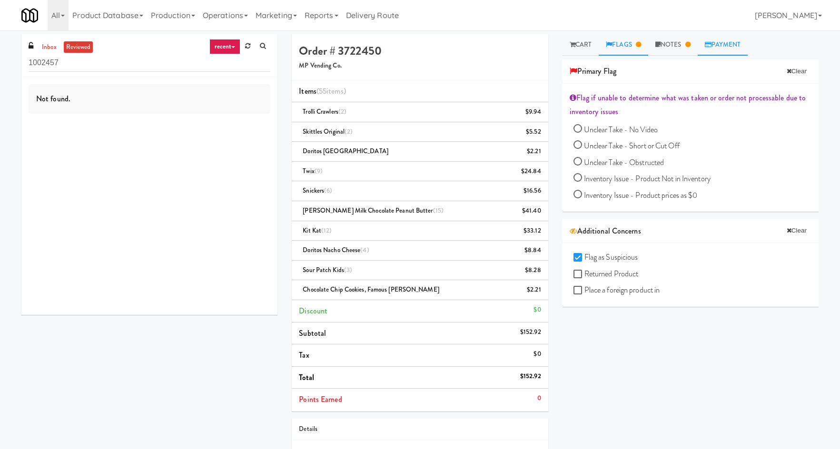
click at [731, 51] on link "Payment" at bounding box center [722, 44] width 50 height 21
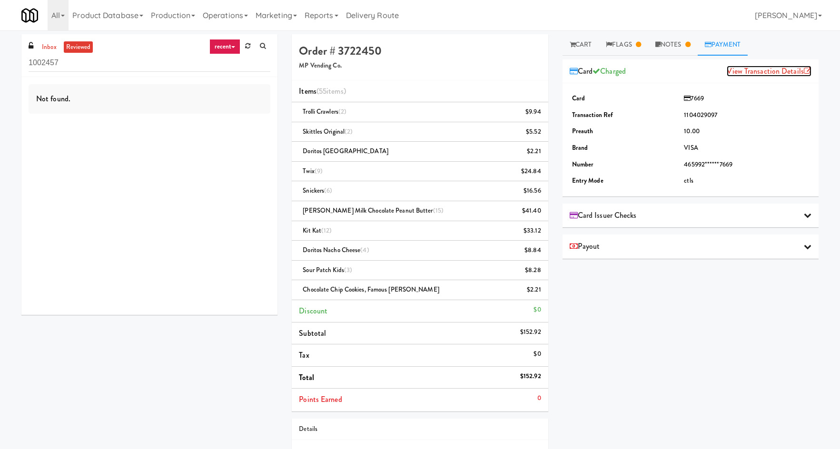
click at [757, 72] on link "View Transaction Details" at bounding box center [768, 71] width 85 height 11
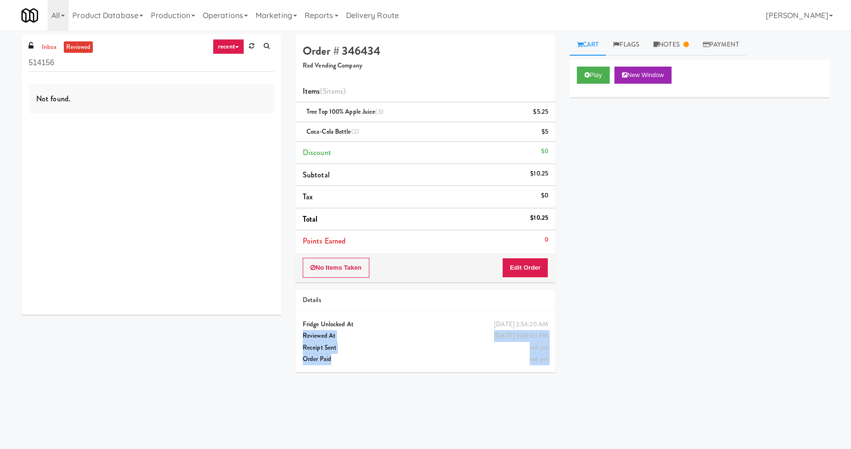
drag, startPoint x: 439, startPoint y: 323, endPoint x: 536, endPoint y: 366, distance: 106.7
click at [536, 366] on div "Friday, April 25th 2025 2:54:20 AM Fridge Unlocked At May 1, 2025 5:08:03 PM Re…" at bounding box center [425, 342] width 260 height 61
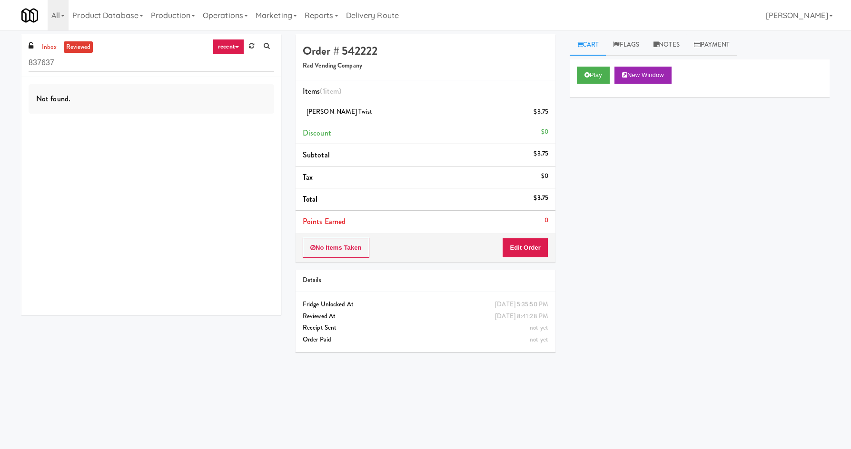
click at [146, 69] on input "837637" at bounding box center [151, 63] width 245 height 18
click at [641, 42] on link "Flags" at bounding box center [626, 44] width 40 height 21
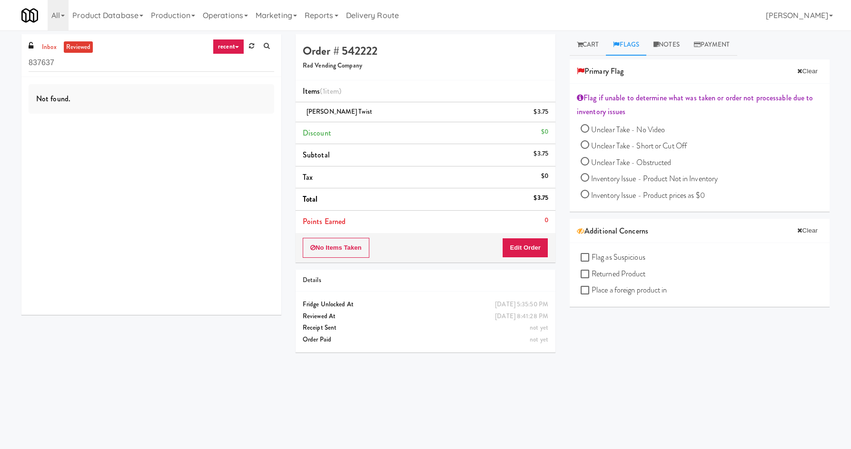
click at [356, 53] on h4 "Order # 542222" at bounding box center [425, 51] width 245 height 12
click at [356, 52] on h4 "Order # 542222" at bounding box center [425, 51] width 245 height 12
copy h4 "542222"
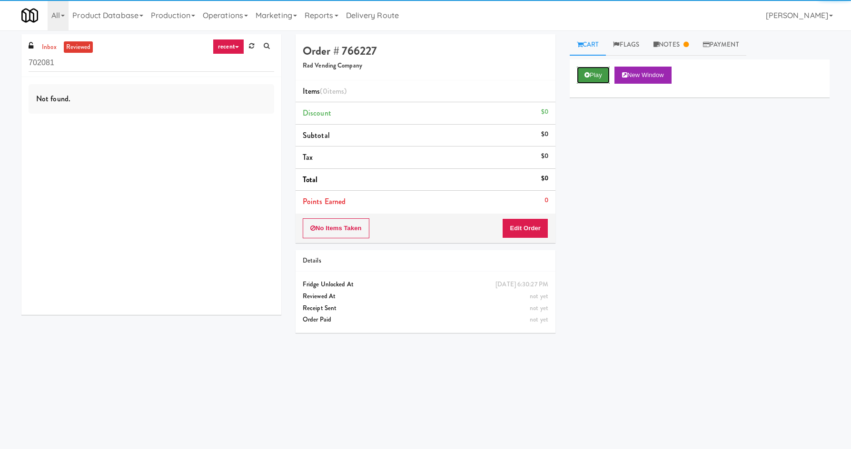
click at [589, 78] on button "Play" at bounding box center [593, 75] width 33 height 17
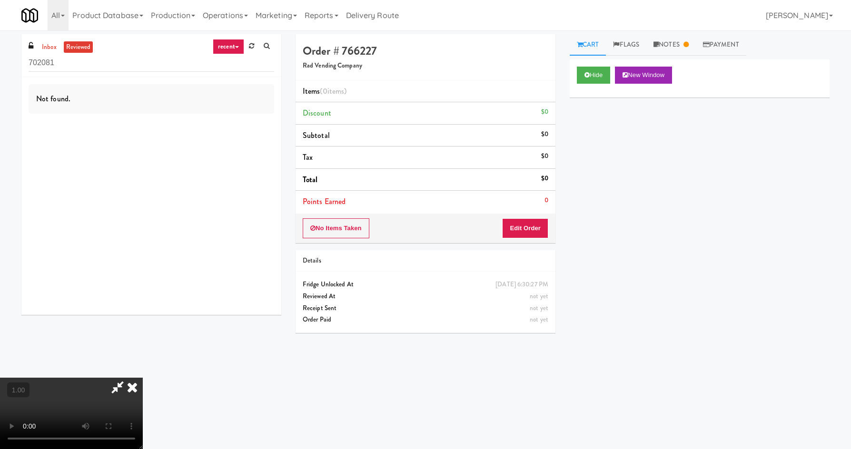
drag, startPoint x: 431, startPoint y: 354, endPoint x: 444, endPoint y: 335, distance: 22.3
click at [143, 378] on video at bounding box center [71, 413] width 143 height 71
click at [613, 42] on link "Flags" at bounding box center [626, 44] width 40 height 21
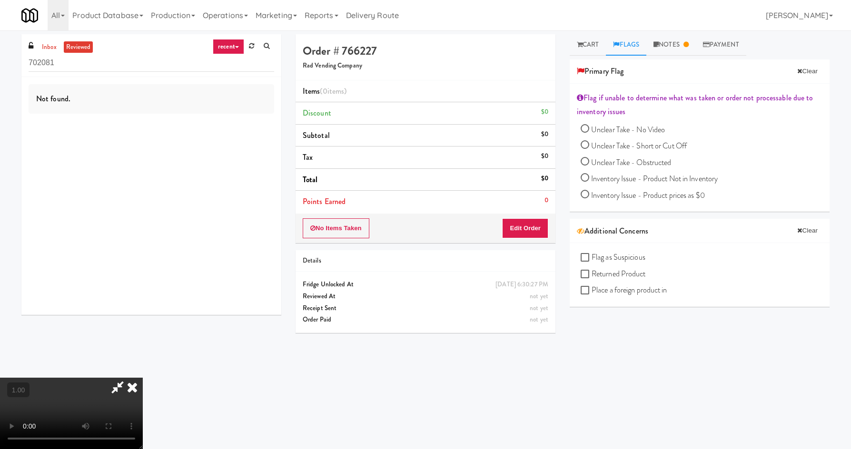
click at [143, 378] on video at bounding box center [71, 413] width 143 height 71
drag, startPoint x: 588, startPoint y: 253, endPoint x: 567, endPoint y: 263, distance: 23.4
click at [588, 254] on input "Flag as Suspicious" at bounding box center [585, 258] width 11 height 8
checkbox input "true"
click at [686, 48] on link "Notes" at bounding box center [679, 44] width 49 height 21
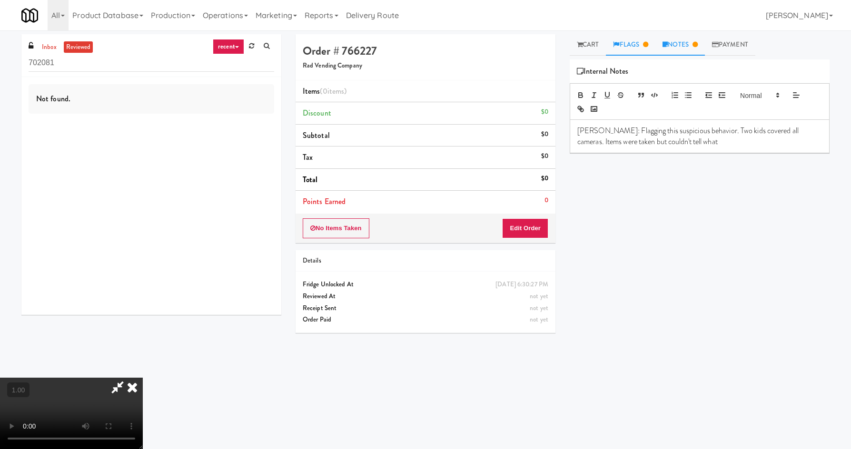
click at [621, 36] on link "Flags" at bounding box center [630, 44] width 49 height 21
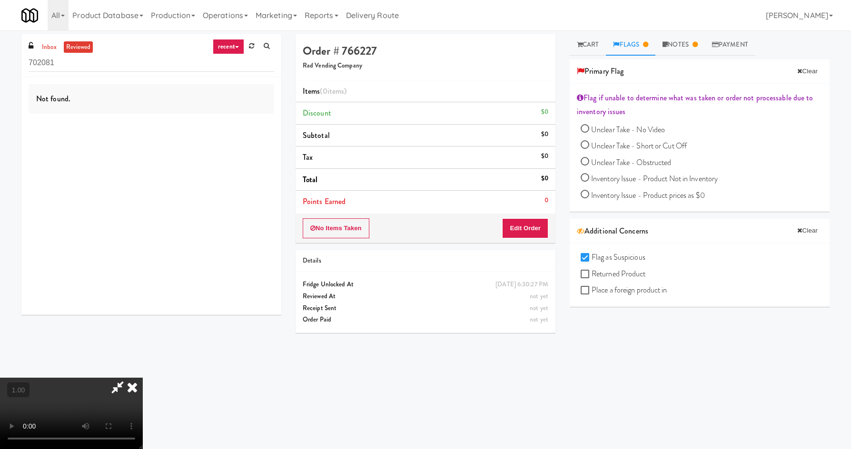
click at [143, 378] on icon at bounding box center [132, 387] width 21 height 19
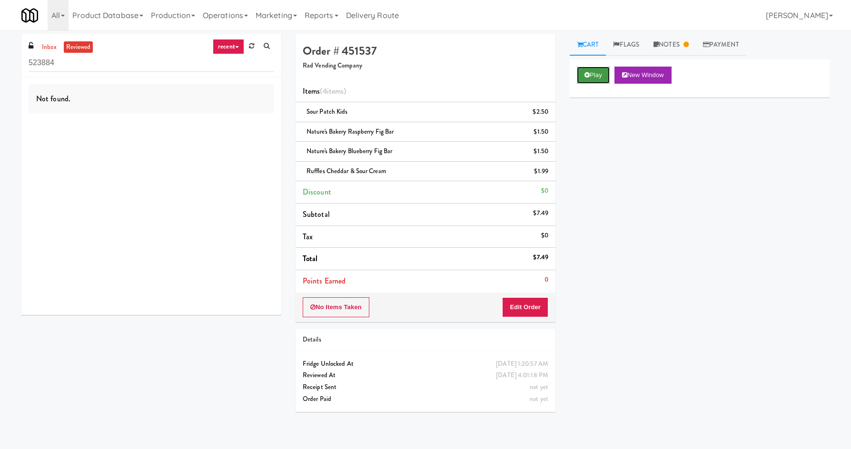
click at [585, 77] on icon at bounding box center [586, 75] width 5 height 6
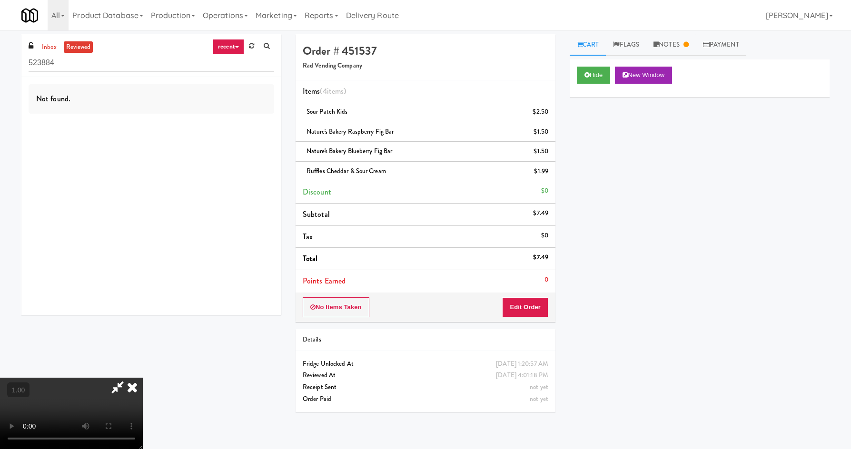
click at [143, 378] on video at bounding box center [71, 413] width 143 height 71
click at [143, 378] on icon at bounding box center [132, 387] width 21 height 19
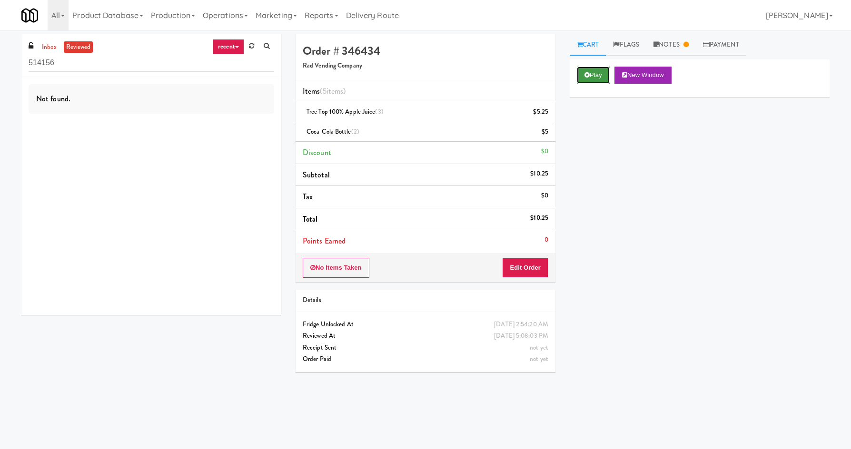
click at [589, 70] on button "Play" at bounding box center [593, 75] width 33 height 17
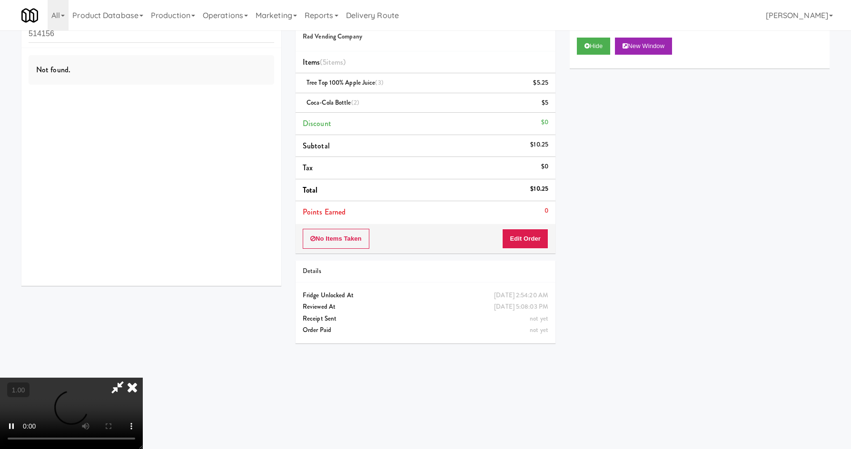
scroll to position [30, 0]
click at [143, 378] on icon at bounding box center [132, 387] width 21 height 19
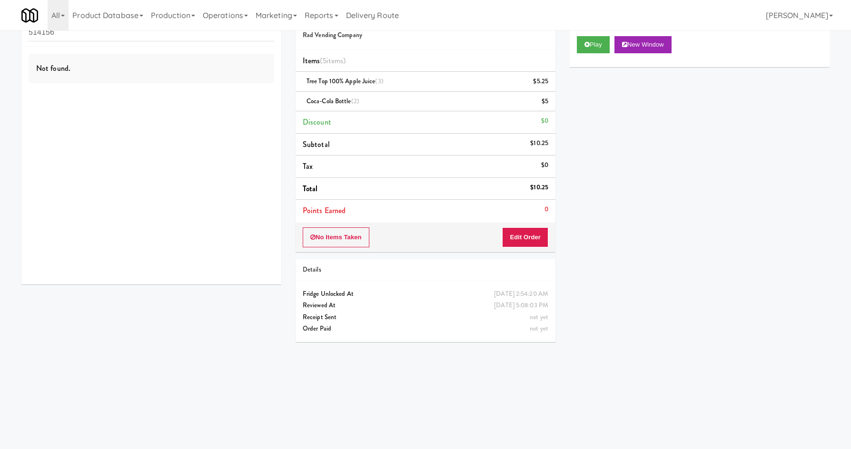
click at [671, 237] on div "Play New Window Primary Flag Clear Flag if unable to determine what was taken o…" at bounding box center [699, 207] width 260 height 357
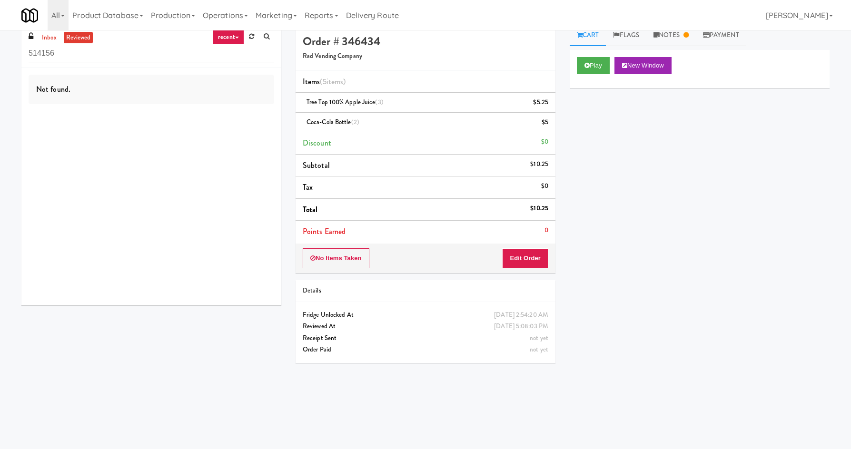
scroll to position [0, 0]
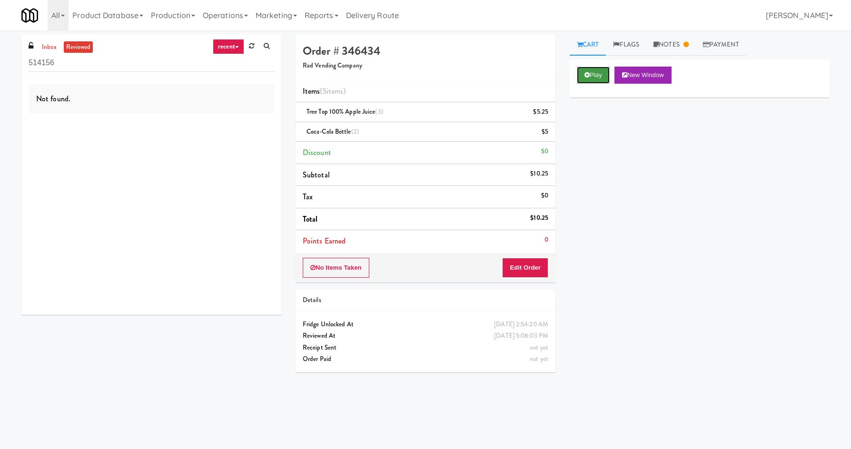
click at [600, 74] on button "Play" at bounding box center [593, 75] width 33 height 17
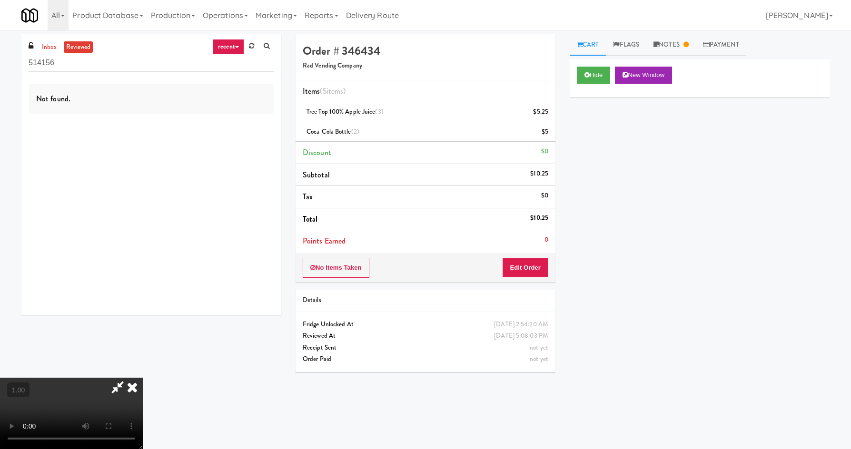
click at [143, 378] on icon at bounding box center [132, 387] width 21 height 19
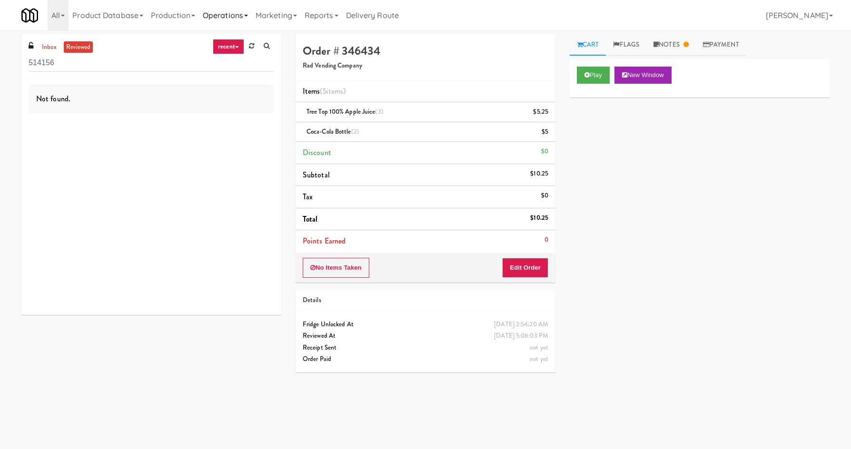
click at [204, 17] on link "Operations" at bounding box center [225, 15] width 53 height 30
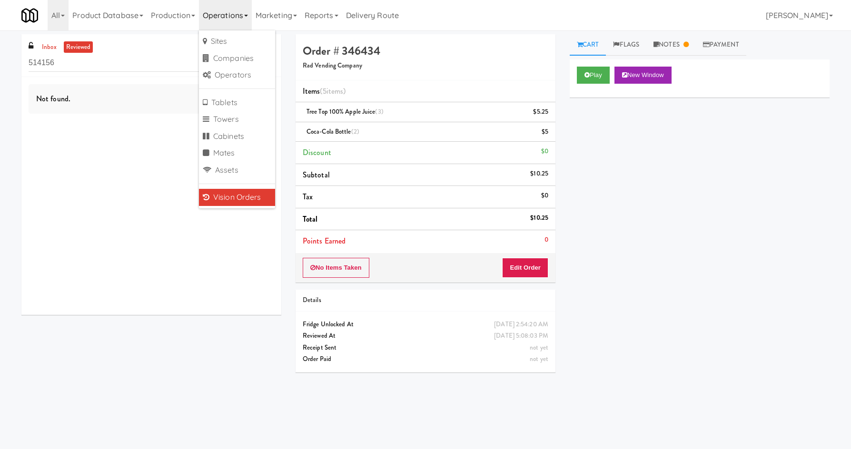
click at [252, 202] on link "Vision Orders" at bounding box center [237, 197] width 76 height 17
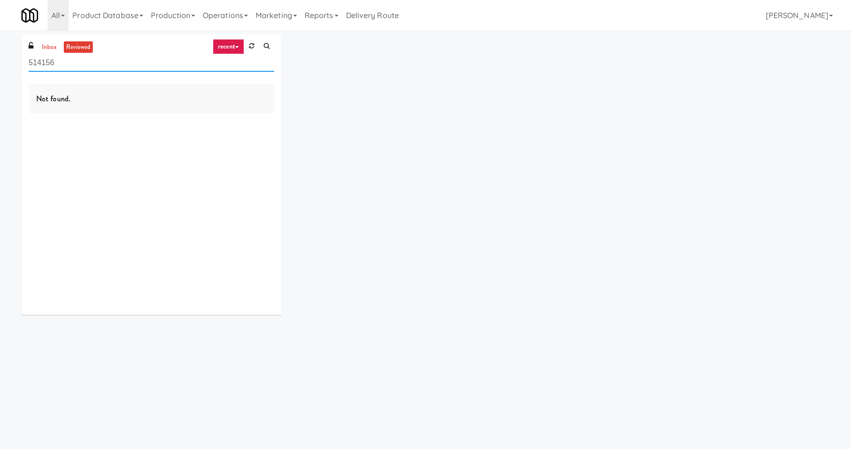
click at [182, 64] on input "514156" at bounding box center [151, 63] width 245 height 18
click at [182, 65] on input "514156" at bounding box center [151, 63] width 245 height 18
paste input "Oasis - Cooler"
type input "Oasis - Cooler"
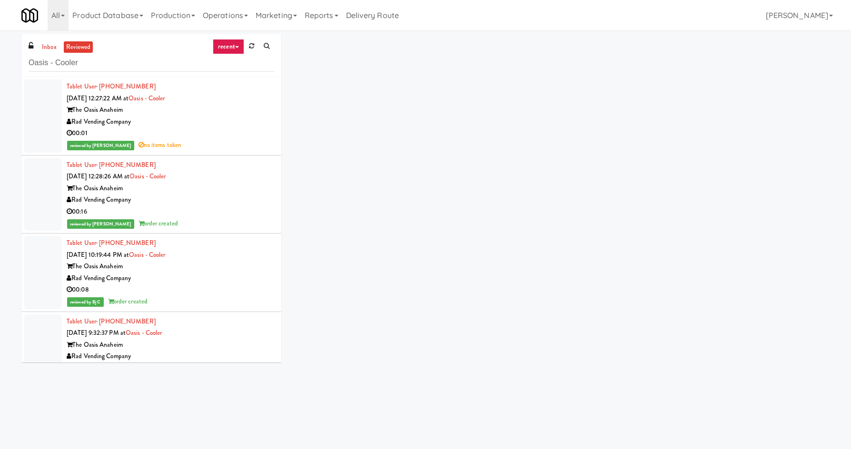
click at [193, 139] on div "reviewed by Sophia N no items taken" at bounding box center [170, 145] width 207 height 12
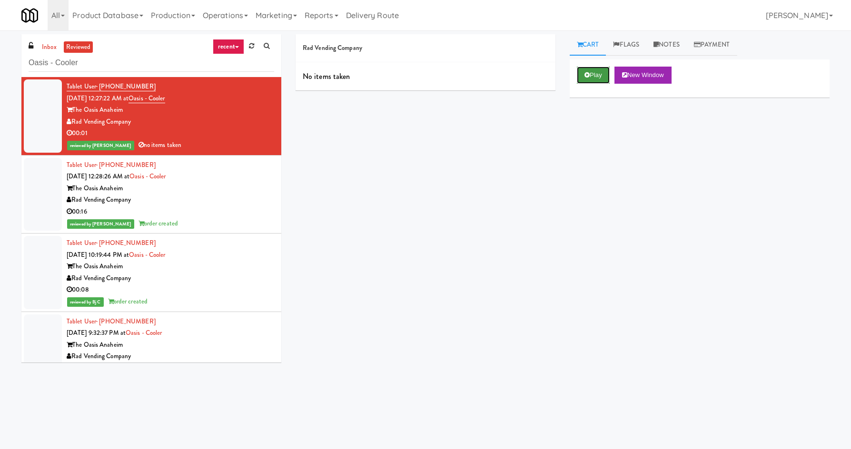
click at [592, 69] on button "Play" at bounding box center [593, 75] width 33 height 17
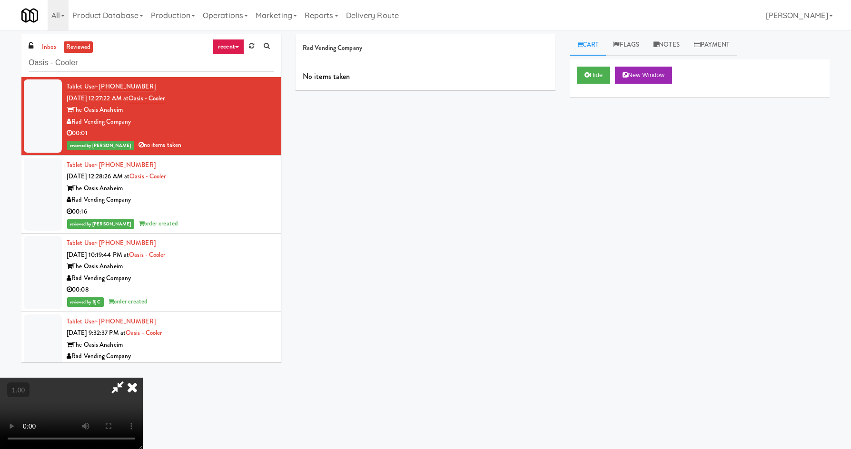
click at [143, 378] on video at bounding box center [71, 413] width 143 height 71
click at [143, 378] on icon at bounding box center [132, 387] width 21 height 19
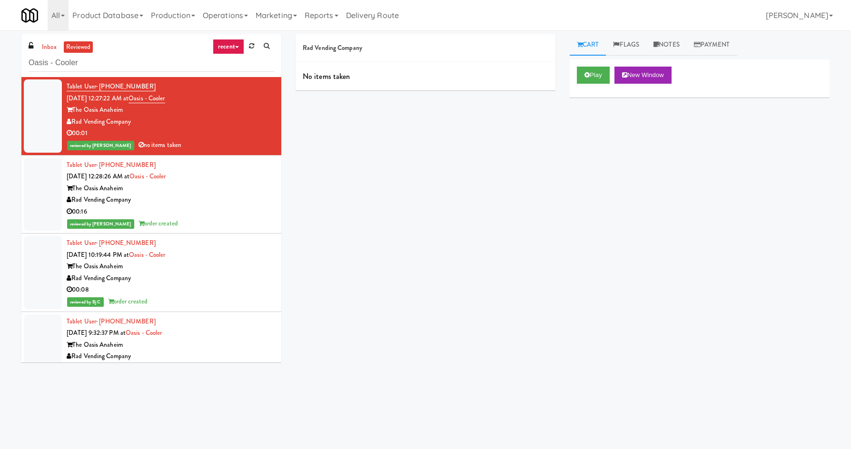
click at [235, 203] on div "Rad Vending Company" at bounding box center [170, 200] width 207 height 12
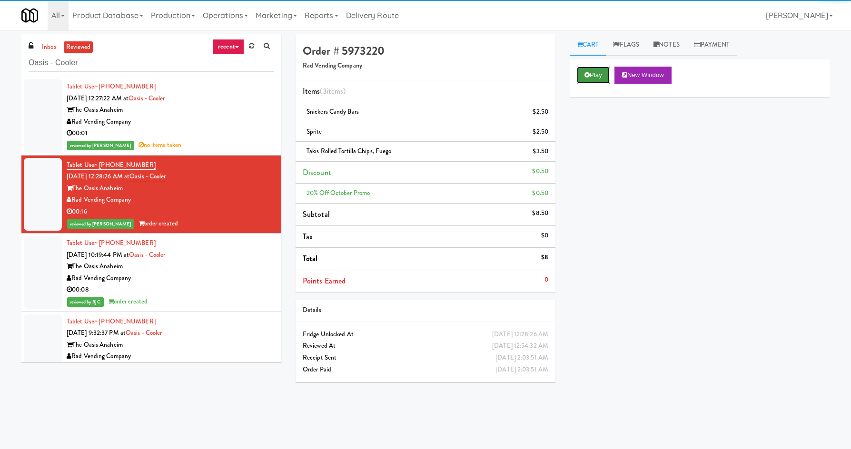
click at [588, 69] on button "Play" at bounding box center [593, 75] width 33 height 17
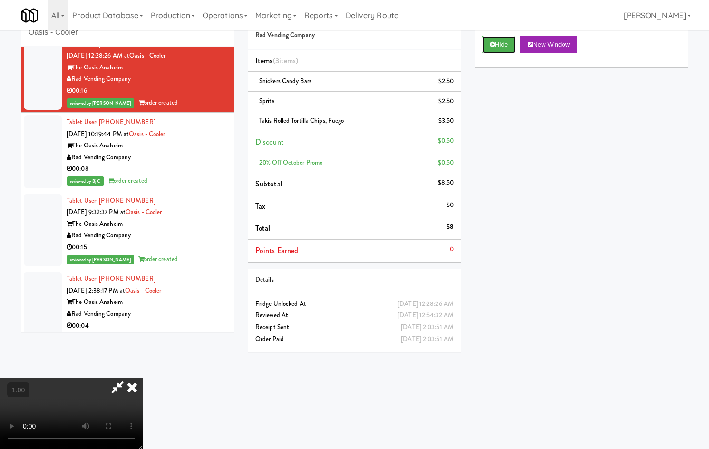
scroll to position [111, 0]
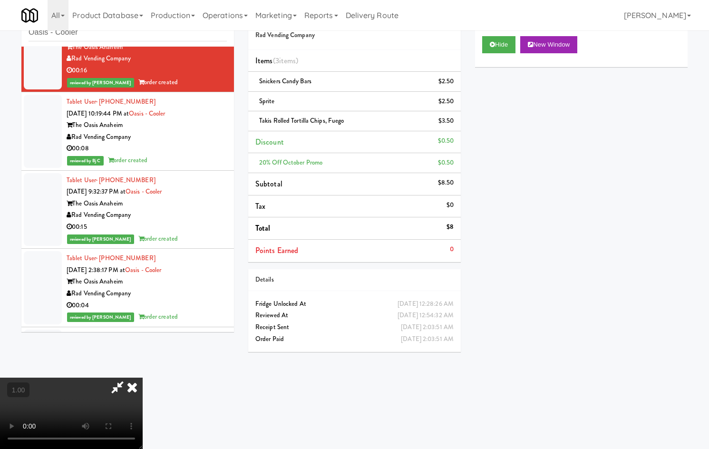
click at [209, 137] on div "Rad Vending Company" at bounding box center [147, 137] width 160 height 12
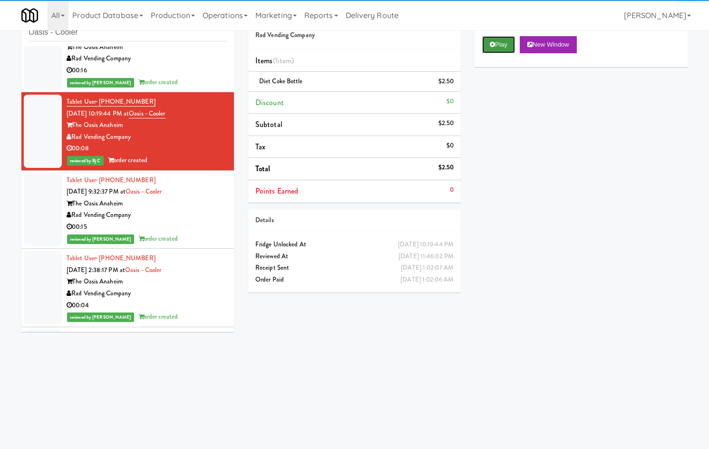
click at [501, 38] on button "Play" at bounding box center [498, 44] width 33 height 17
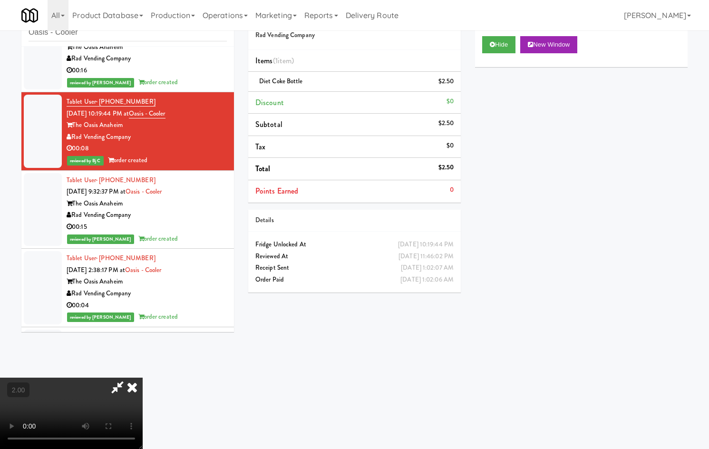
click at [195, 183] on div "Tablet User · (480) 283-7348 Oct 14, 2025 9:32:37 PM at Oasis - Cooler The Oasi…" at bounding box center [147, 210] width 160 height 70
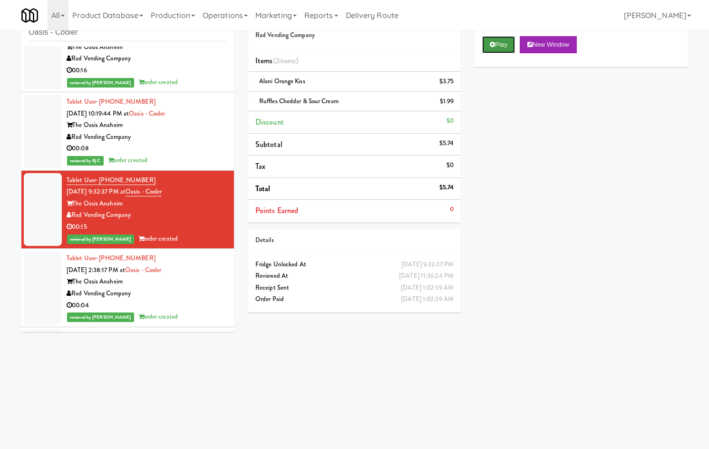
click at [506, 44] on button "Play" at bounding box center [498, 44] width 33 height 17
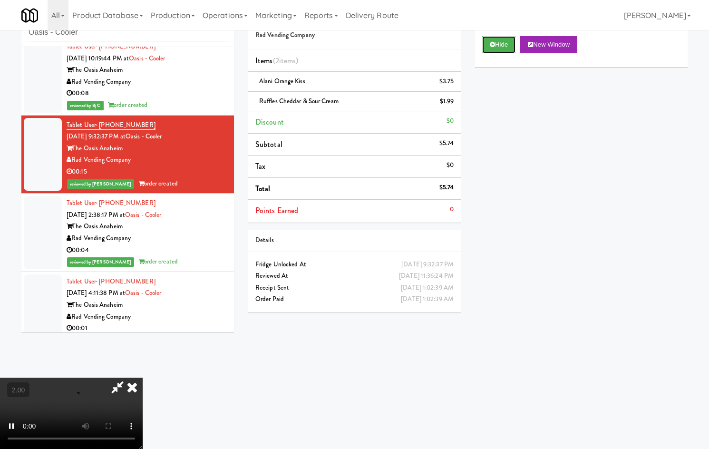
scroll to position [222, 0]
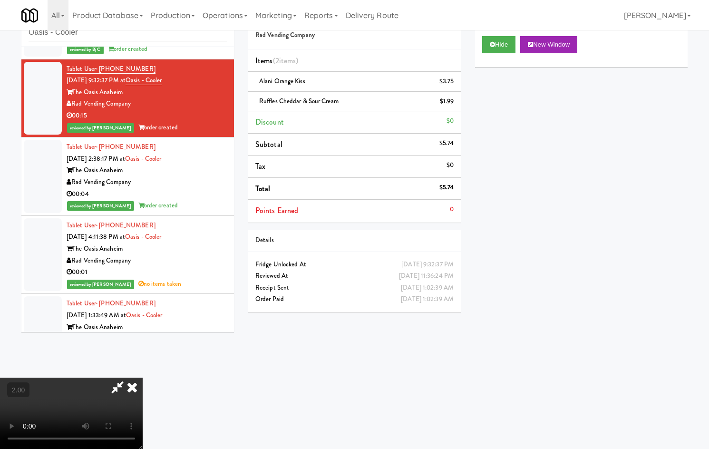
click at [210, 164] on div "Tablet User · (530) 518-5933 Oct 14, 2025 2:38:17 PM at Oasis - Cooler The Oasi…" at bounding box center [147, 176] width 160 height 70
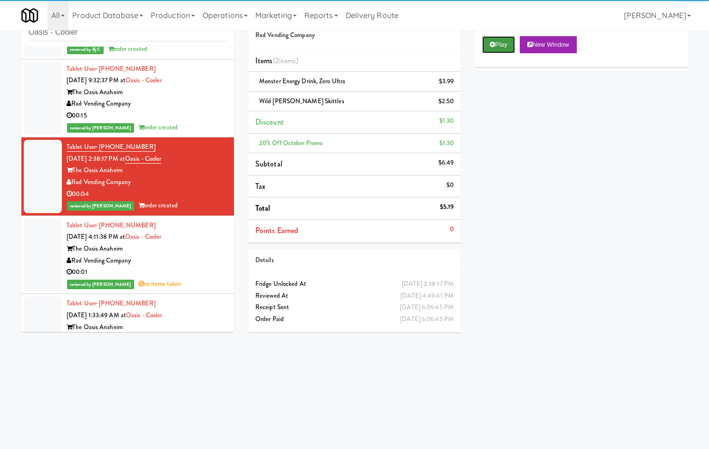
click at [490, 44] on icon at bounding box center [492, 44] width 5 height 6
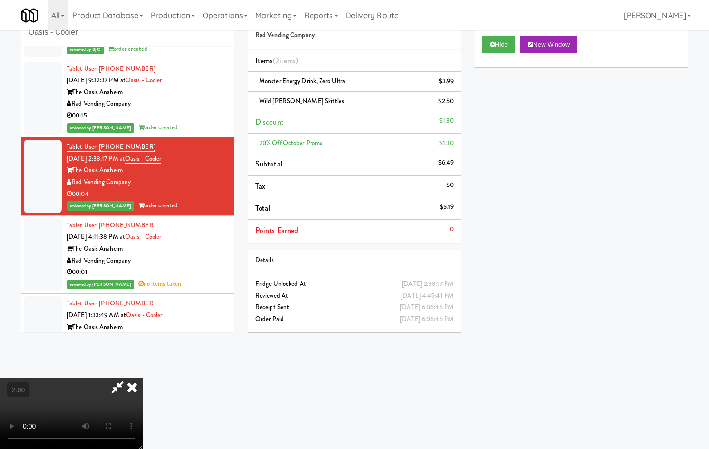
click at [143, 378] on video at bounding box center [71, 413] width 143 height 71
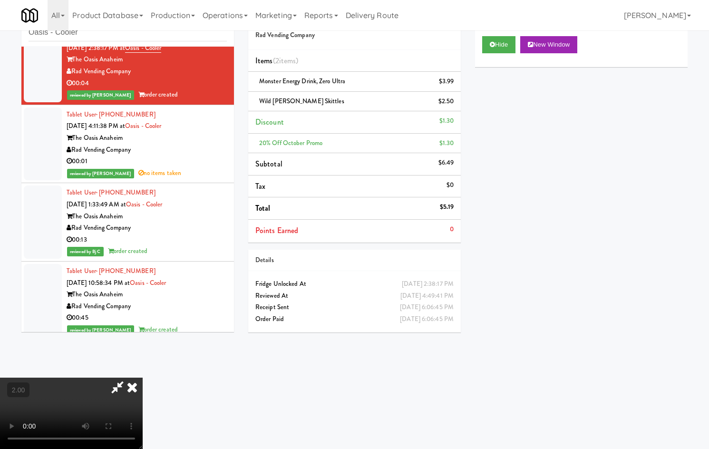
click at [154, 148] on div "Rad Vending Company" at bounding box center [147, 150] width 160 height 12
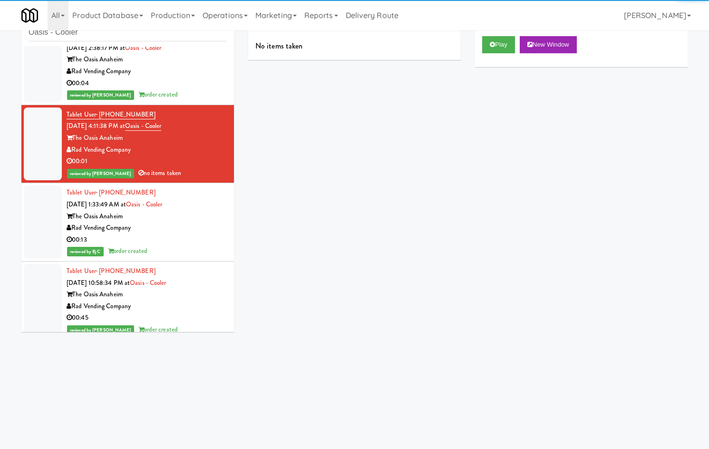
click at [517, 39] on div "Play New Window" at bounding box center [581, 44] width 198 height 17
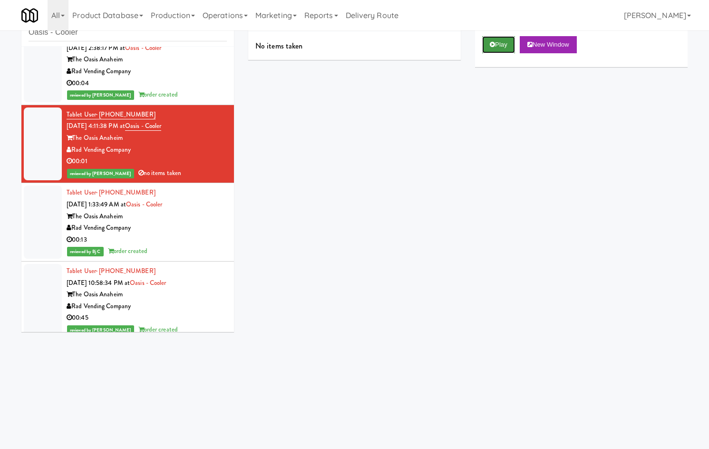
click at [491, 43] on icon at bounding box center [492, 44] width 5 height 6
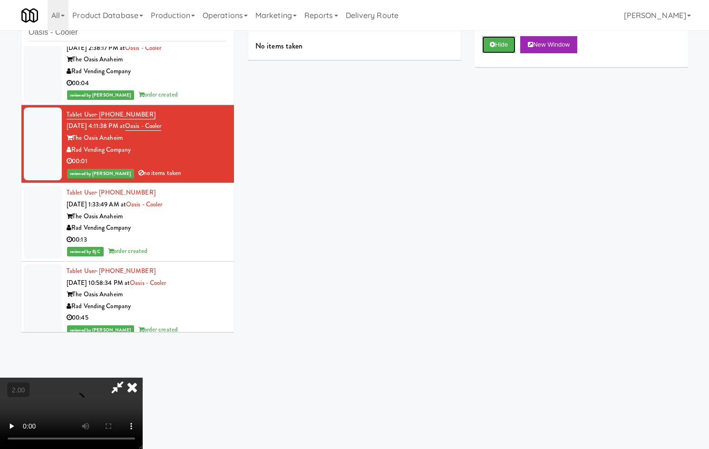
scroll to position [444, 0]
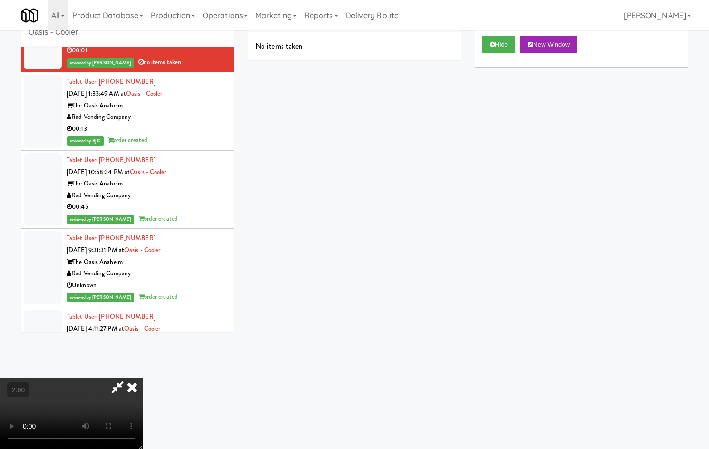
drag, startPoint x: 206, startPoint y: 124, endPoint x: 220, endPoint y: 118, distance: 15.1
click at [206, 124] on div "00:13" at bounding box center [147, 129] width 160 height 12
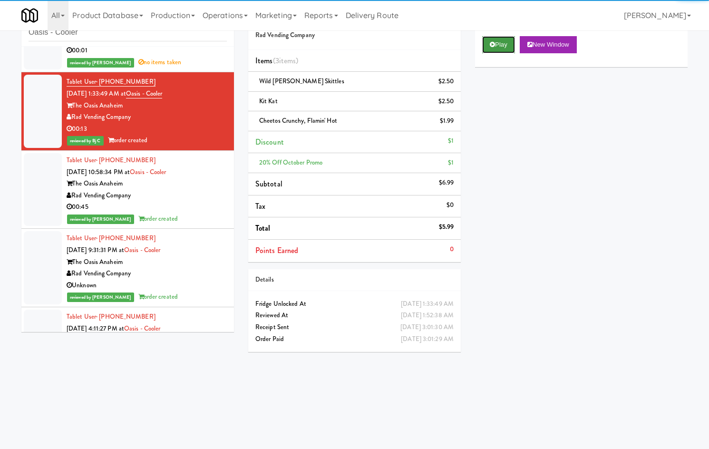
drag, startPoint x: 506, startPoint y: 43, endPoint x: 502, endPoint y: 46, distance: 5.1
click at [506, 43] on button "Play" at bounding box center [498, 44] width 33 height 17
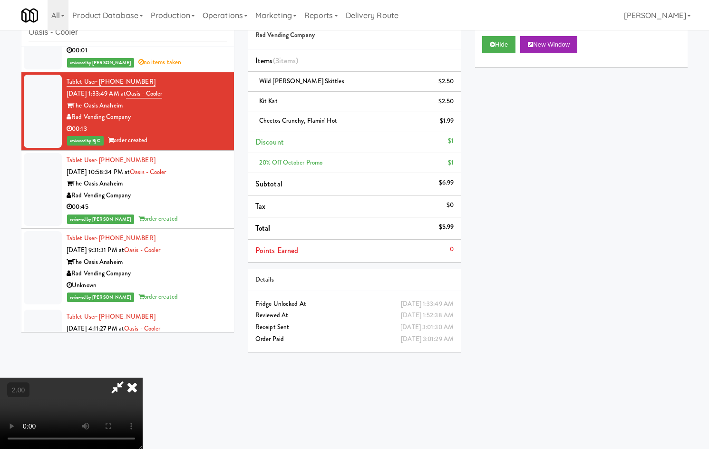
click at [195, 185] on div "The Oasis Anaheim" at bounding box center [147, 184] width 160 height 12
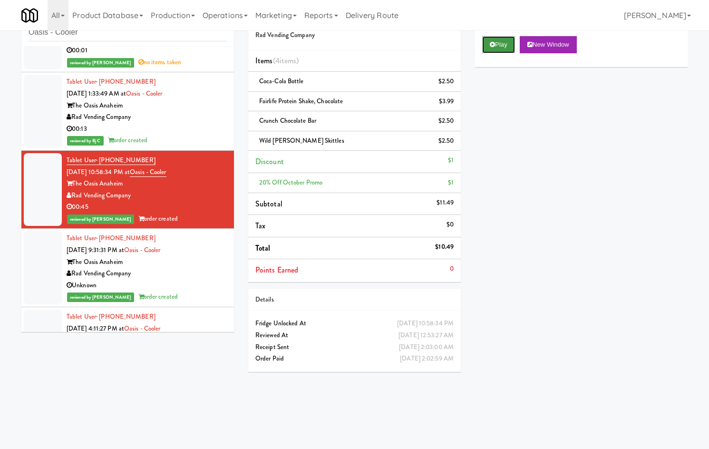
drag, startPoint x: 508, startPoint y: 51, endPoint x: 495, endPoint y: 68, distance: 21.0
click at [507, 51] on button "Play" at bounding box center [498, 44] width 33 height 17
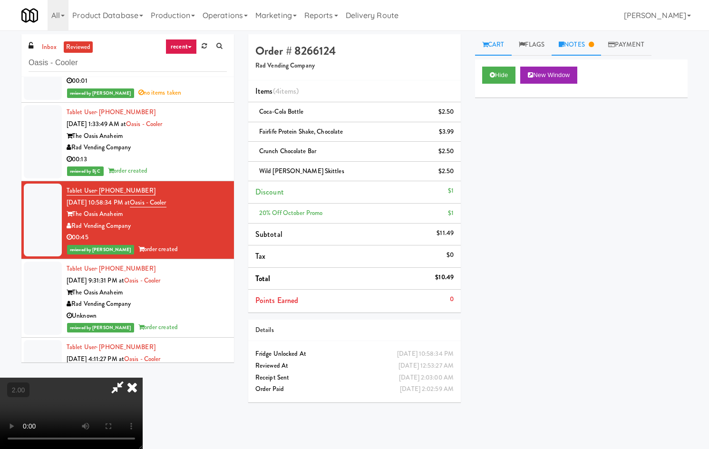
click at [582, 49] on link "Notes" at bounding box center [576, 44] width 49 height 21
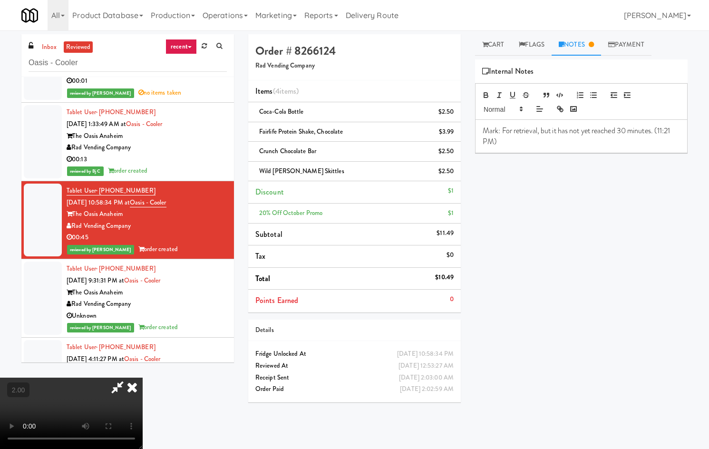
click at [143, 378] on video at bounding box center [71, 413] width 143 height 71
click at [143, 378] on icon at bounding box center [132, 387] width 21 height 19
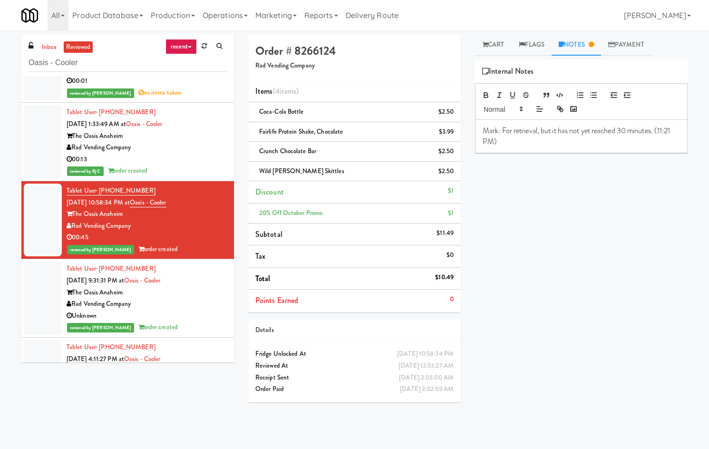
click at [206, 284] on div "Tablet User · (949) 665-9341 Oct 13, 2025 9:31:31 PM at Oasis - Cooler The Oasi…" at bounding box center [147, 298] width 160 height 70
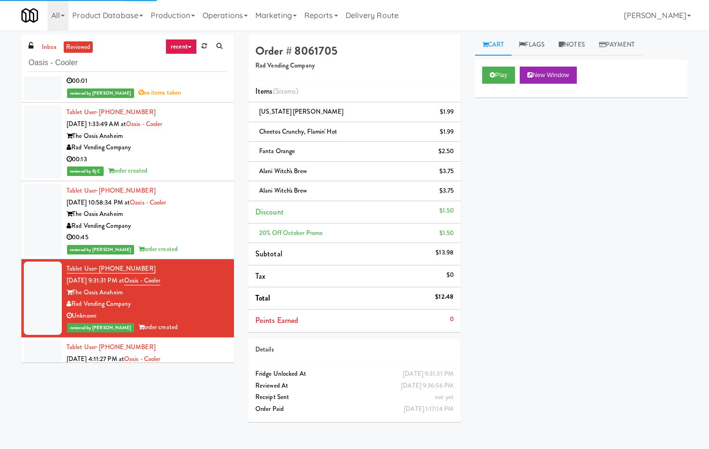
click at [516, 86] on div "Play New Window" at bounding box center [581, 78] width 213 height 38
click at [510, 77] on button "Play" at bounding box center [498, 75] width 33 height 17
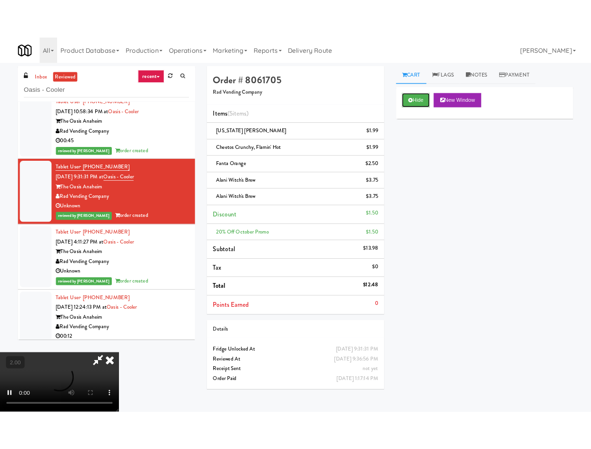
scroll to position [666, 0]
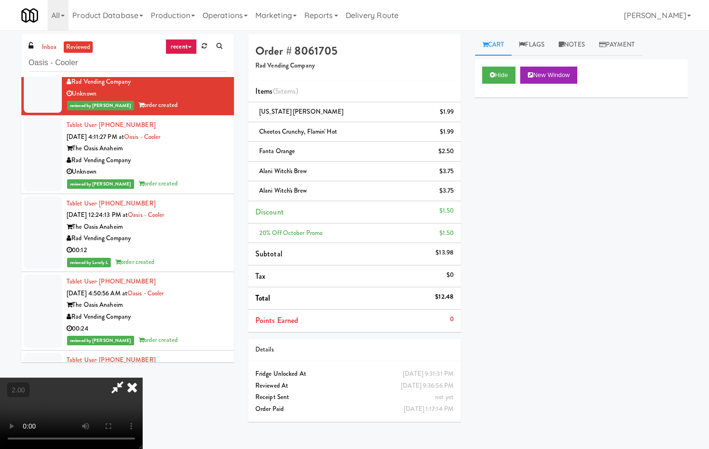
click at [188, 164] on div "Rad Vending Company" at bounding box center [147, 161] width 160 height 12
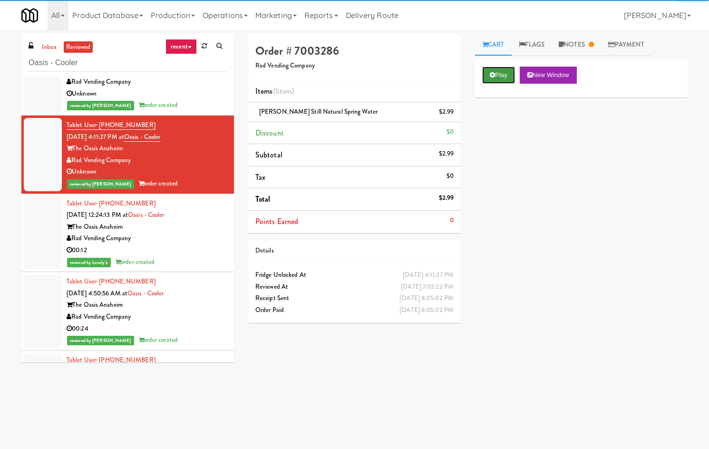
click at [499, 72] on button "Play" at bounding box center [498, 75] width 33 height 17
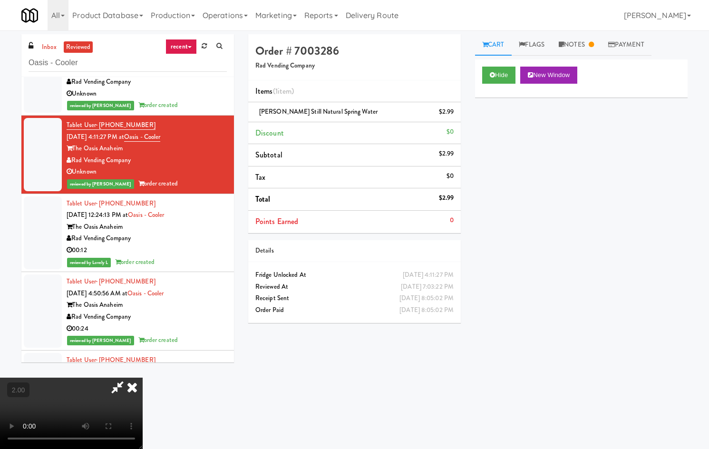
drag, startPoint x: 236, startPoint y: 11, endPoint x: 236, endPoint y: 39, distance: 28.1
click at [235, 15] on link "Operations" at bounding box center [225, 15] width 53 height 30
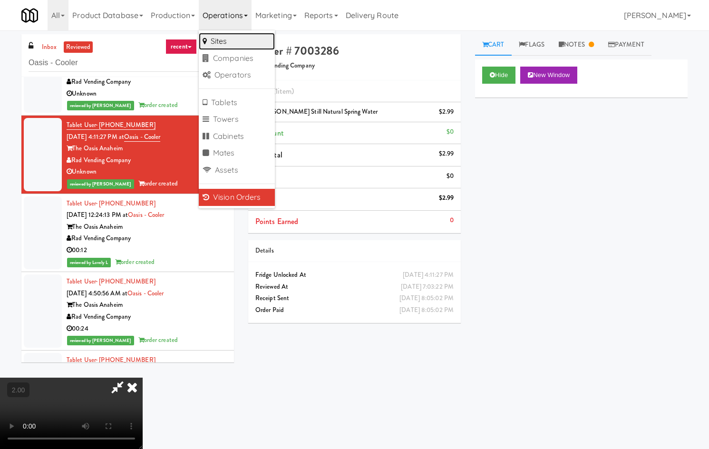
click at [236, 45] on link "Sites" at bounding box center [237, 41] width 76 height 17
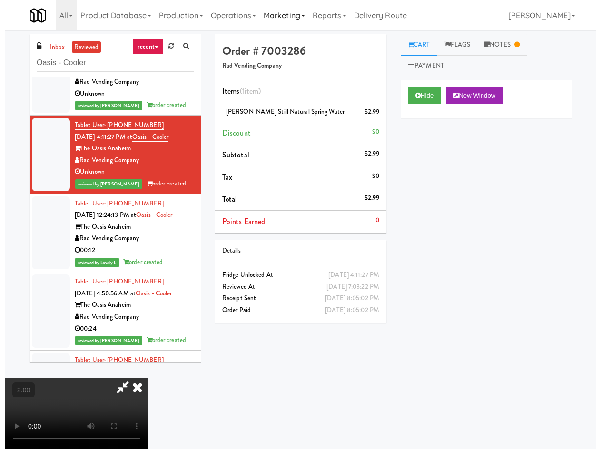
scroll to position [713, 0]
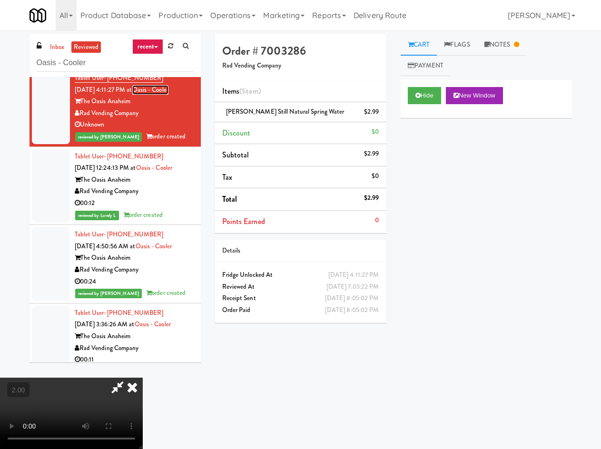
click at [153, 95] on link "Oasis - Cooler" at bounding box center [150, 90] width 36 height 10
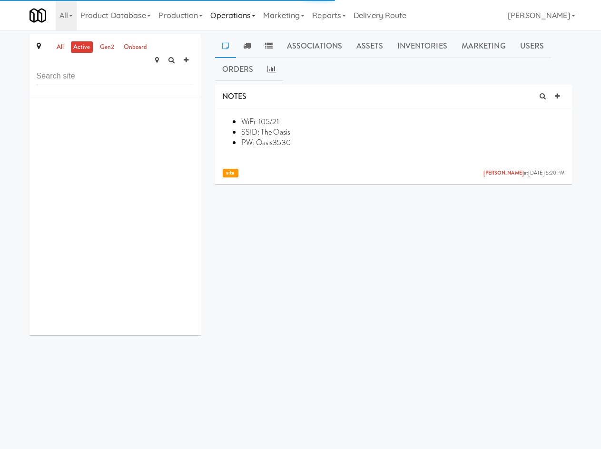
drag, startPoint x: 231, startPoint y: 6, endPoint x: 230, endPoint y: 10, distance: 4.9
click at [230, 8] on link "Operations" at bounding box center [232, 15] width 53 height 30
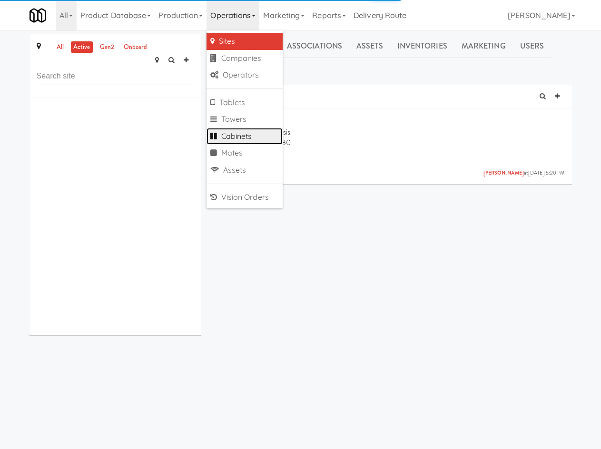
click at [245, 139] on link "Cabinets" at bounding box center [244, 136] width 76 height 17
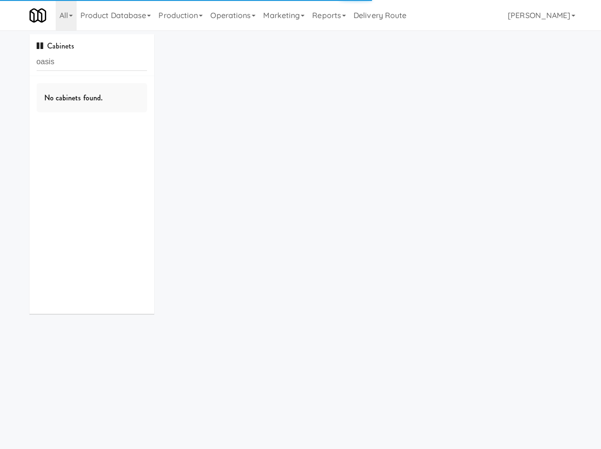
type input "oasis"
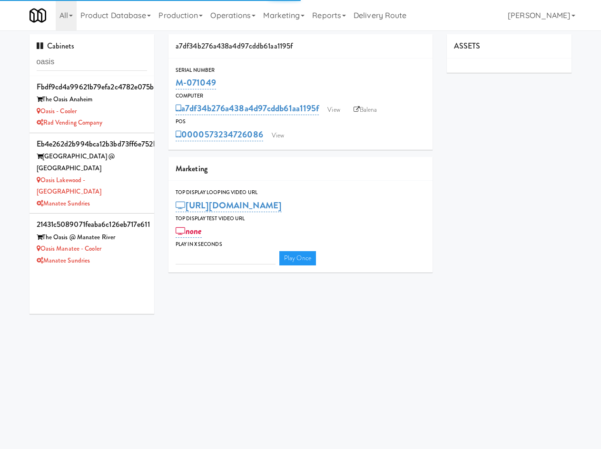
type input "3"
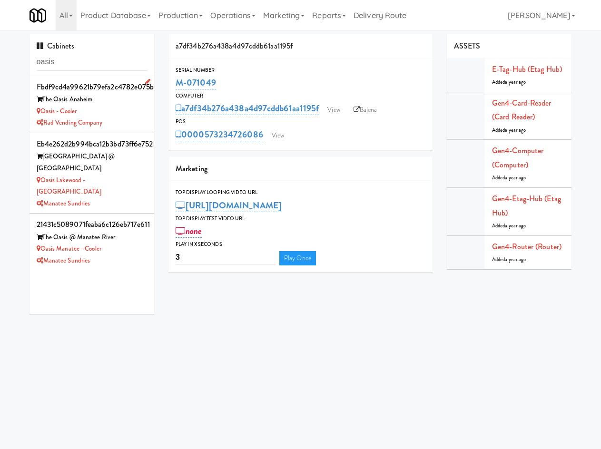
drag, startPoint x: 127, startPoint y: 112, endPoint x: 139, endPoint y: 108, distance: 12.2
click at [130, 111] on div "Oasis - Cooler" at bounding box center [92, 112] width 111 height 12
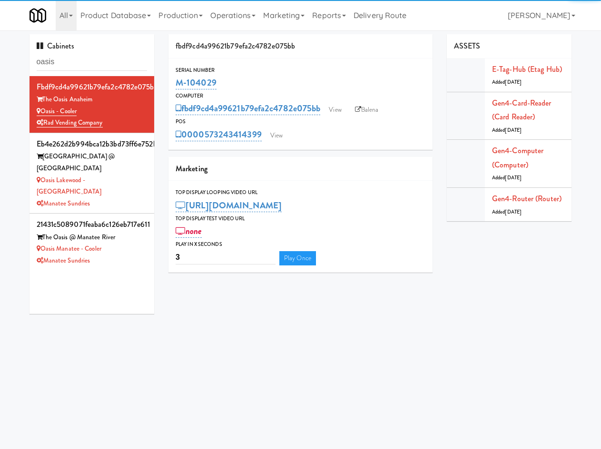
drag, startPoint x: 190, startPoint y: 99, endPoint x: 165, endPoint y: 79, distance: 32.8
click at [165, 79] on div "fbdf9cd4a99621b79efa2c4782e075bb Serial Number M-104029 Computer fbdf9cd4a99621…" at bounding box center [300, 156] width 278 height 245
copy link "M-104029"
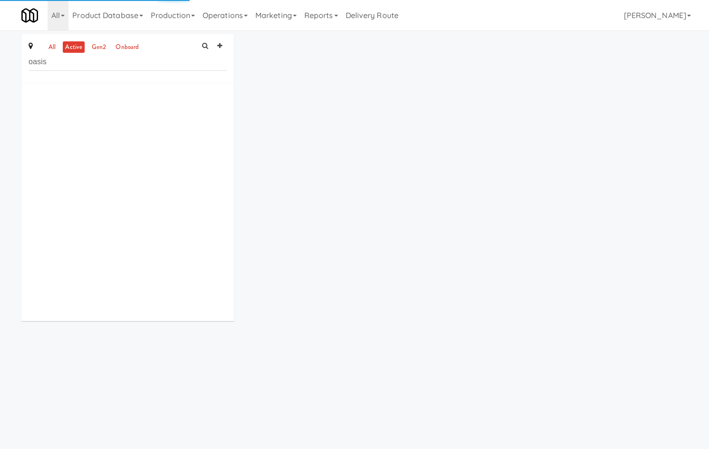
type input "oasis"
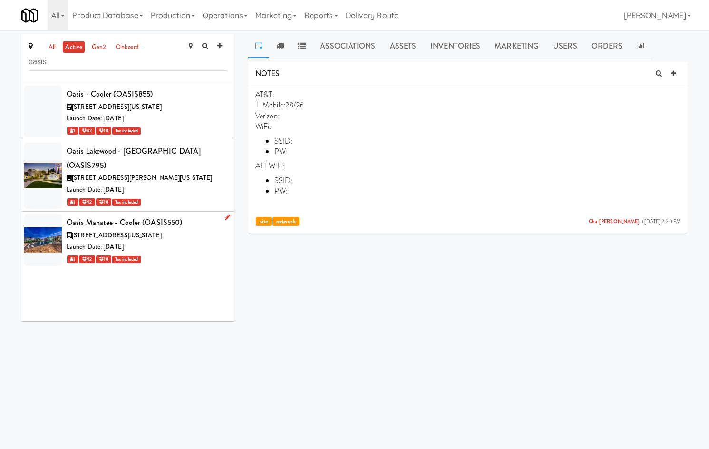
click at [188, 241] on div "Launch Date: Sep 23, 2025" at bounding box center [147, 247] width 160 height 12
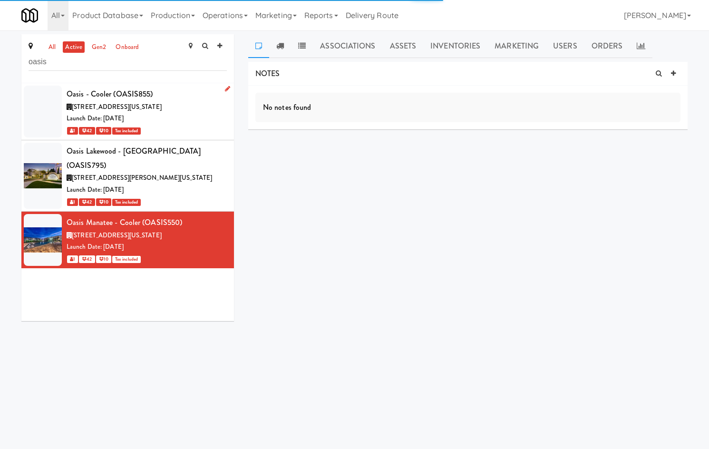
click at [189, 126] on div "1 42 10 Tax included" at bounding box center [147, 131] width 160 height 12
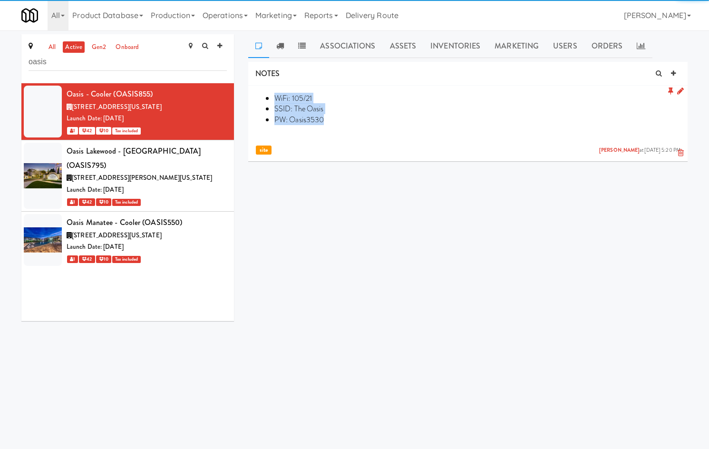
drag, startPoint x: 343, startPoint y: 124, endPoint x: 257, endPoint y: 102, distance: 88.8
click at [257, 102] on ul "WiFi: 105/21 SSID: The Oasis PW: Oasis3530" at bounding box center [467, 109] width 425 height 32
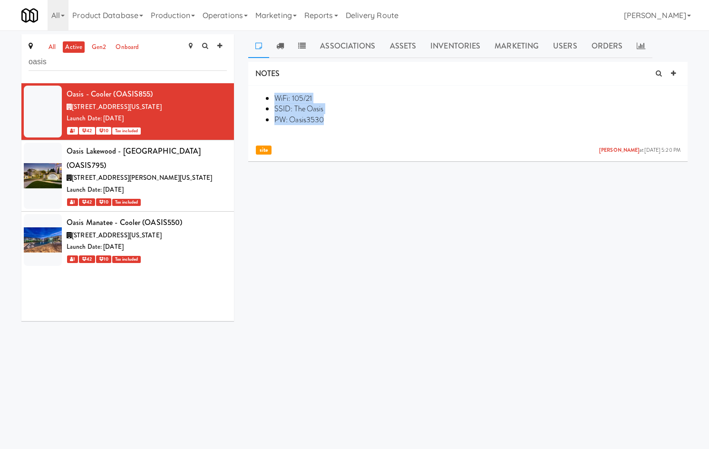
copy ul "WiFi: 105/21 SSID: The Oasis PW: Oasis3530"
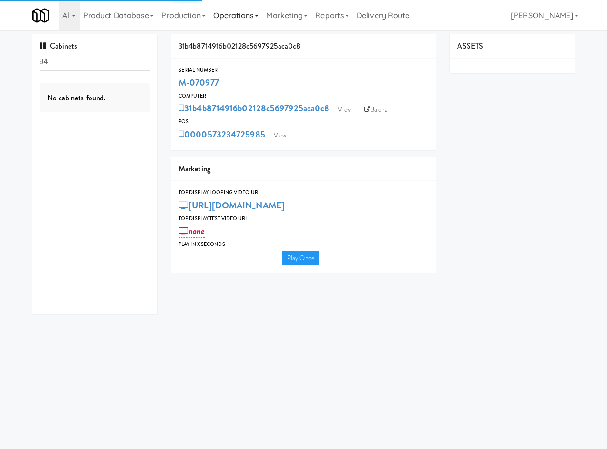
click at [238, 16] on link "Operations" at bounding box center [235, 15] width 53 height 30
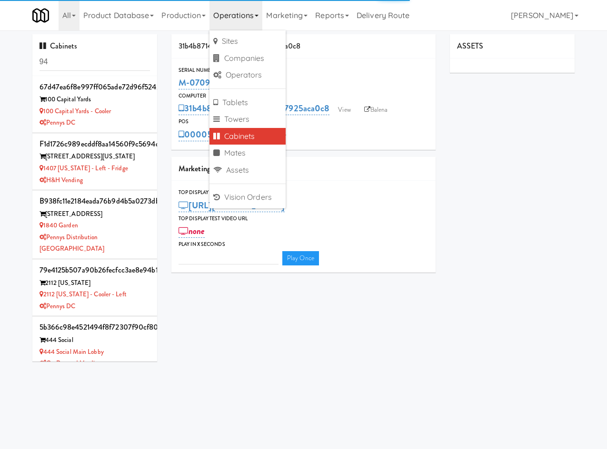
type input "3"
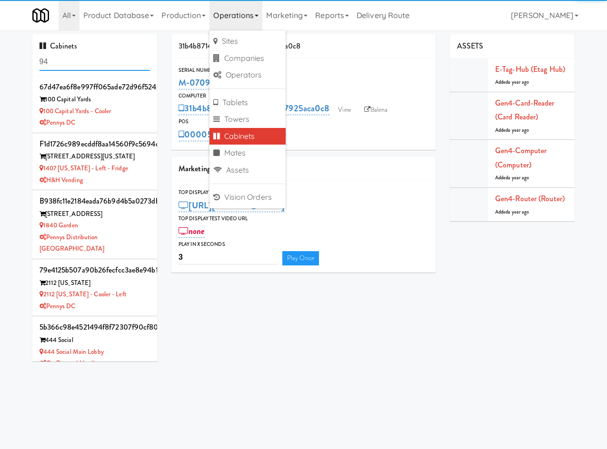
click at [80, 62] on input "94" at bounding box center [94, 62] width 111 height 18
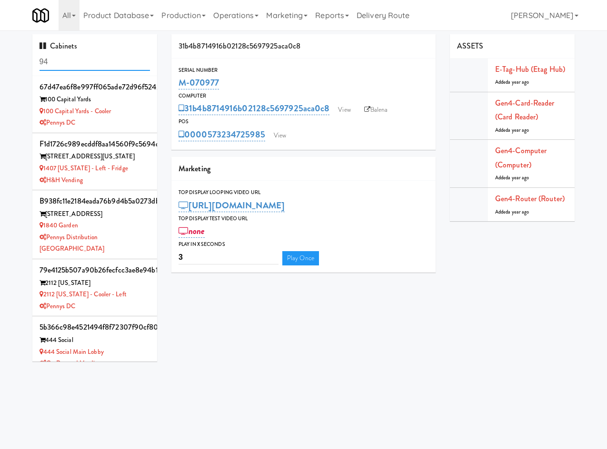
click at [80, 61] on input "94" at bounding box center [94, 62] width 111 height 18
click at [80, 62] on input "94" at bounding box center [94, 62] width 111 height 18
type input "oasis"
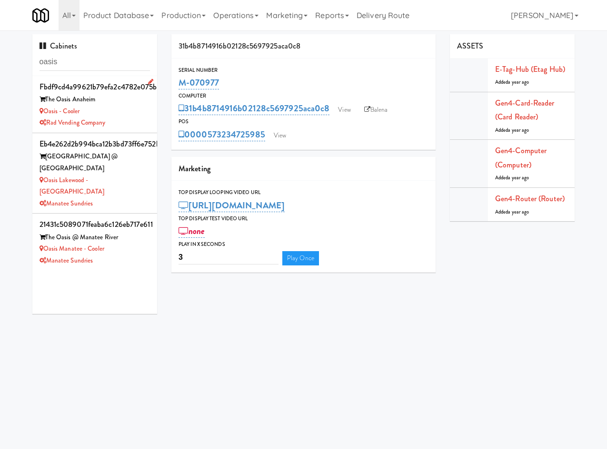
click at [105, 104] on div "The Oasis Anaheim" at bounding box center [94, 100] width 111 height 12
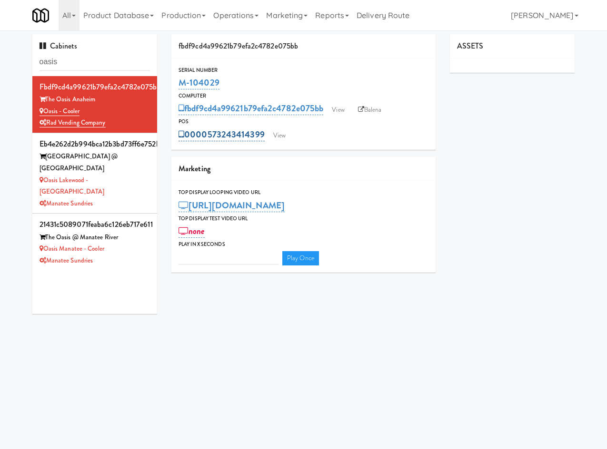
type input "3"
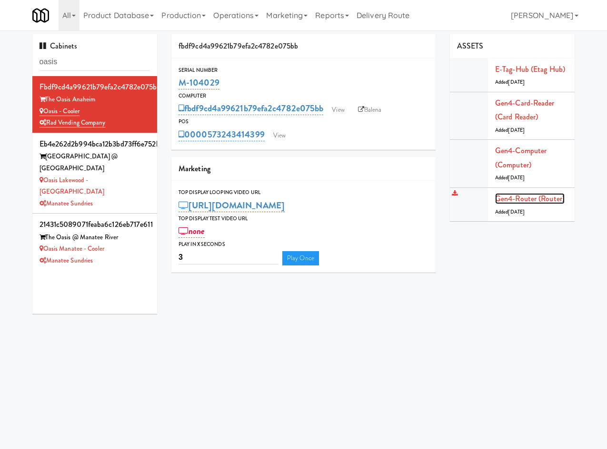
click at [552, 194] on link "Gen4-router (Router)" at bounding box center [529, 198] width 69 height 11
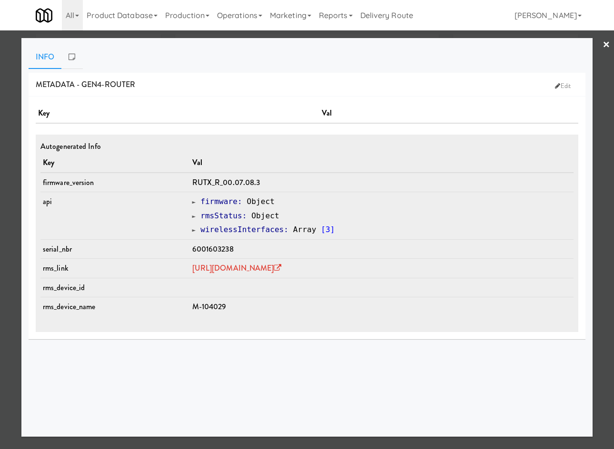
click at [207, 38] on div "Info METADATA - gen4-router Edit Key Val Autogenerated Info Key Val firmware_ve…" at bounding box center [306, 237] width 571 height 399
click at [209, 35] on div at bounding box center [307, 224] width 614 height 449
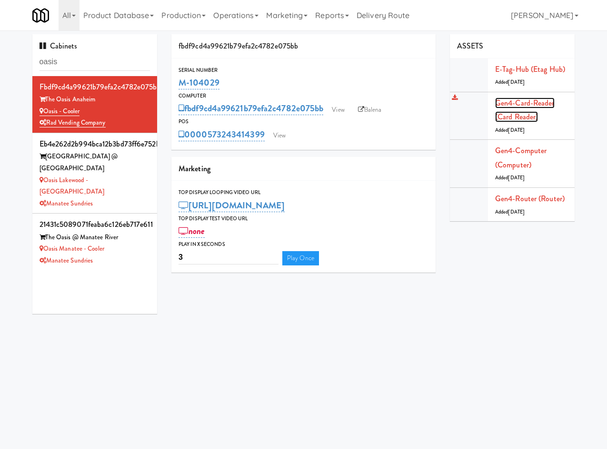
click at [537, 106] on link "Gen4-card-reader (Card Reader)" at bounding box center [524, 110] width 59 height 25
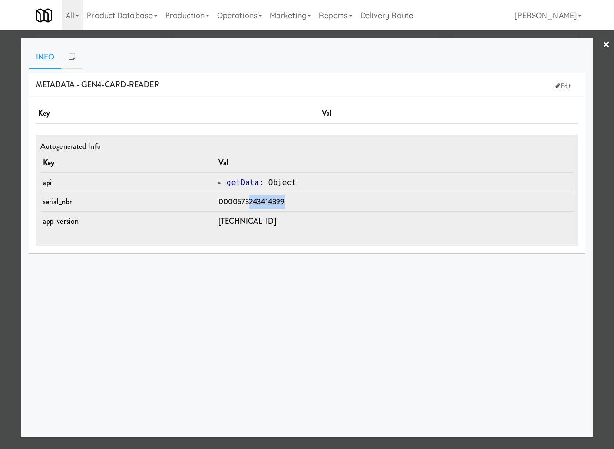
drag, startPoint x: 256, startPoint y: 202, endPoint x: 295, endPoint y: 206, distance: 38.8
click at [295, 206] on td "0000573243414399" at bounding box center [395, 202] width 358 height 20
copy span "243414399"
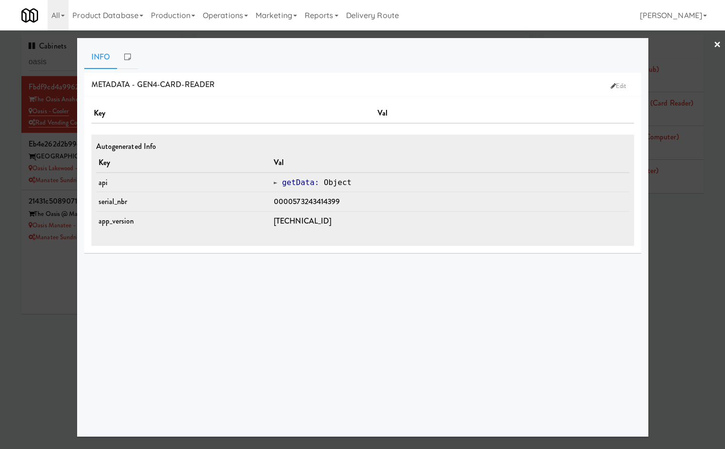
click at [29, 325] on div at bounding box center [362, 224] width 725 height 449
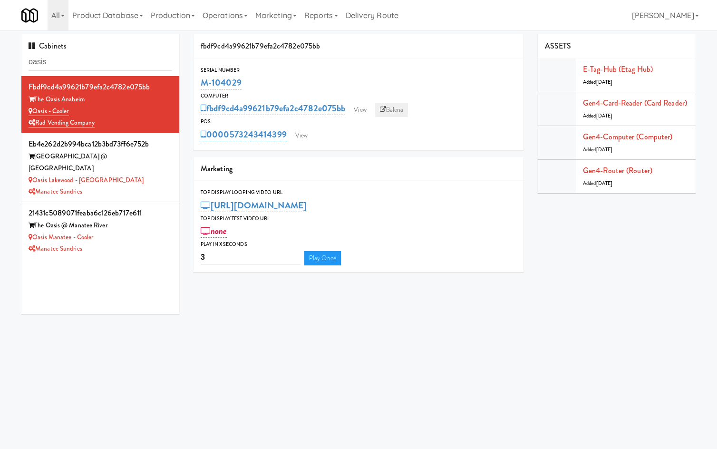
click at [405, 115] on link "Balena" at bounding box center [391, 110] width 33 height 14
click at [363, 110] on link "View" at bounding box center [360, 110] width 22 height 14
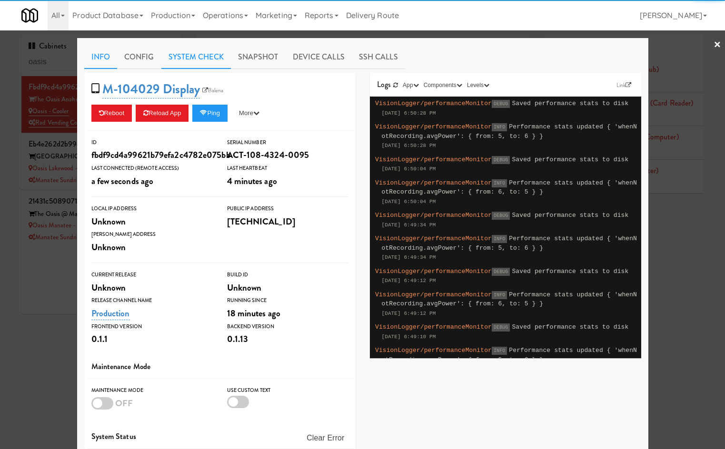
click at [189, 49] on link "System Check" at bounding box center [195, 57] width 69 height 24
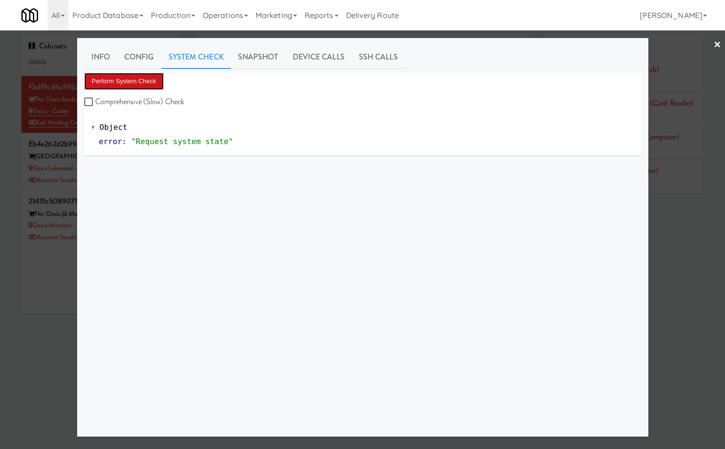
click at [129, 75] on button "Perform System Check" at bounding box center [124, 81] width 80 height 17
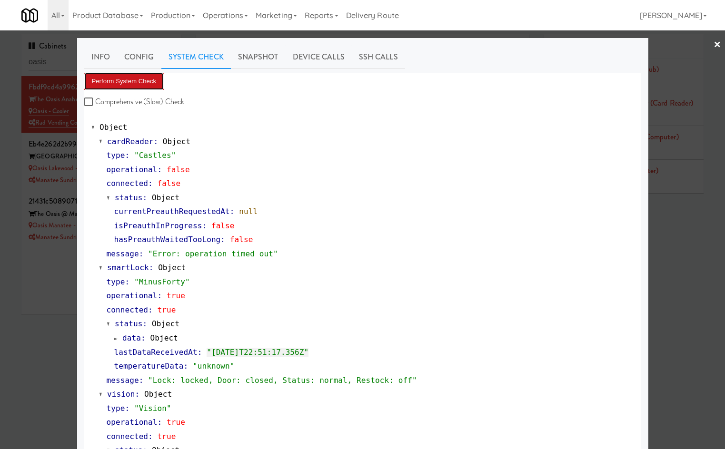
click at [128, 75] on button "Perform System Check" at bounding box center [124, 81] width 80 height 17
click at [137, 85] on button "Perform System Check" at bounding box center [124, 81] width 80 height 17
click at [146, 79] on button "Perform System Check" at bounding box center [124, 81] width 80 height 17
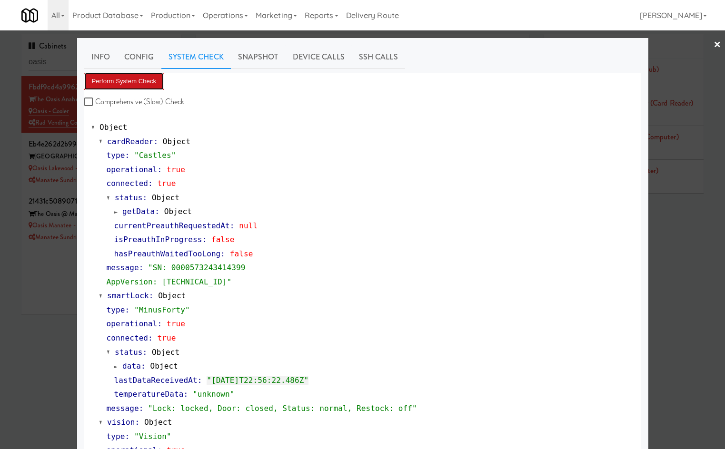
click at [117, 84] on button "Perform System Check" at bounding box center [124, 81] width 80 height 17
click at [136, 82] on button "Perform System Check" at bounding box center [124, 81] width 80 height 17
click at [228, 21] on link "Operations" at bounding box center [225, 15] width 53 height 30
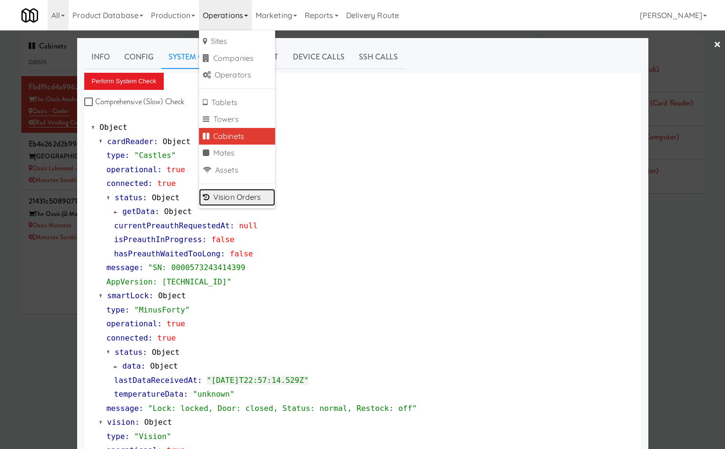
click at [232, 194] on link "Vision Orders" at bounding box center [237, 197] width 76 height 17
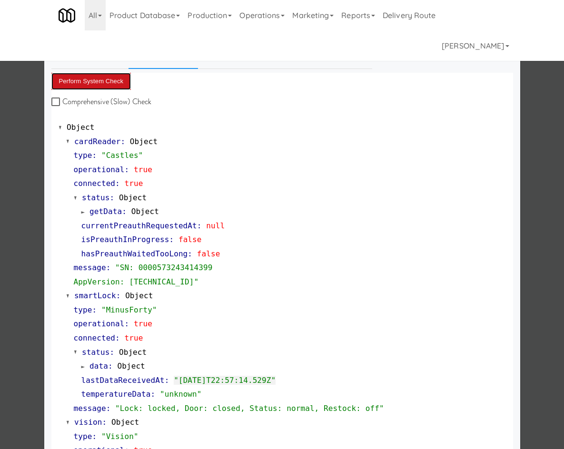
click at [93, 78] on button "Perform System Check" at bounding box center [91, 81] width 80 height 17
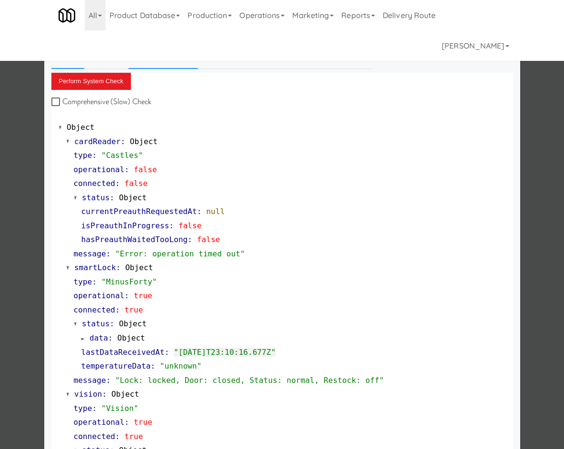
click at [76, 54] on link "Info" at bounding box center [67, 57] width 33 height 24
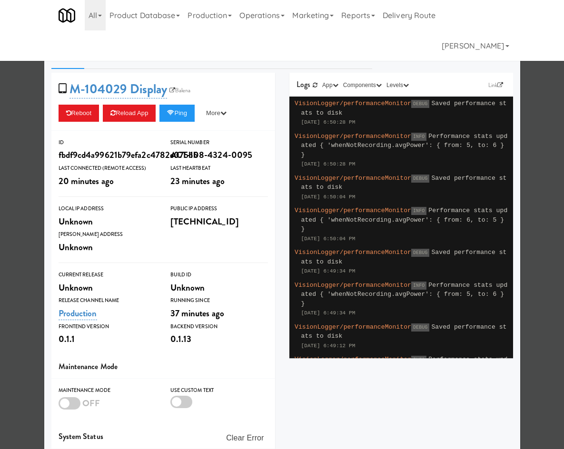
click at [11, 210] on div at bounding box center [282, 224] width 564 height 449
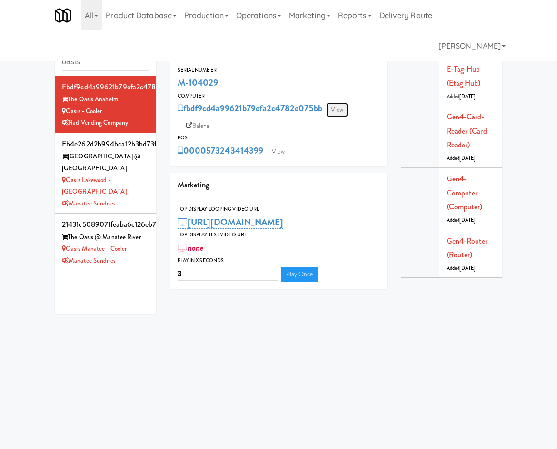
click at [341, 109] on link "View" at bounding box center [337, 110] width 22 height 14
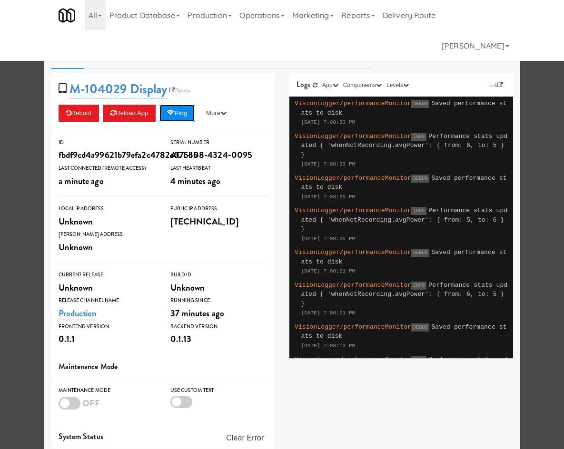
click at [176, 110] on button "Ping" at bounding box center [176, 113] width 35 height 17
click at [159, 63] on link "System Check" at bounding box center [162, 57] width 69 height 24
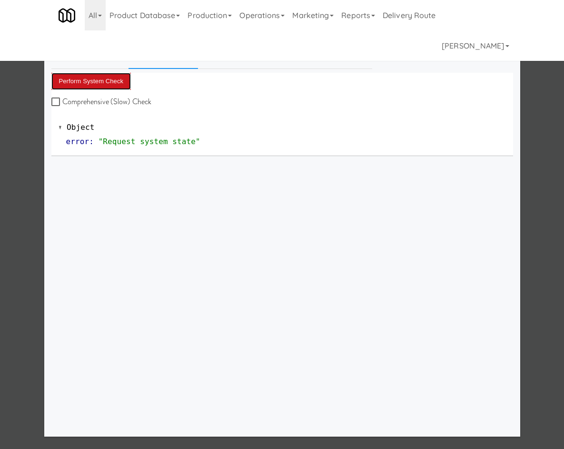
click at [101, 81] on button "Perform System Check" at bounding box center [91, 81] width 80 height 17
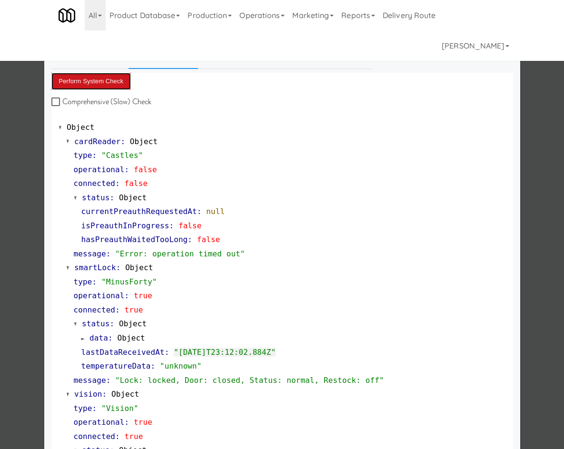
click at [108, 76] on button "Perform System Check" at bounding box center [91, 81] width 80 height 17
click at [107, 77] on button "Perform System Check" at bounding box center [91, 81] width 80 height 17
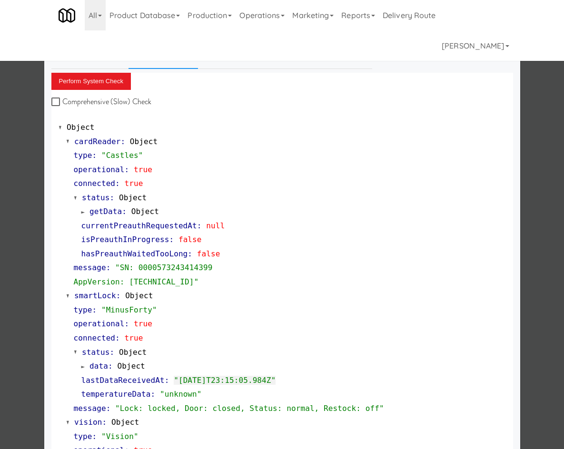
click at [31, 343] on div at bounding box center [282, 224] width 564 height 449
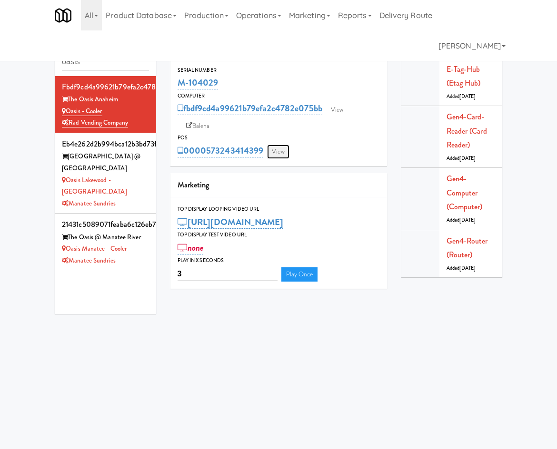
click at [274, 157] on link "View" at bounding box center [278, 152] width 22 height 14
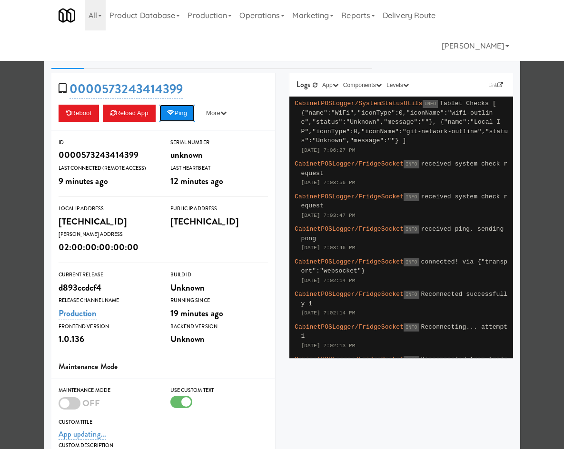
click at [175, 109] on button "Ping" at bounding box center [176, 113] width 35 height 17
click at [20, 150] on div at bounding box center [282, 224] width 564 height 449
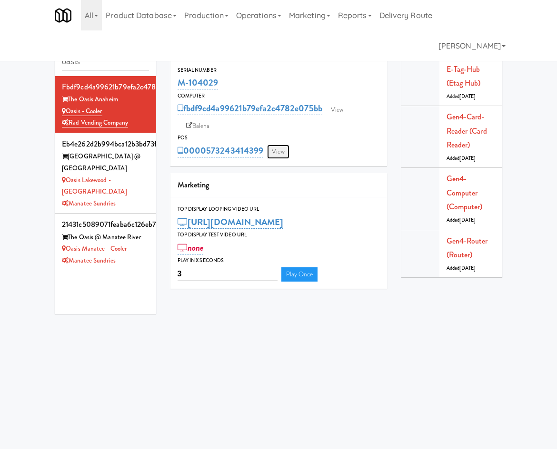
click at [278, 150] on link "View" at bounding box center [278, 152] width 22 height 14
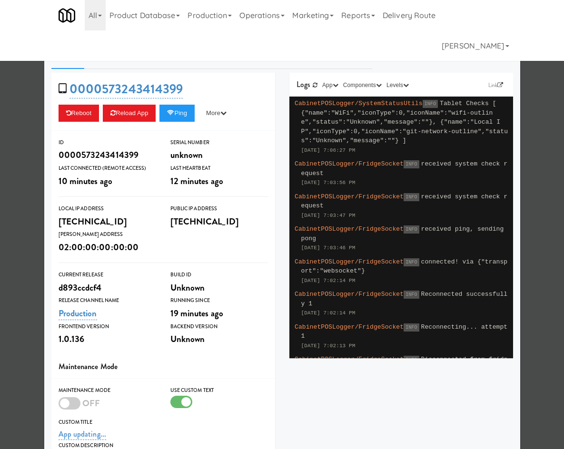
click at [177, 122] on div "0000573243414399 Reboot Reload App Ping More Ping Server Restart Server Force R…" at bounding box center [163, 102] width 224 height 58
click at [182, 115] on button "Ping" at bounding box center [176, 113] width 35 height 17
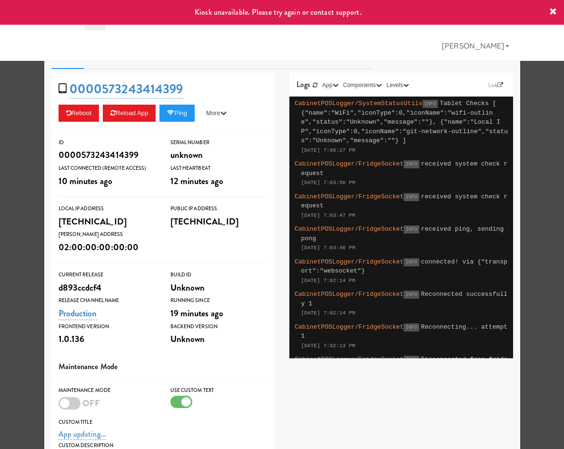
drag, startPoint x: 17, startPoint y: 118, endPoint x: 91, endPoint y: 63, distance: 92.6
click at [17, 118] on div at bounding box center [282, 224] width 564 height 449
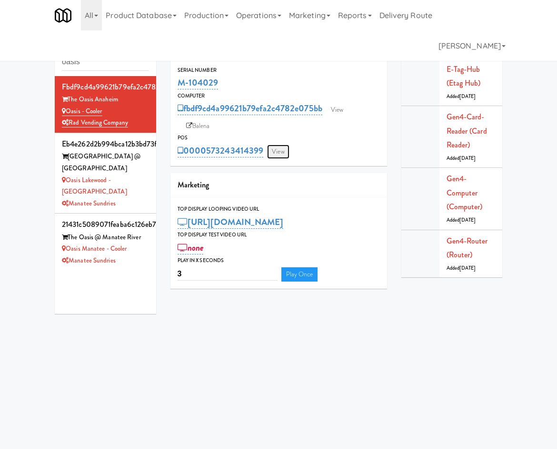
click at [281, 150] on link "View" at bounding box center [278, 152] width 22 height 14
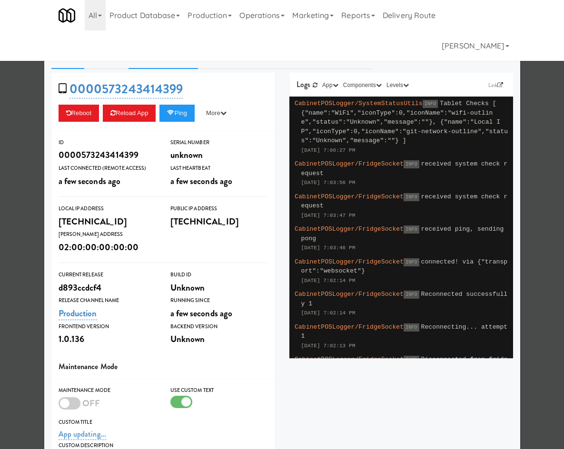
click at [154, 52] on link "System Check" at bounding box center [162, 57] width 69 height 24
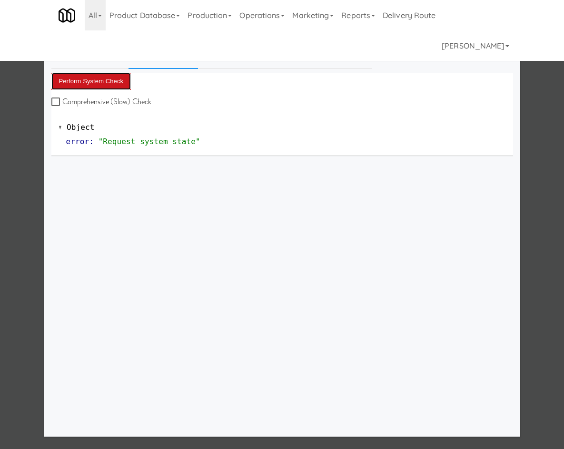
click at [113, 82] on button "Perform System Check" at bounding box center [91, 81] width 80 height 17
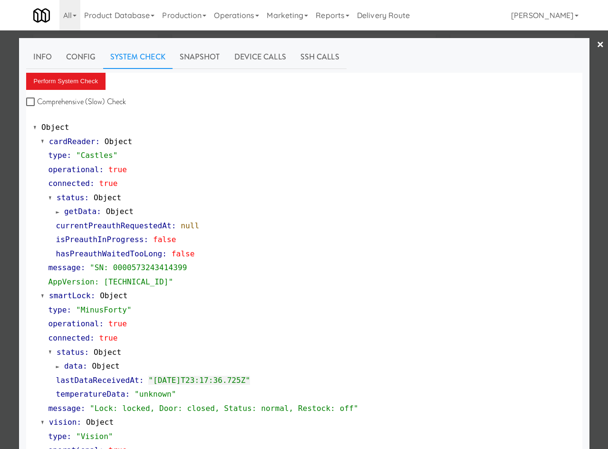
click at [57, 34] on div at bounding box center [304, 224] width 608 height 449
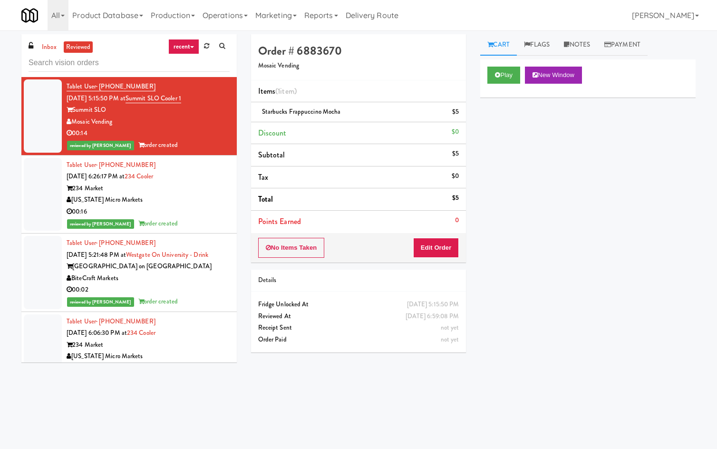
click at [149, 73] on div "inbox reviewed recent all unclear take inventory issue suspicious failed recent…" at bounding box center [129, 55] width 216 height 43
click at [150, 70] on input "text" at bounding box center [129, 63] width 201 height 18
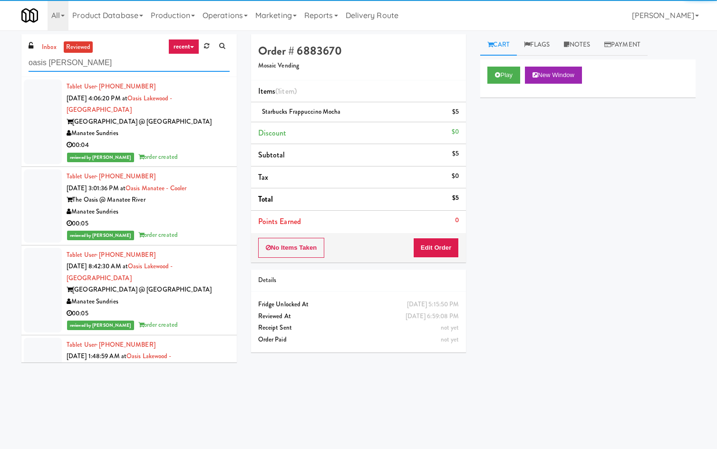
type input "oasis ana"
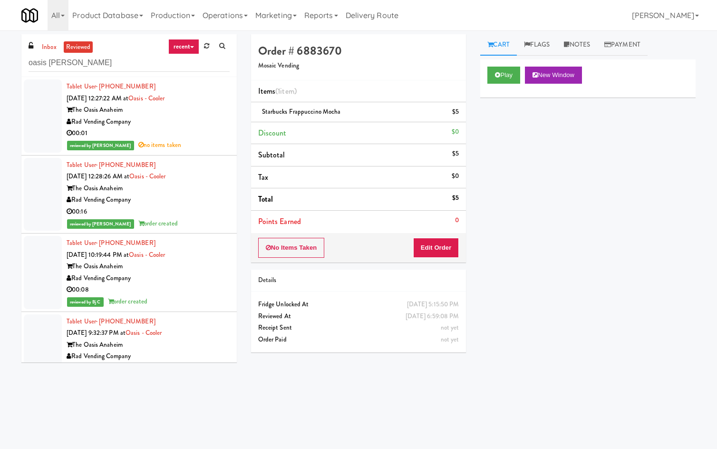
click at [193, 135] on div "00:01" at bounding box center [148, 133] width 163 height 12
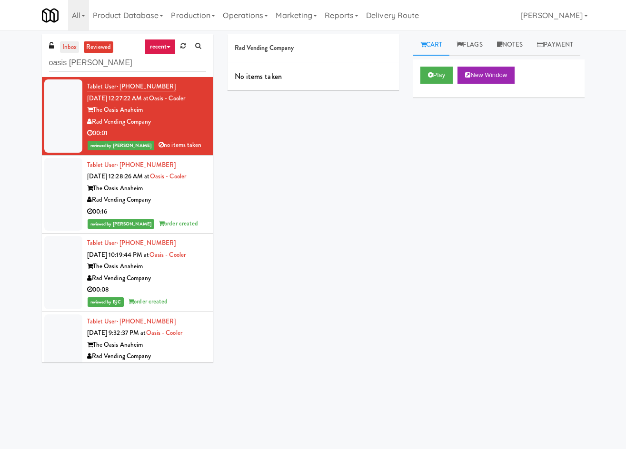
click at [65, 47] on link "inbox" at bounding box center [70, 47] width 20 height 12
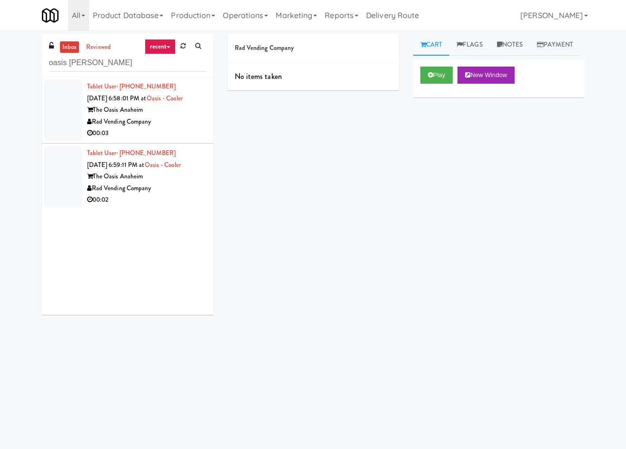
click at [156, 126] on div "Rad Vending Company" at bounding box center [146, 122] width 119 height 12
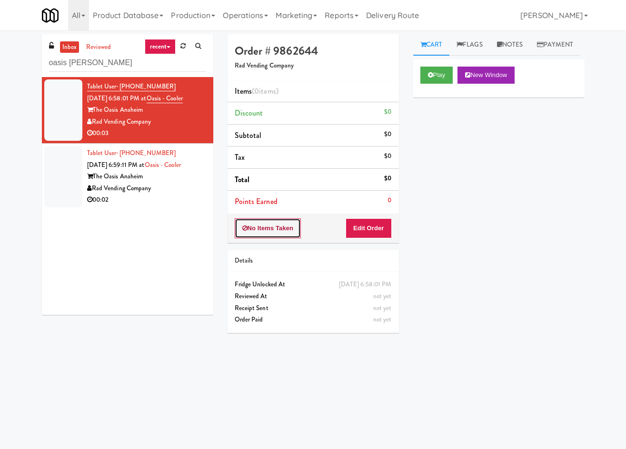
click at [269, 233] on button "No Items Taken" at bounding box center [268, 228] width 67 height 20
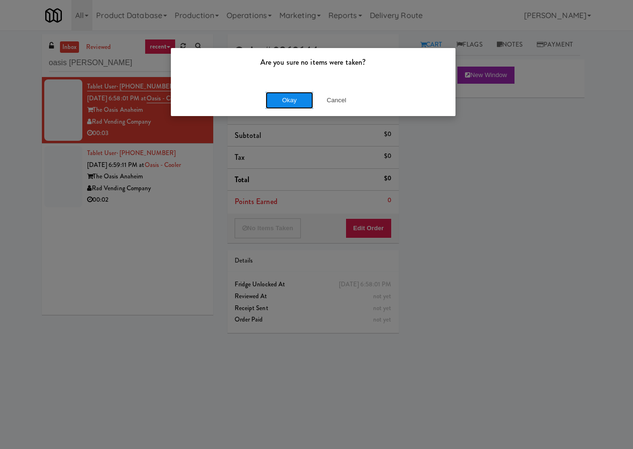
click at [289, 97] on button "Okay" at bounding box center [289, 100] width 48 height 17
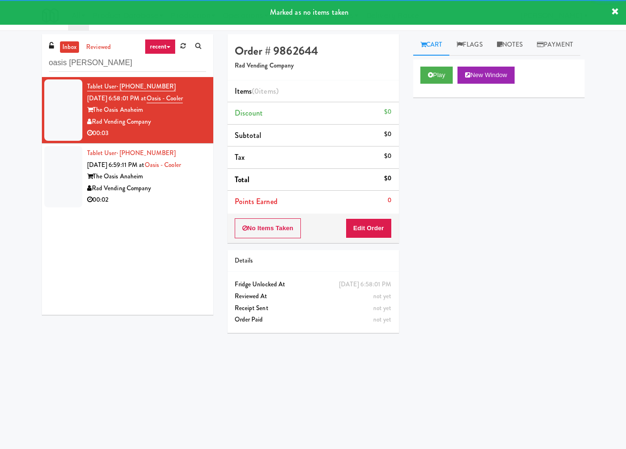
click at [181, 194] on div "Rad Vending Company" at bounding box center [146, 189] width 119 height 12
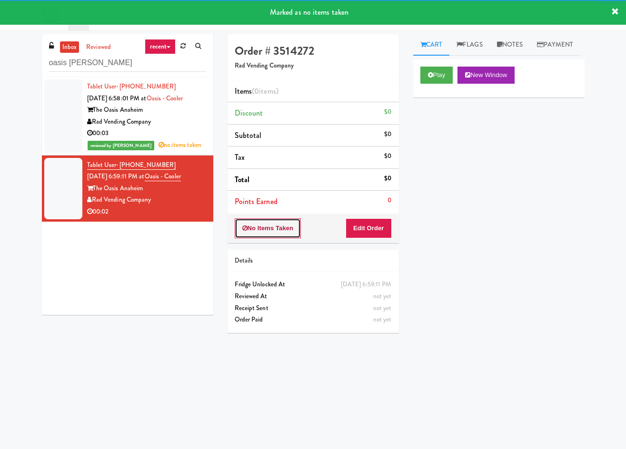
click at [265, 227] on button "No Items Taken" at bounding box center [268, 228] width 67 height 20
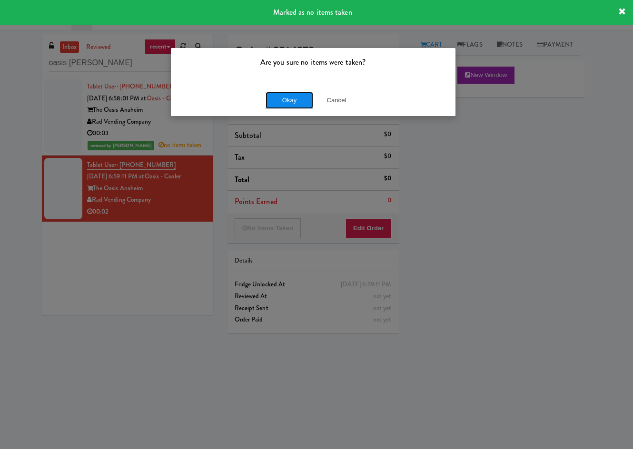
click at [278, 105] on button "Okay" at bounding box center [289, 100] width 48 height 17
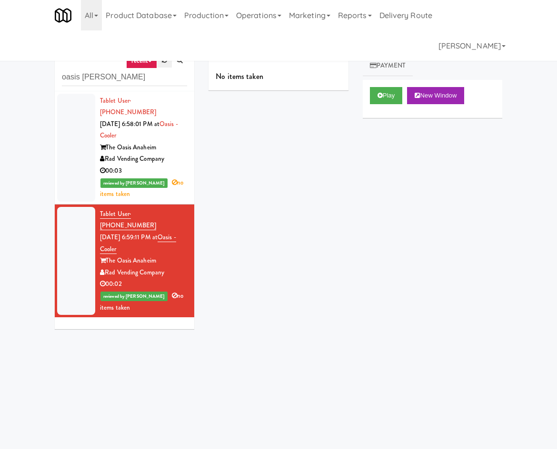
click at [165, 62] on icon at bounding box center [164, 60] width 5 height 6
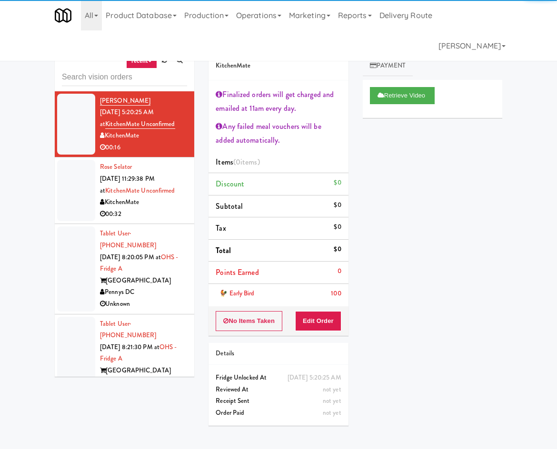
click at [144, 79] on input "text" at bounding box center [124, 78] width 125 height 18
type input "oasis an"
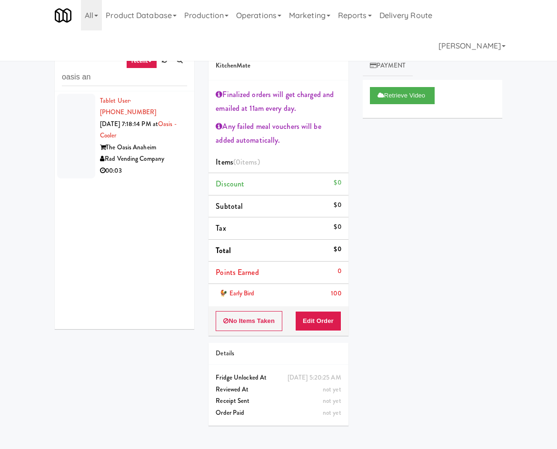
click at [162, 165] on div "00:03" at bounding box center [143, 171] width 87 height 12
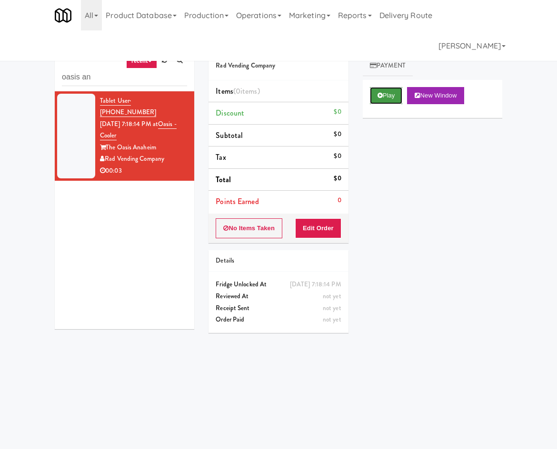
click at [380, 100] on button "Play" at bounding box center [386, 95] width 33 height 17
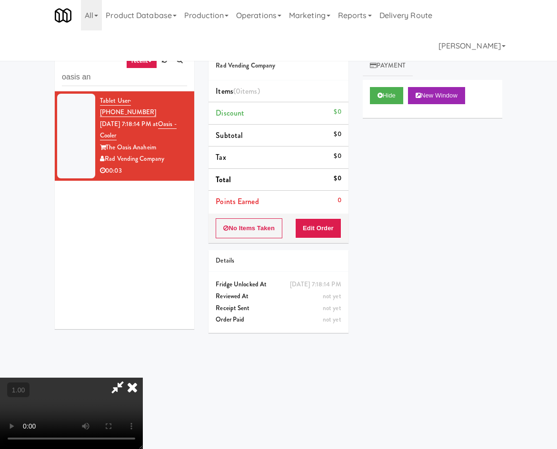
click at [143, 378] on icon at bounding box center [132, 387] width 21 height 19
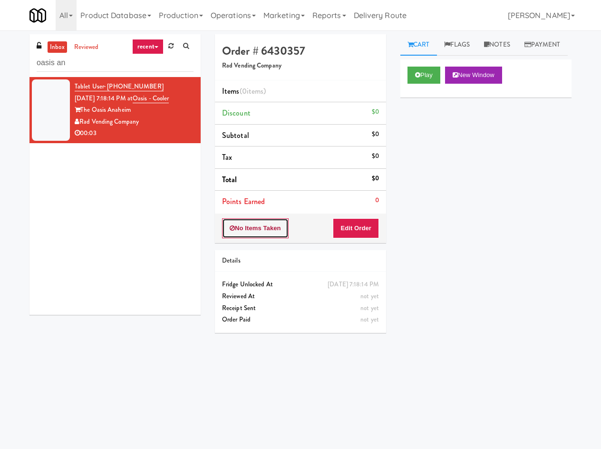
click at [280, 235] on button "No Items Taken" at bounding box center [255, 228] width 67 height 20
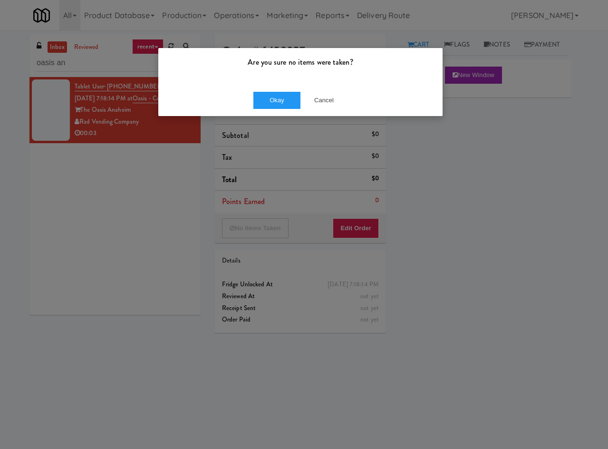
click at [285, 112] on div "Okay Cancel" at bounding box center [300, 100] width 284 height 32
click at [289, 101] on button "Okay" at bounding box center [278, 100] width 48 height 17
